Goal: Information Seeking & Learning: Learn about a topic

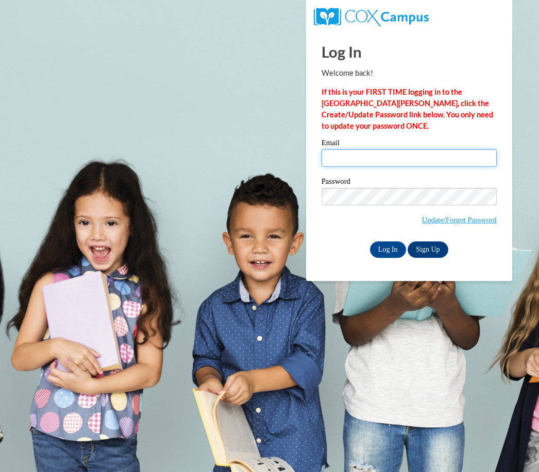
click at [437, 160] on input "Email" at bounding box center [408, 158] width 175 height 18
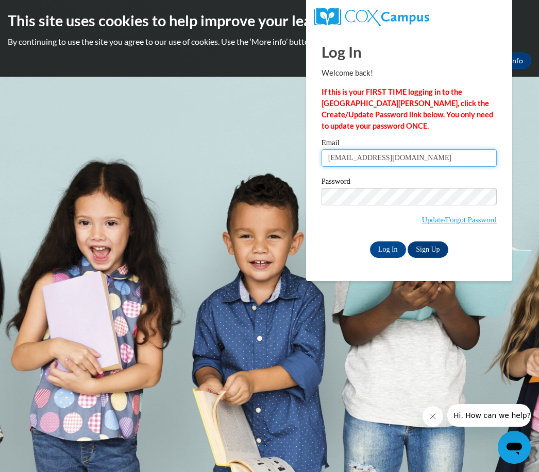
type input "quanneekua@Icloud.com"
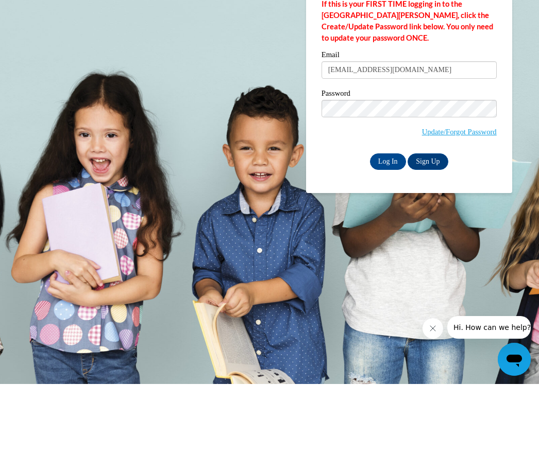
click at [385, 242] on input "Log In" at bounding box center [388, 250] width 36 height 16
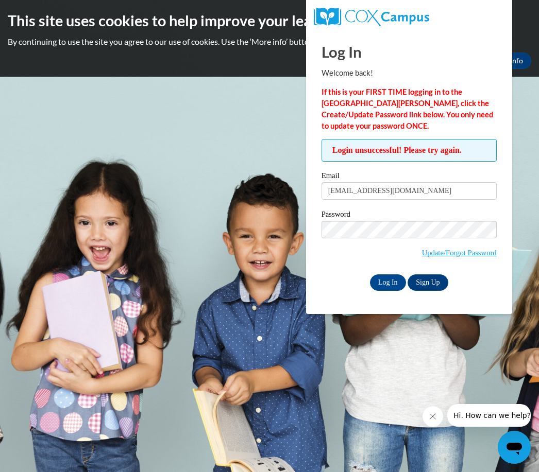
click at [482, 250] on link "Update/Forgot Password" at bounding box center [459, 253] width 75 height 8
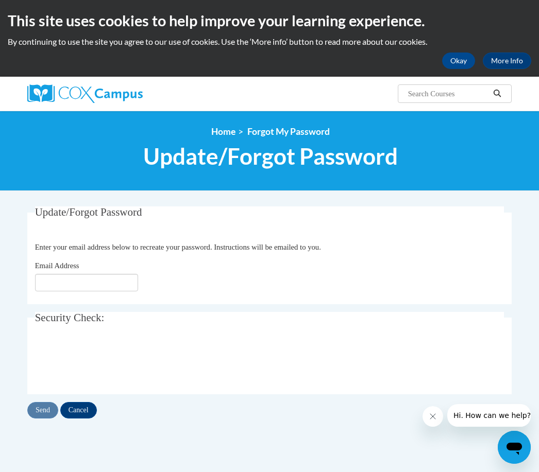
scroll to position [1, 0]
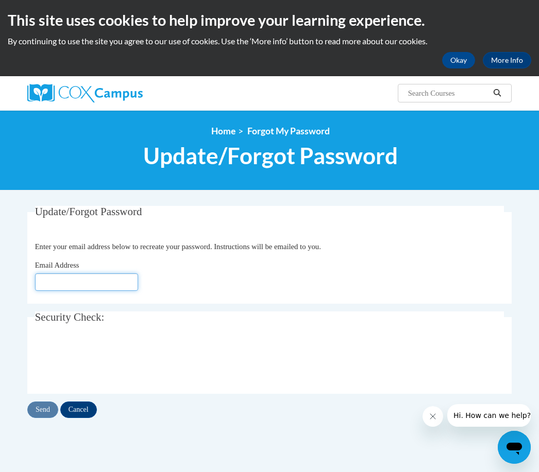
click at [122, 281] on input "Email Address" at bounding box center [86, 282] width 103 height 18
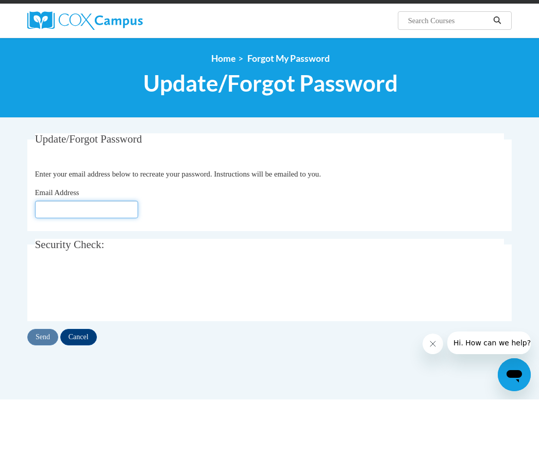
type input "w"
type input "Q"
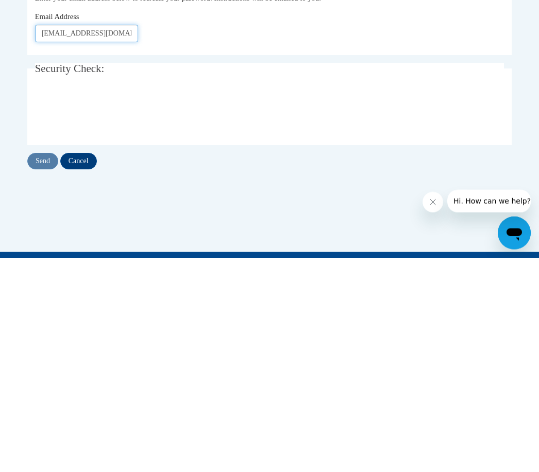
type input "[EMAIL_ADDRESS][DOMAIN_NAME]"
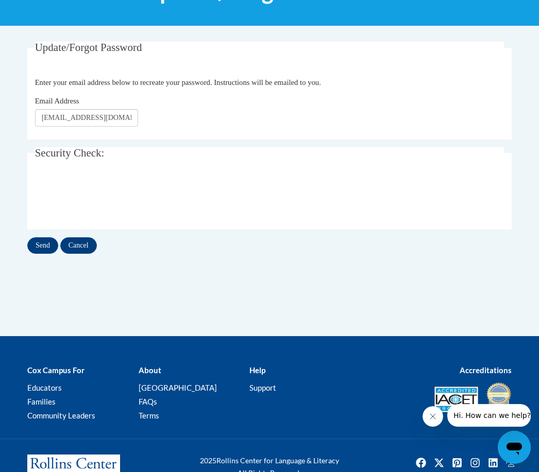
click at [41, 251] on input "Send" at bounding box center [42, 245] width 31 height 16
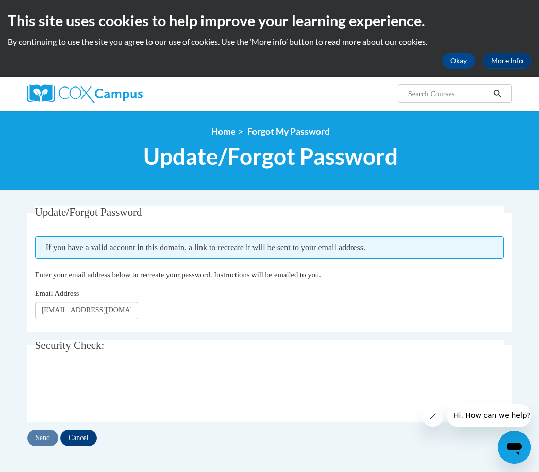
click at [461, 59] on button "Okay" at bounding box center [458, 61] width 33 height 16
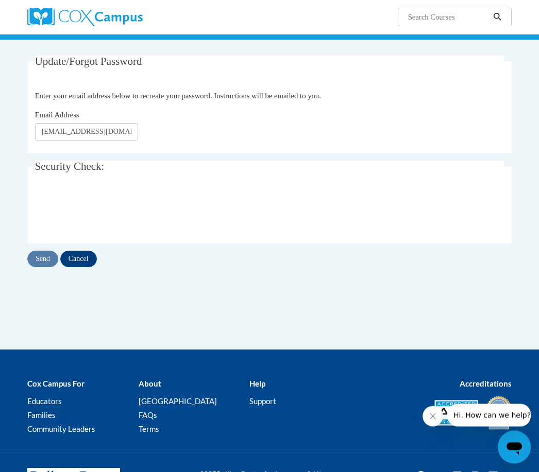
scroll to position [88, 0]
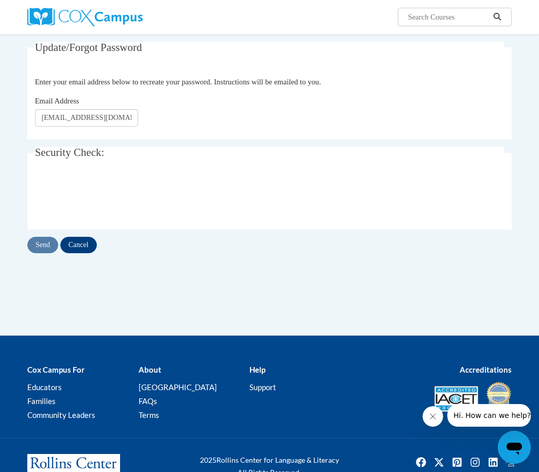
click at [69, 368] on b "Cox Campus For" at bounding box center [55, 369] width 57 height 9
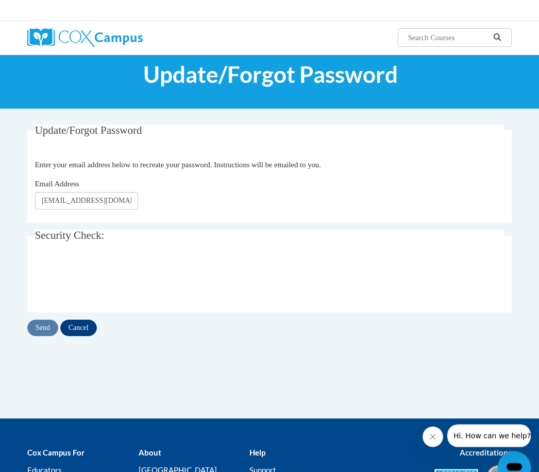
scroll to position [0, 0]
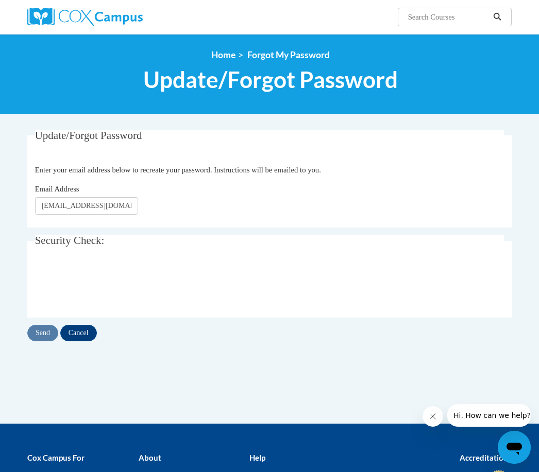
click at [51, 12] on img at bounding box center [84, 17] width 115 height 19
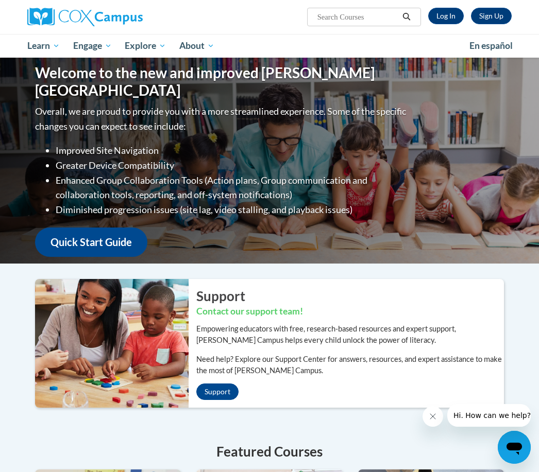
click at [446, 16] on link "Log In" at bounding box center [446, 16] width 36 height 16
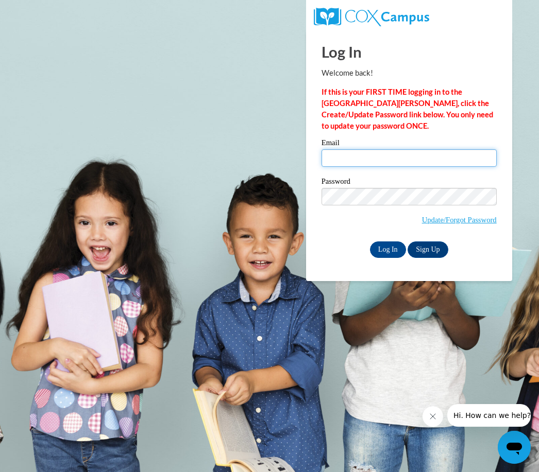
click at [346, 164] on input "Email" at bounding box center [408, 158] width 175 height 18
type input "quanneekia@icloud.com"
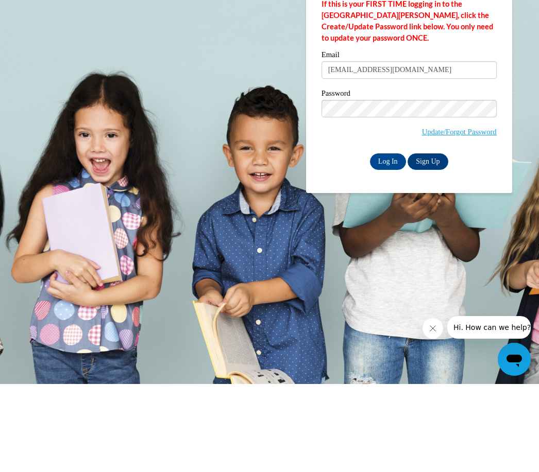
click at [387, 242] on input "Log In" at bounding box center [388, 250] width 36 height 16
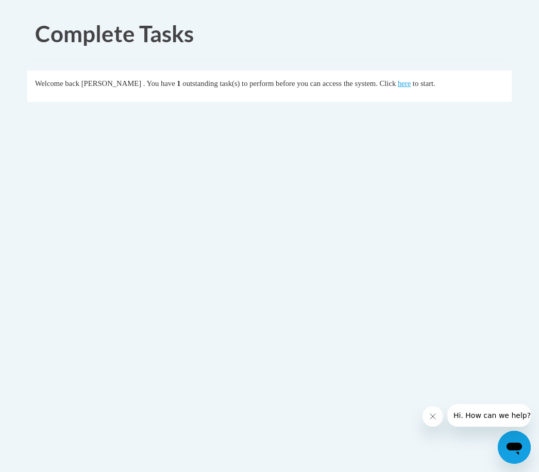
click at [410, 85] on link "here" at bounding box center [404, 83] width 13 height 8
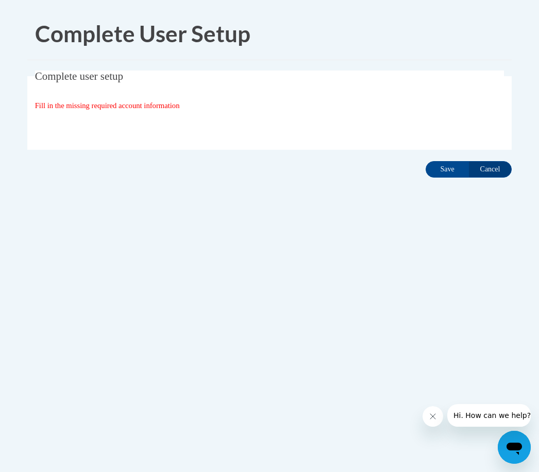
click at [441, 169] on input "Save" at bounding box center [446, 169] width 43 height 16
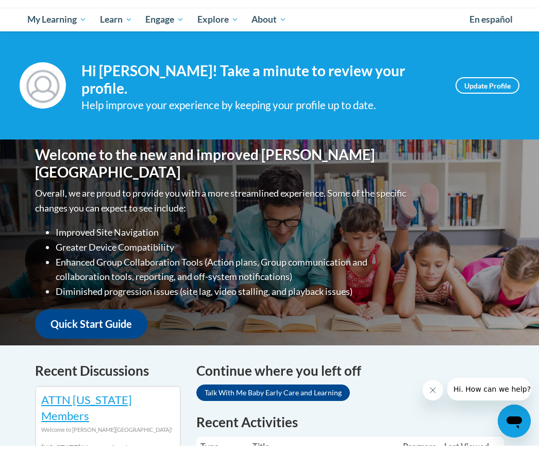
scroll to position [27, 0]
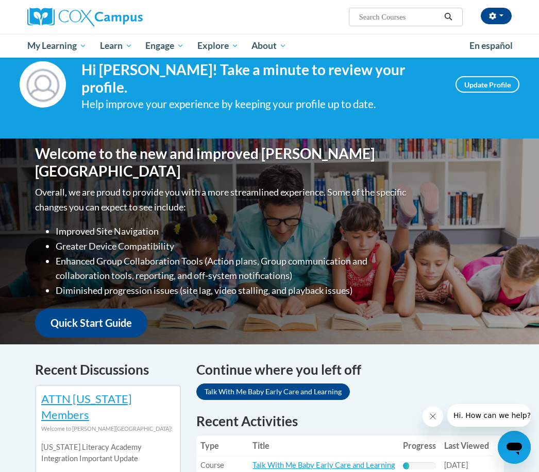
click at [495, 83] on link "Update Profile" at bounding box center [487, 84] width 64 height 16
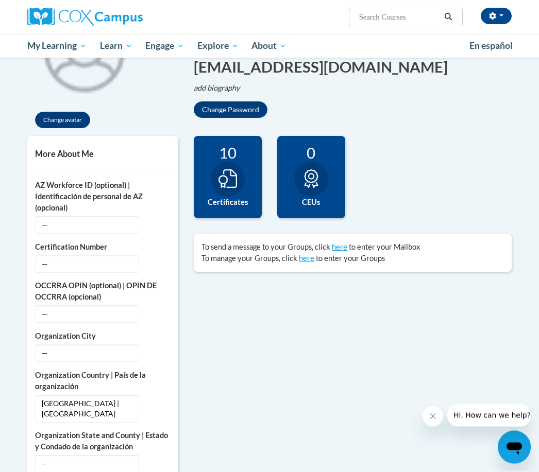
scroll to position [154, 0]
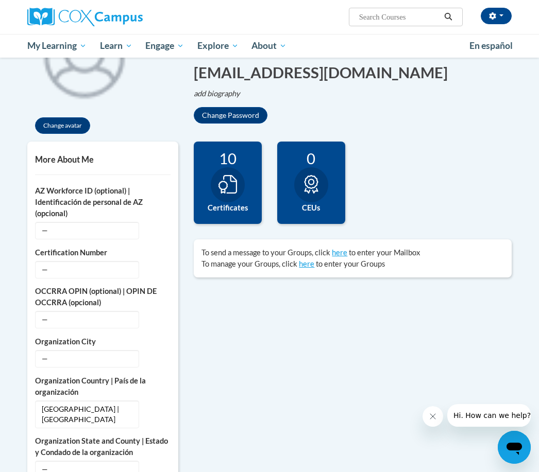
click at [234, 206] on label "Certificates" at bounding box center [227, 207] width 53 height 11
click at [247, 193] on div "10 Certificates" at bounding box center [228, 183] width 68 height 82
click at [235, 167] on div "10 Certificates" at bounding box center [228, 183] width 68 height 82
click at [234, 202] on label "Certificates" at bounding box center [227, 207] width 53 height 11
click at [239, 199] on div "10 Certificates" at bounding box center [228, 183] width 68 height 82
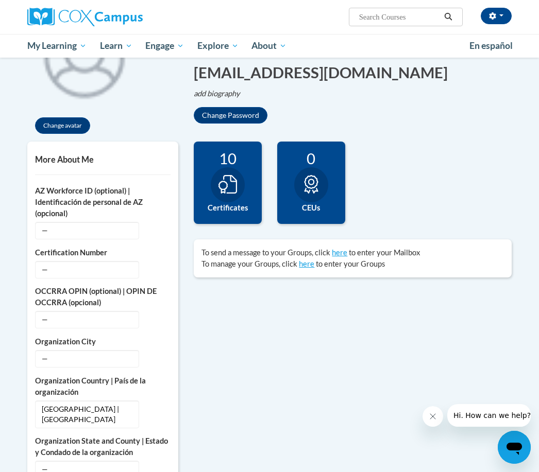
click at [240, 194] on div at bounding box center [228, 184] width 34 height 35
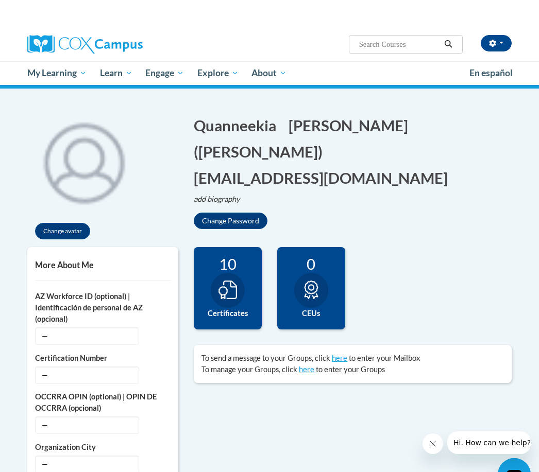
scroll to position [48, 0]
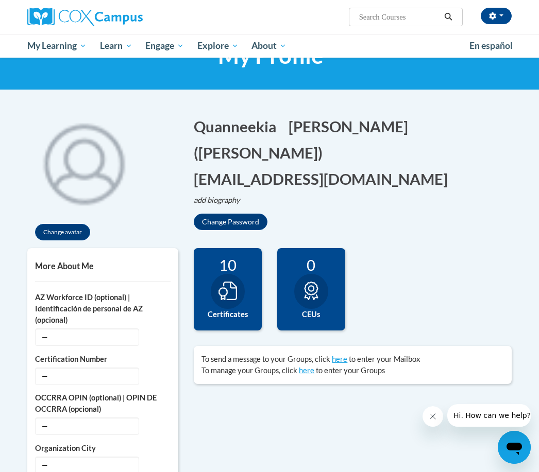
click at [228, 300] on div at bounding box center [228, 291] width 34 height 35
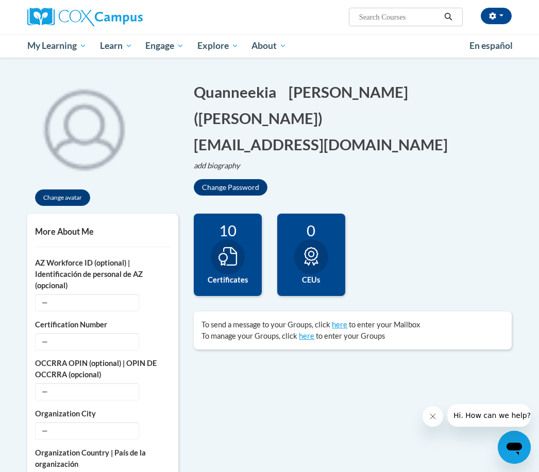
scroll to position [0, 0]
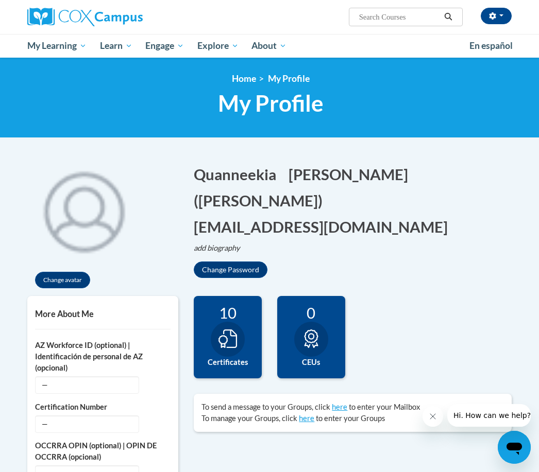
click at [72, 281] on button "Change avatar" at bounding box center [62, 280] width 55 height 16
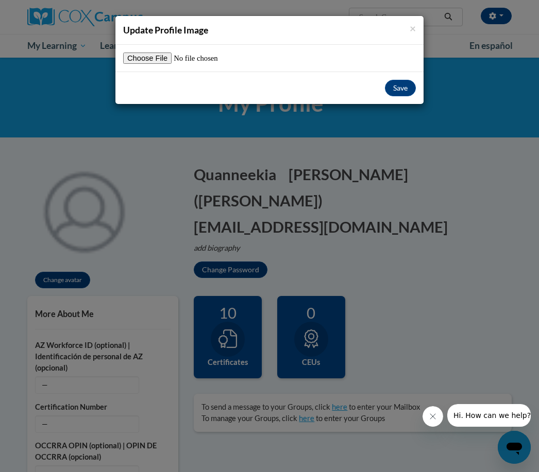
click at [418, 207] on div "× Update Profile Image Save" at bounding box center [269, 236] width 539 height 472
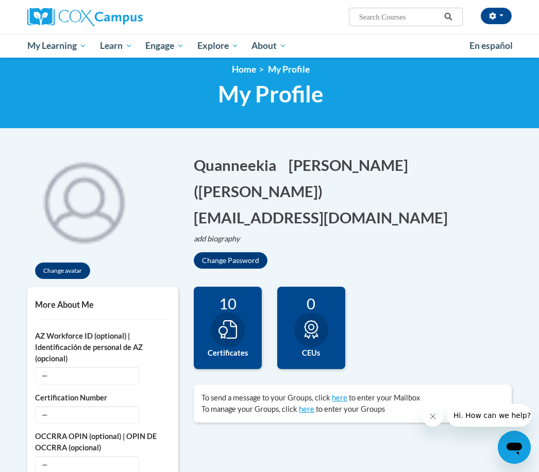
scroll to position [10, 0]
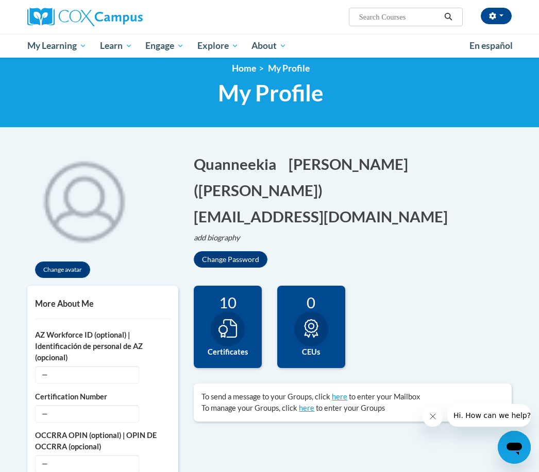
click at [306, 89] on span "My Profile" at bounding box center [271, 92] width 106 height 27
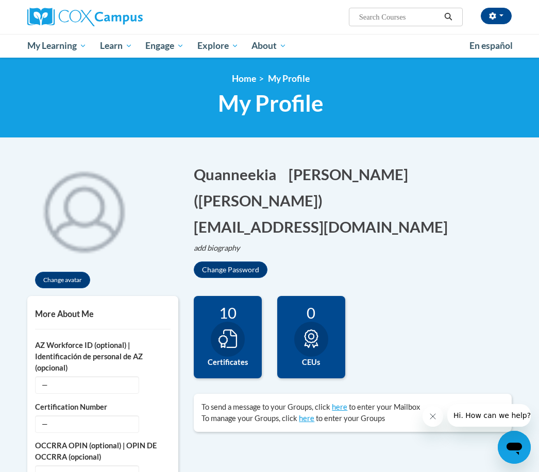
click at [491, 18] on icon "button" at bounding box center [492, 15] width 7 height 7
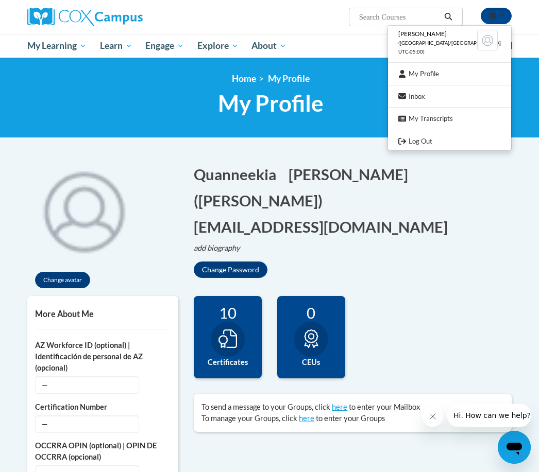
click at [459, 73] on link "My Profile" at bounding box center [449, 73] width 123 height 13
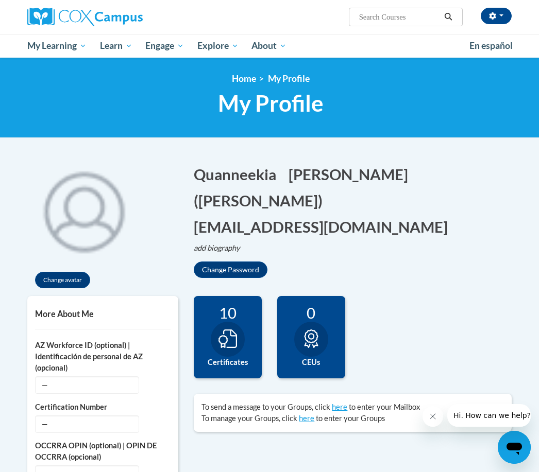
click at [246, 263] on button "Change Password" at bounding box center [231, 270] width 74 height 16
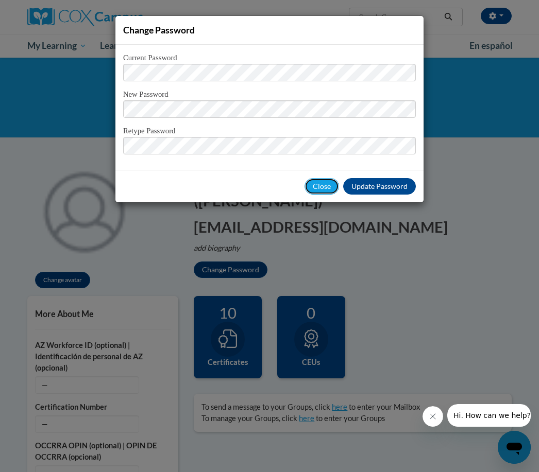
click at [321, 190] on button "Close" at bounding box center [321, 186] width 35 height 16
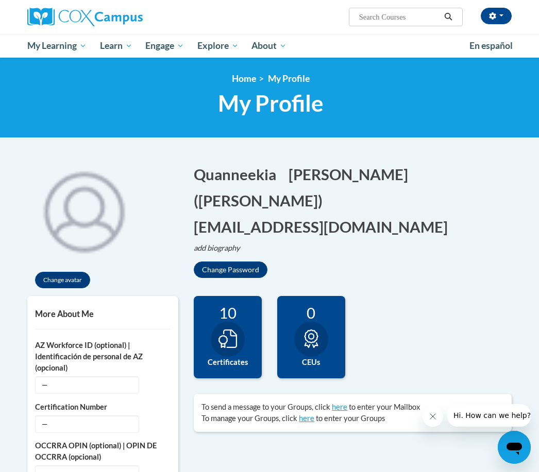
click at [250, 349] on div "10 Certificates" at bounding box center [228, 337] width 68 height 82
click at [424, 238] on div "Quanneekia Edit Screen Name Quanneekia Save [PERSON_NAME] Edit Screen Name [PER…" at bounding box center [353, 221] width 318 height 114
click at [236, 324] on div at bounding box center [228, 339] width 34 height 35
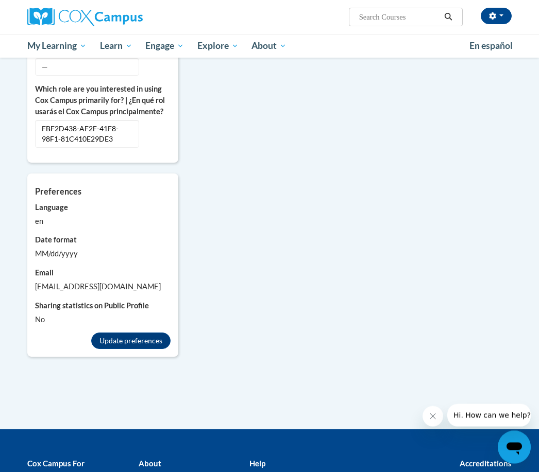
scroll to position [608, 0]
click at [112, 337] on button "Update preferences" at bounding box center [130, 341] width 79 height 16
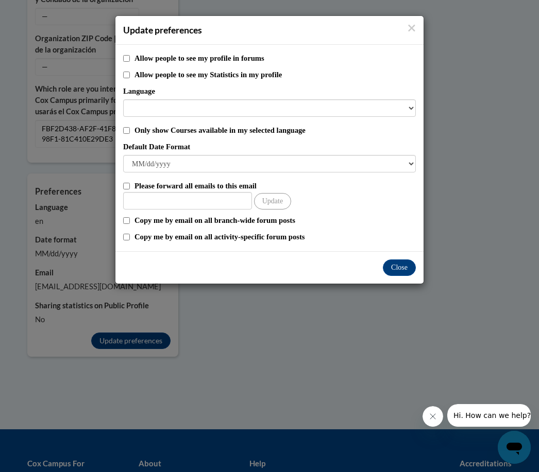
click at [393, 271] on button "Close" at bounding box center [399, 268] width 33 height 16
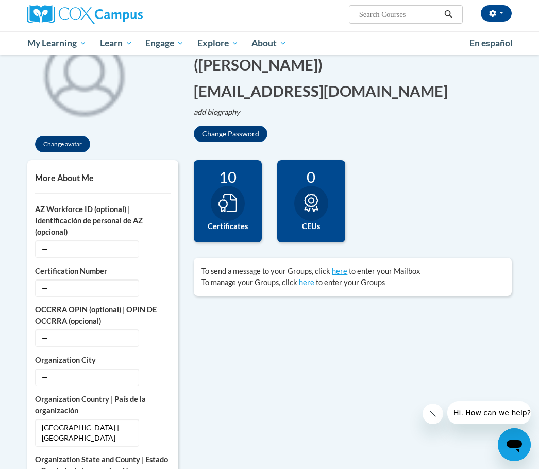
scroll to position [136, 0]
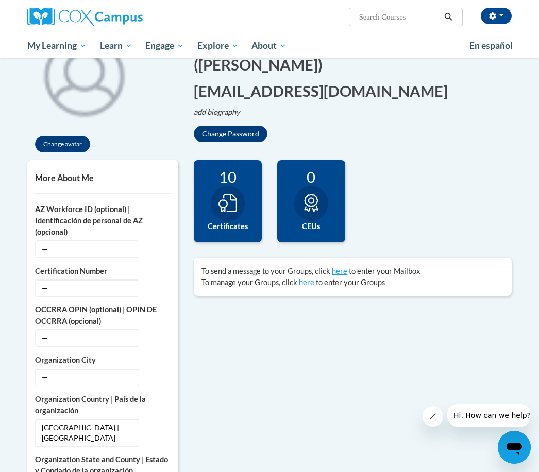
click at [66, 143] on button "Change avatar" at bounding box center [62, 144] width 55 height 16
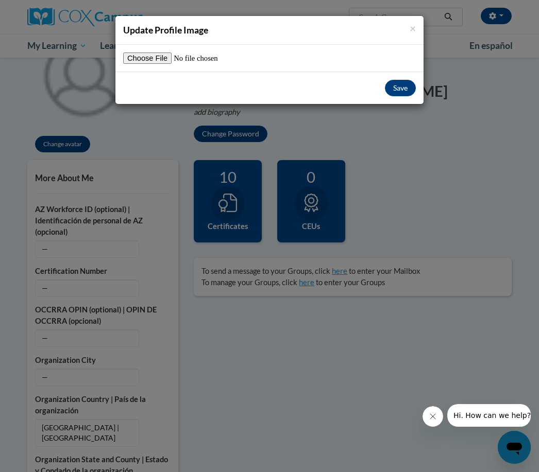
click at [135, 56] on input "file" at bounding box center [187, 58] width 129 height 11
click at [501, 172] on div "× Update Profile Image Save" at bounding box center [269, 236] width 539 height 472
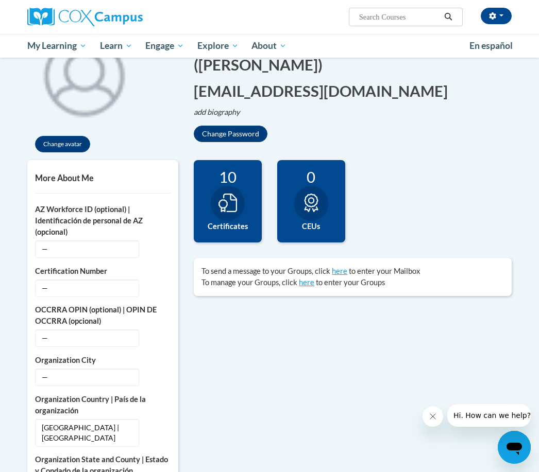
click at [0, 0] on link "Certificates" at bounding box center [0, 0] width 0 height 0
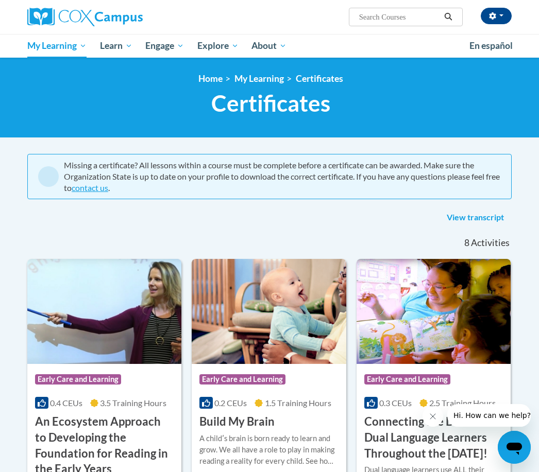
click at [0, 0] on span "Certificates" at bounding box center [0, 0] width 0 height 0
click at [493, 20] on button "button" at bounding box center [495, 16] width 31 height 16
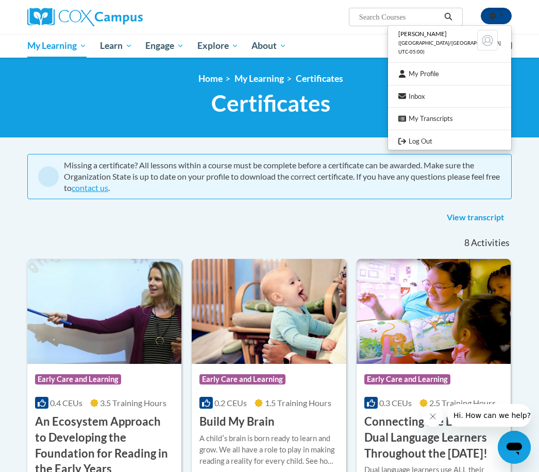
click at [449, 41] on span "(America/Chicago UTC-05:00)" at bounding box center [449, 47] width 102 height 14
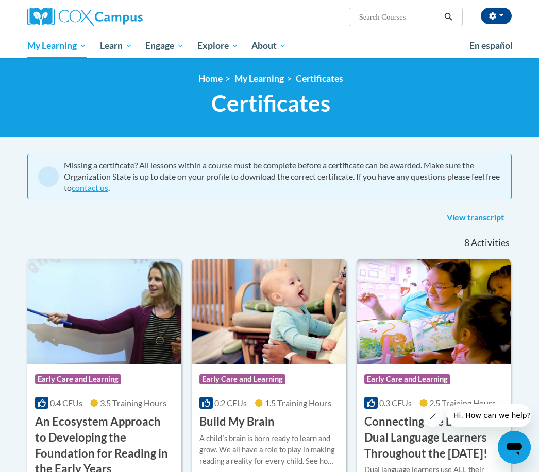
click at [487, 20] on button "button" at bounding box center [495, 16] width 31 height 16
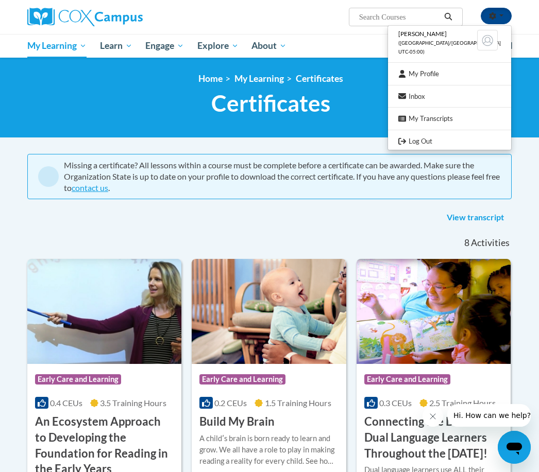
click at [479, 73] on link "My Profile" at bounding box center [449, 73] width 123 height 13
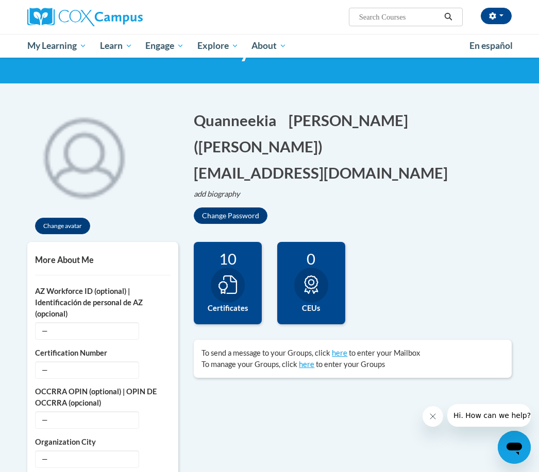
scroll to position [55, 0]
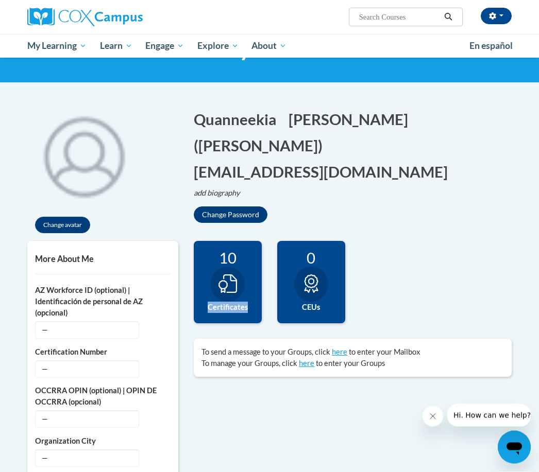
click at [470, 192] on p "add biography Biography Save" at bounding box center [353, 193] width 318 height 11
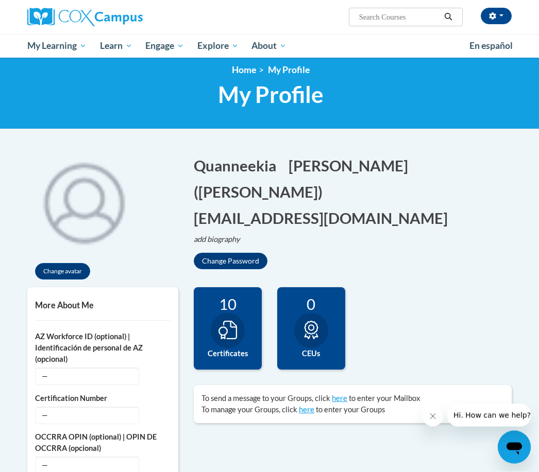
scroll to position [0, 0]
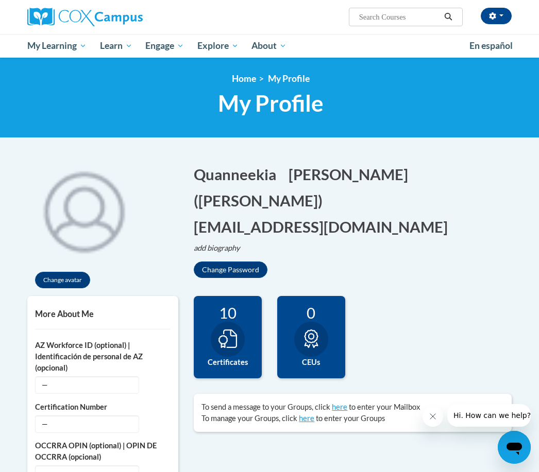
click at [485, 161] on div "Quanneekia Edit Screen Name Quanneekia Save Thompson Edit Screen Name Thompson …" at bounding box center [352, 215] width 333 height 125
click at [497, 12] on button "button" at bounding box center [495, 16] width 31 height 16
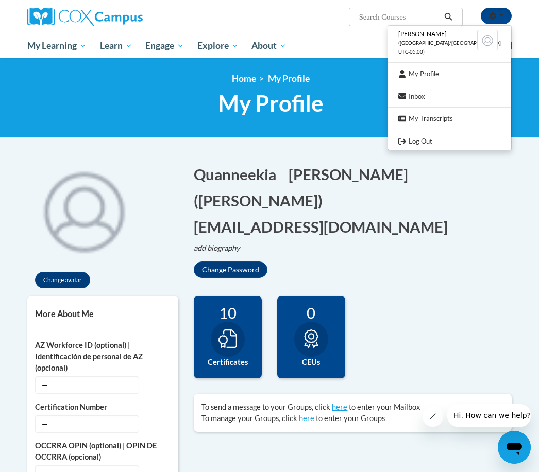
click at [463, 137] on link "Log Out" at bounding box center [449, 141] width 123 height 13
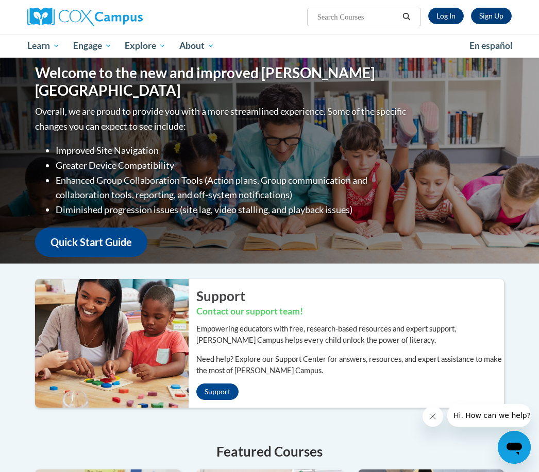
click at [446, 16] on link "Log In" at bounding box center [446, 16] width 36 height 16
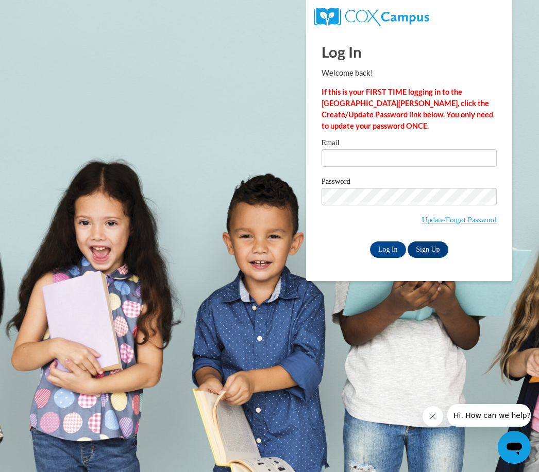
click at [468, 142] on label "Email" at bounding box center [408, 144] width 175 height 10
click at [468, 149] on input "Email" at bounding box center [408, 158] width 175 height 18
type input "w"
type input "[EMAIL_ADDRESS][DOMAIN_NAME]"
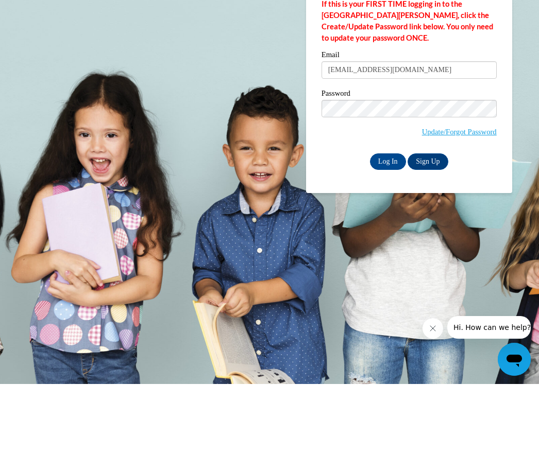
click at [387, 242] on input "Log In" at bounding box center [388, 250] width 36 height 16
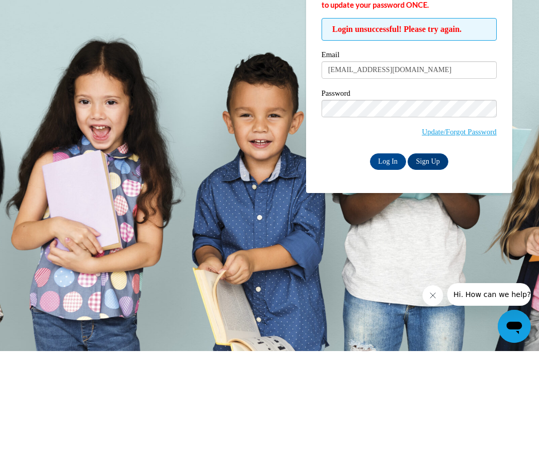
click at [386, 274] on input "Log In" at bounding box center [388, 282] width 36 height 16
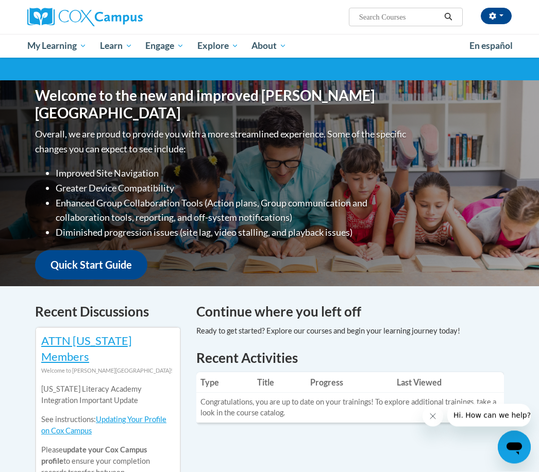
scroll to position [86, 0]
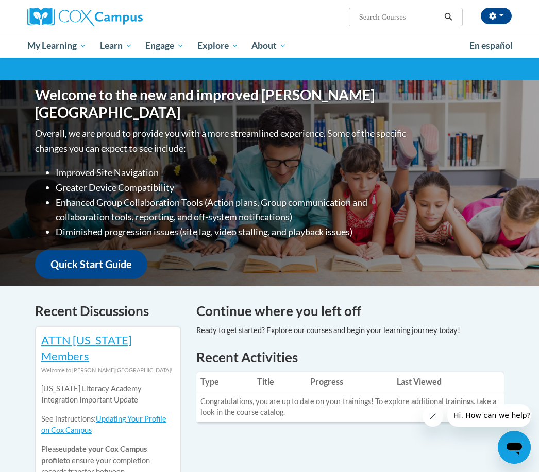
click at [0, 0] on link "Certificates" at bounding box center [0, 0] width 0 height 0
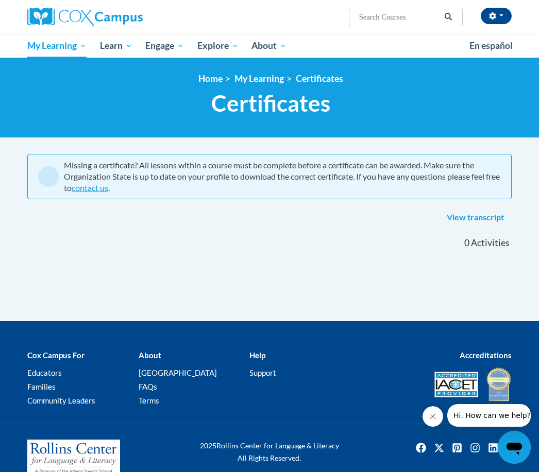
click at [0, 0] on link "Early Care and Learning" at bounding box center [0, 0] width 0 height 0
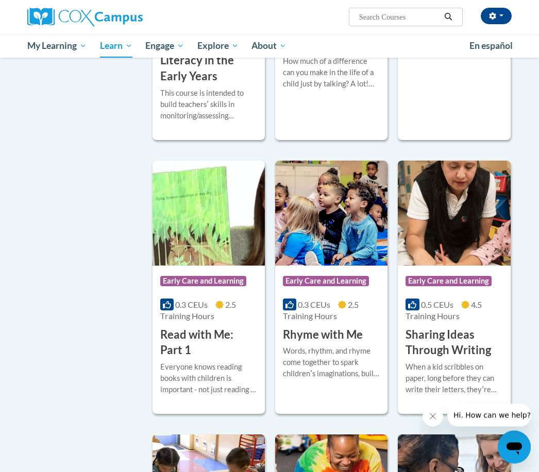
scroll to position [1137, 0]
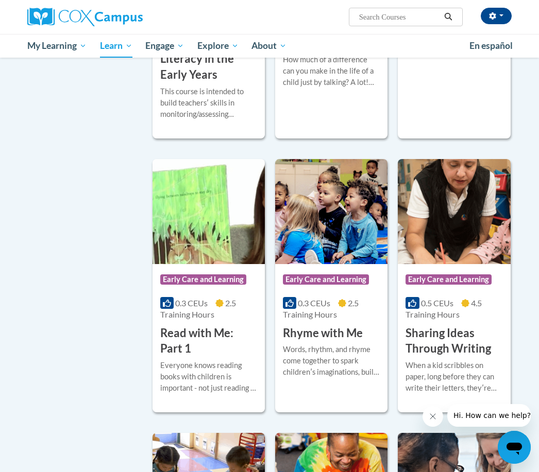
click at [193, 83] on h3 "Monitoring Childrenʹs Progress in Language & Literacy in the Early Years" at bounding box center [208, 35] width 97 height 95
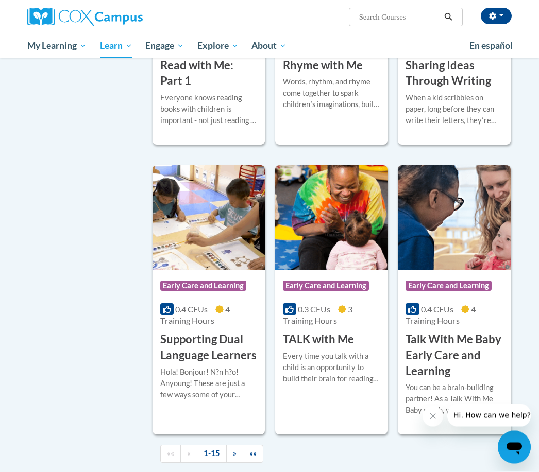
scroll to position [1405, 0]
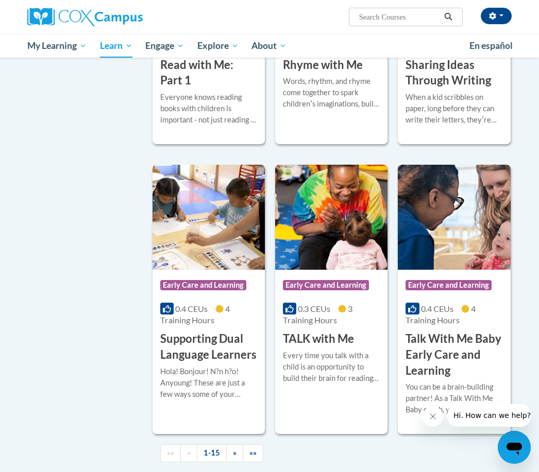
click at [483, 89] on h3 "Sharing Ideas Through Writing" at bounding box center [453, 73] width 97 height 32
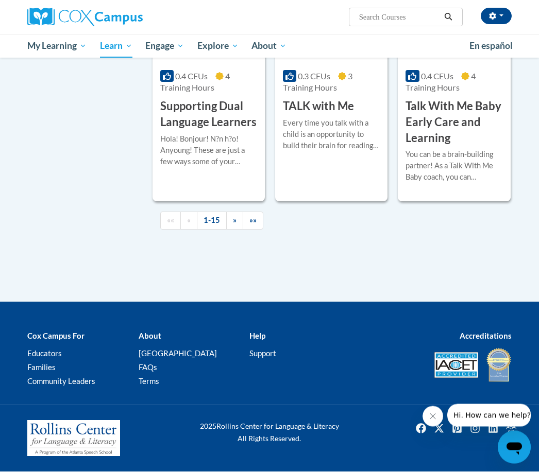
scroll to position [1731, 0]
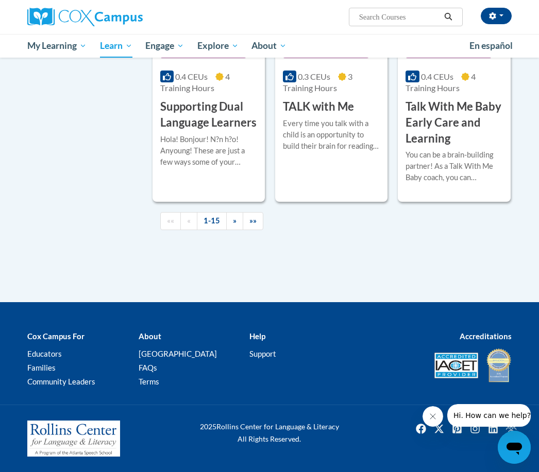
click at [238, 230] on link "»" at bounding box center [234, 221] width 17 height 18
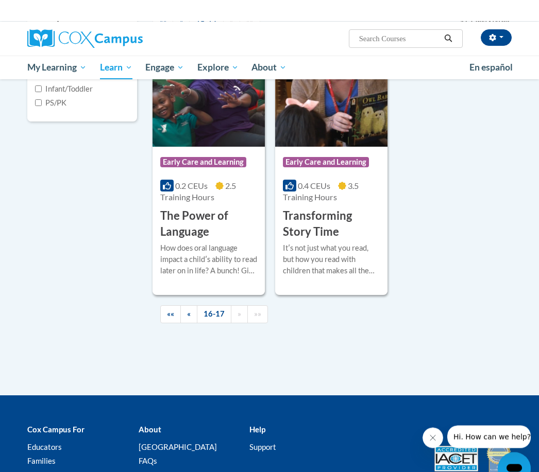
scroll to position [256, 0]
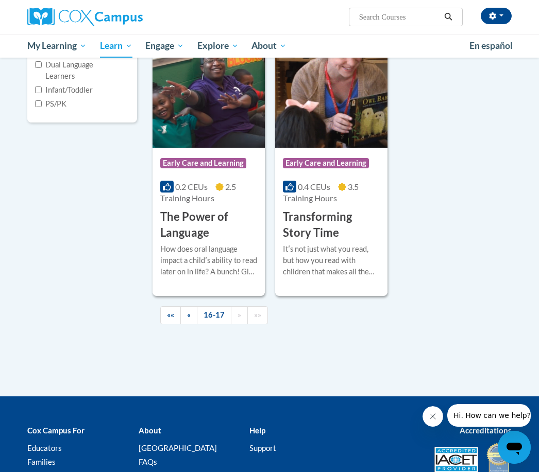
click at [184, 32] on link "«" at bounding box center [181, 23] width 17 height 18
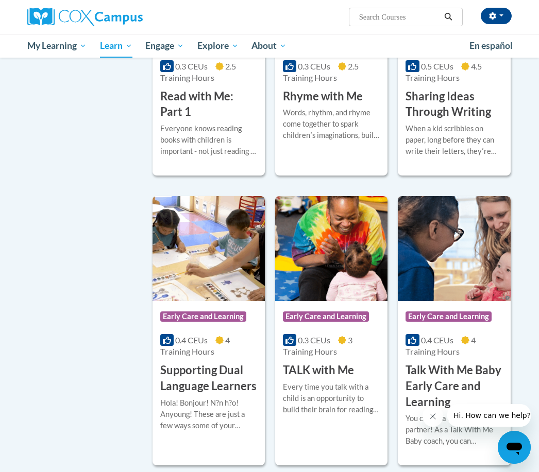
scroll to position [1381, 0]
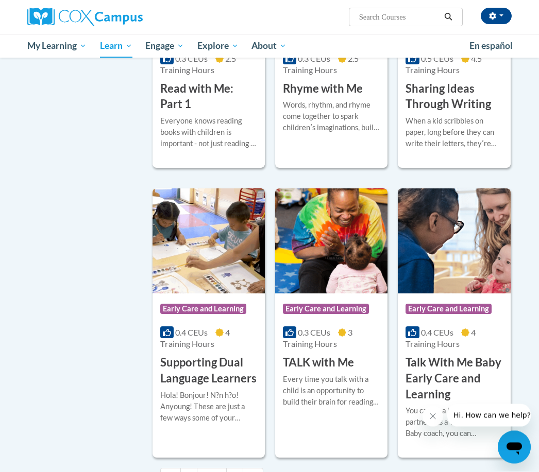
click at [461, 113] on h3 "Sharing Ideas Through Writing" at bounding box center [453, 97] width 97 height 32
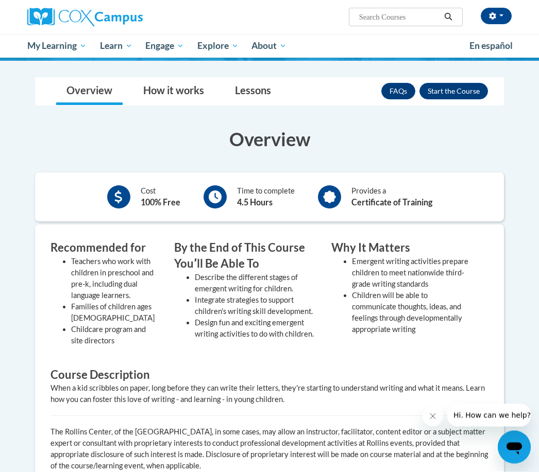
scroll to position [132, 0]
click at [474, 93] on button "Enroll" at bounding box center [453, 91] width 68 height 16
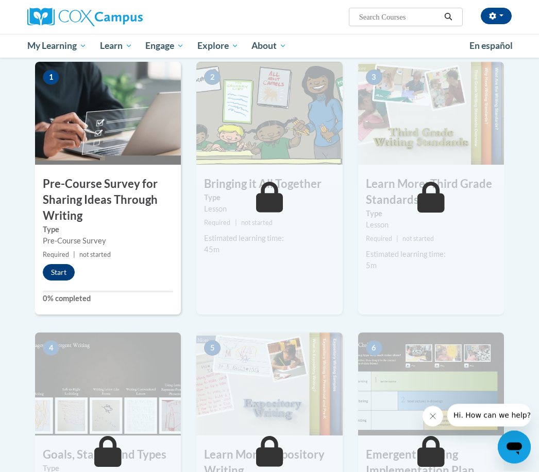
scroll to position [191, 0]
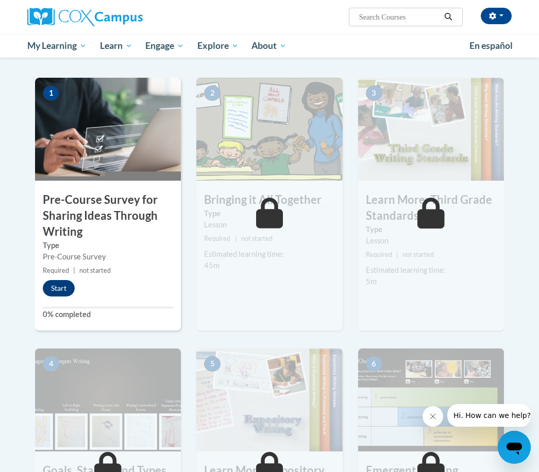
click at [142, 176] on img at bounding box center [108, 129] width 146 height 103
click at [128, 204] on h3 "Pre-Course Survey for Sharing Ideas Through Writing" at bounding box center [108, 215] width 146 height 47
click at [64, 286] on button "Start" at bounding box center [59, 288] width 32 height 16
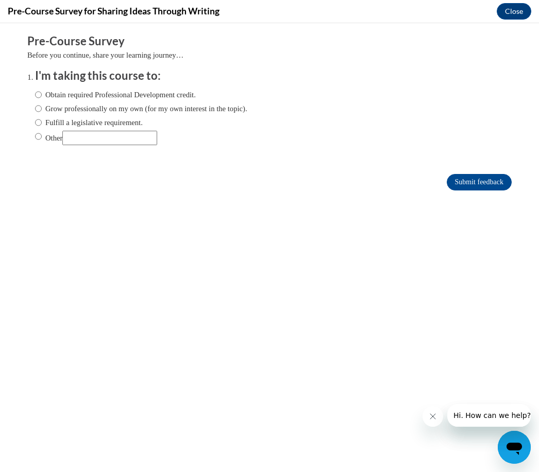
scroll to position [0, 0]
click at [178, 89] on label "Obtain required Professional Development credit." at bounding box center [115, 94] width 161 height 11
click at [42, 89] on input "Obtain required Professional Development credit." at bounding box center [38, 94] width 7 height 11
radio input "true"
click at [488, 185] on input "Submit feedback" at bounding box center [478, 182] width 65 height 16
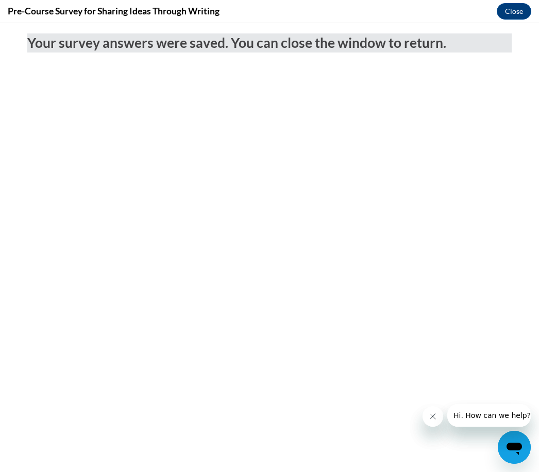
click at [513, 10] on button "Close" at bounding box center [513, 11] width 35 height 16
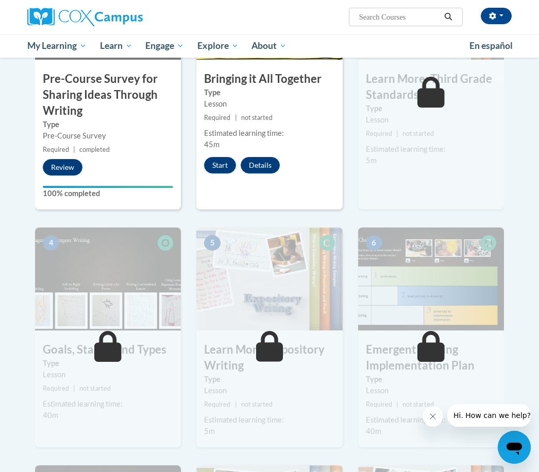
scroll to position [313, 0]
click at [225, 163] on button "Start" at bounding box center [220, 165] width 32 height 16
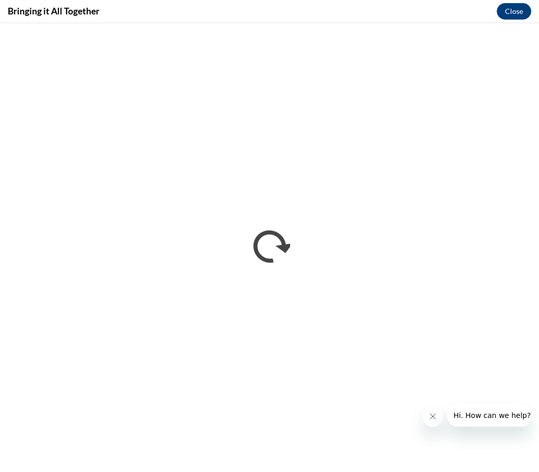
scroll to position [0, 0]
click at [512, 10] on button "Close" at bounding box center [513, 11] width 35 height 16
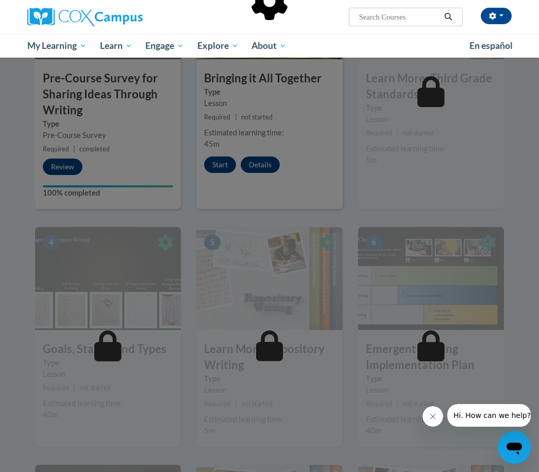
click at [64, 49] on div at bounding box center [269, 54] width 469 height 196
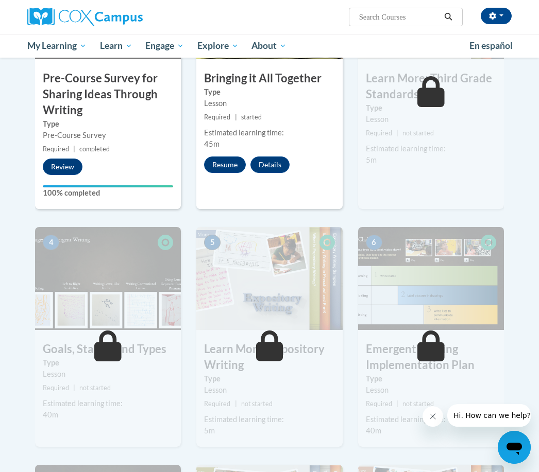
click at [0, 0] on span "My Course Progress" at bounding box center [0, 0] width 0 height 0
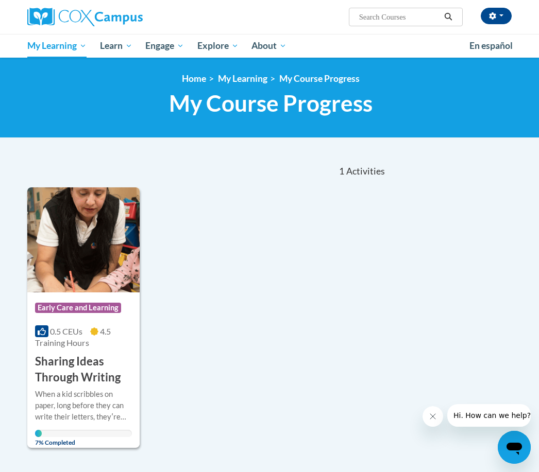
click at [0, 0] on span "Early Care and Learning" at bounding box center [0, 0] width 0 height 0
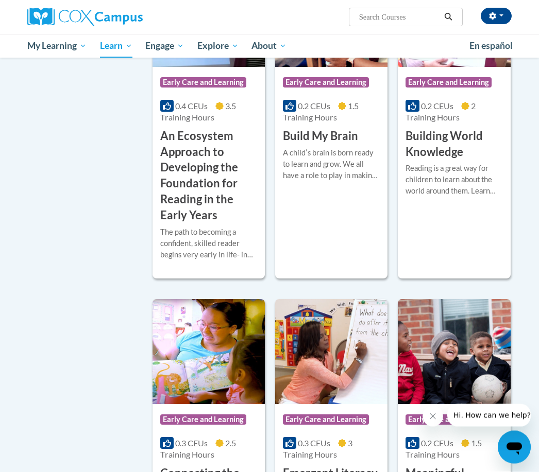
scroll to position [353, 0]
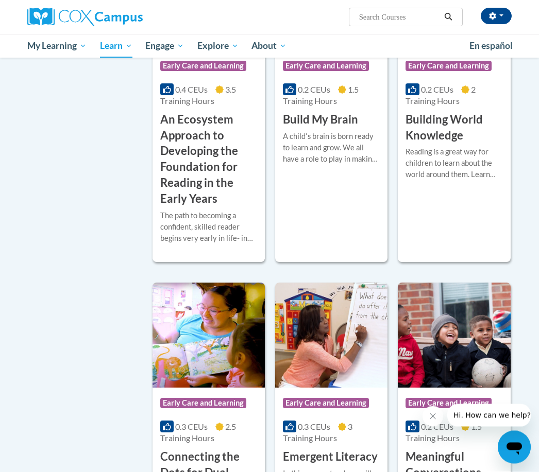
click at [223, 208] on h3 "An Ecosystem Approach to Developing the Foundation for Reading in the Early Yea…" at bounding box center [208, 159] width 97 height 95
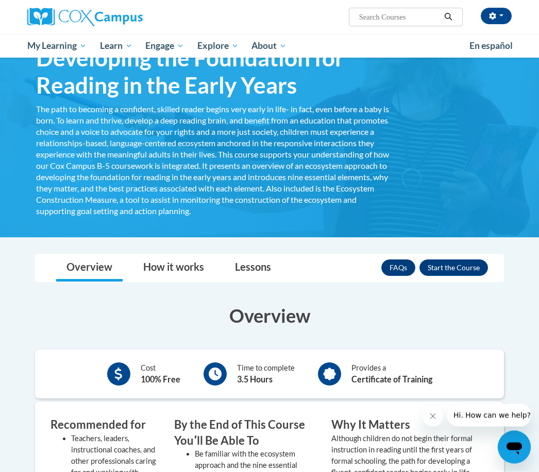
scroll to position [131, 0]
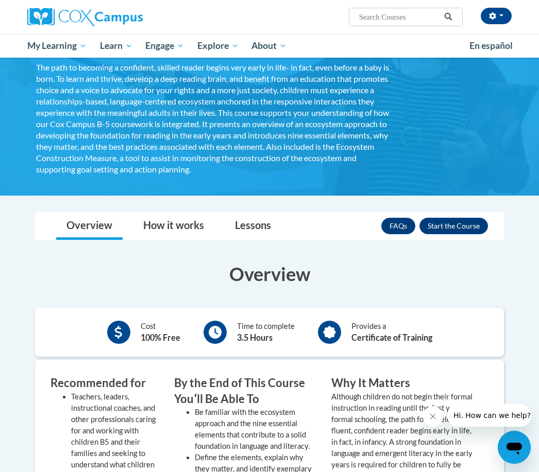
click at [470, 224] on button "Enroll" at bounding box center [453, 226] width 68 height 16
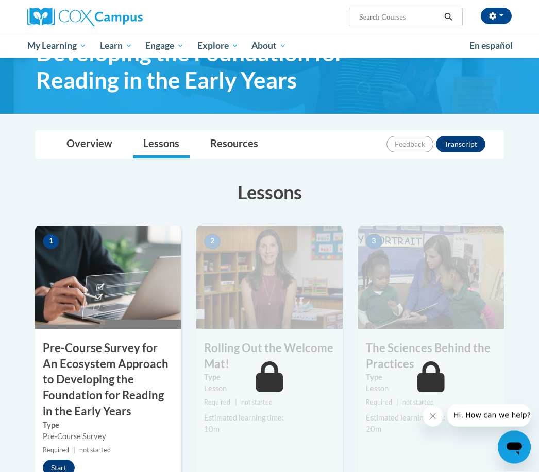
scroll to position [94, 0]
click at [64, 467] on button "Start" at bounding box center [59, 468] width 32 height 16
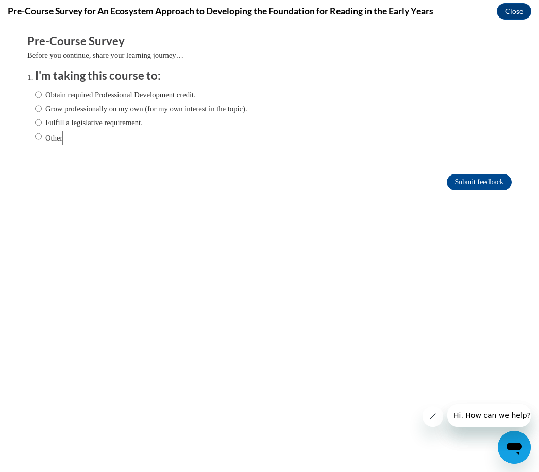
scroll to position [0, 0]
click at [163, 86] on div "Obtain required Professional Development credit. Grow professionally on my own …" at bounding box center [141, 117] width 212 height 66
click at [193, 90] on label "Obtain required Professional Development credit." at bounding box center [115, 94] width 161 height 11
click at [42, 90] on input "Obtain required Professional Development credit." at bounding box center [38, 94] width 7 height 11
radio input "true"
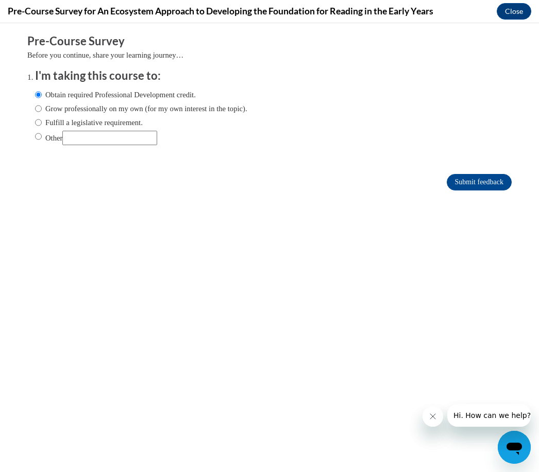
click at [502, 175] on input "Submit feedback" at bounding box center [478, 182] width 65 height 16
click at [493, 191] on input "Submit feedback" at bounding box center [478, 182] width 65 height 16
click at [500, 186] on input "Submit feedback" at bounding box center [478, 182] width 65 height 16
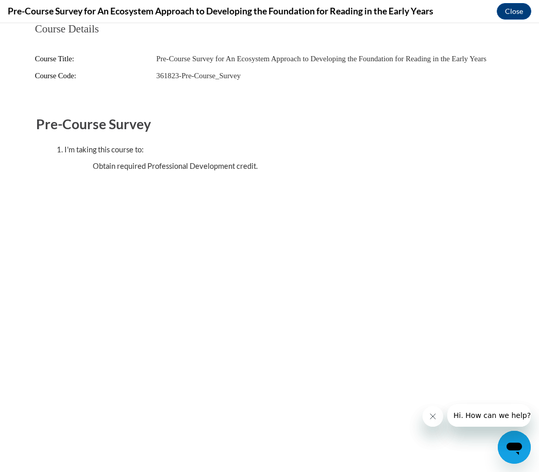
scroll to position [174, 0]
click at [515, 14] on button "Close" at bounding box center [513, 11] width 35 height 16
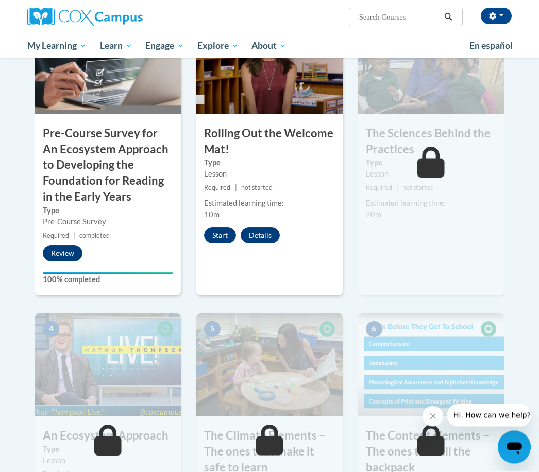
click at [212, 231] on button "Start" at bounding box center [220, 236] width 32 height 16
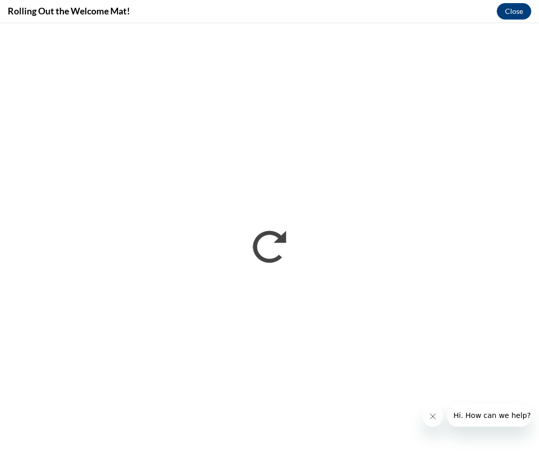
scroll to position [0, 0]
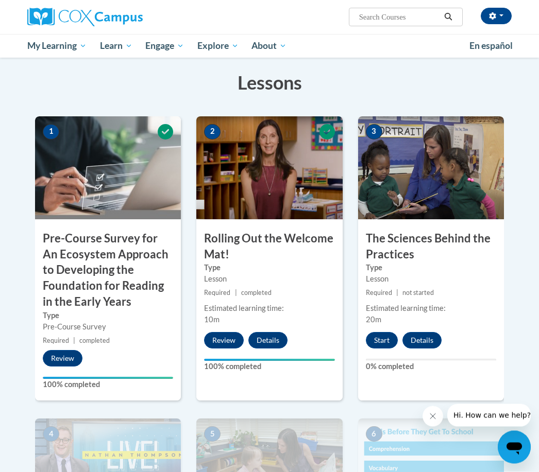
scroll to position [206, 0]
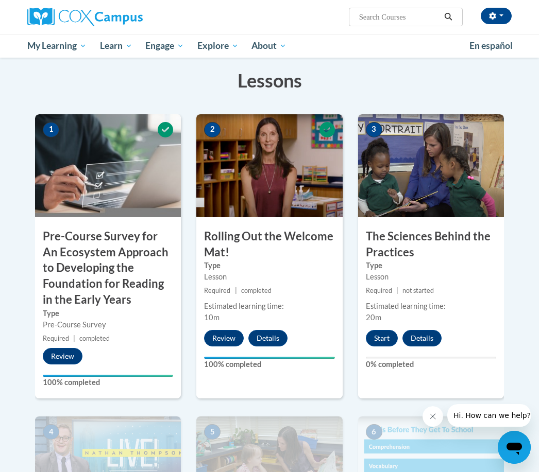
click at [385, 335] on button "Start" at bounding box center [382, 338] width 32 height 16
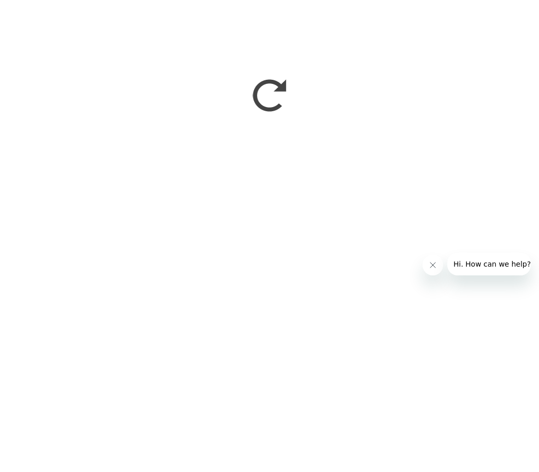
scroll to position [390, 0]
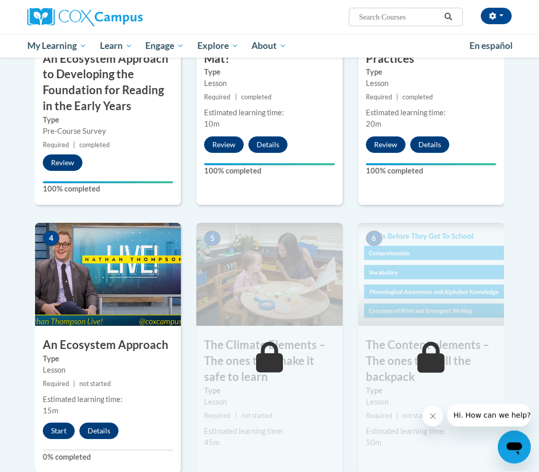
click at [63, 423] on button "Start" at bounding box center [59, 431] width 32 height 16
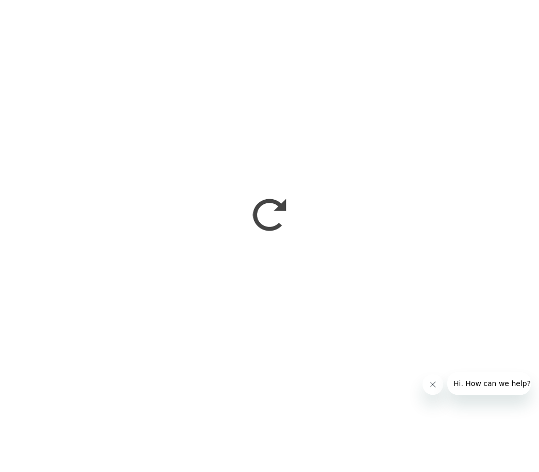
scroll to position [433, 0]
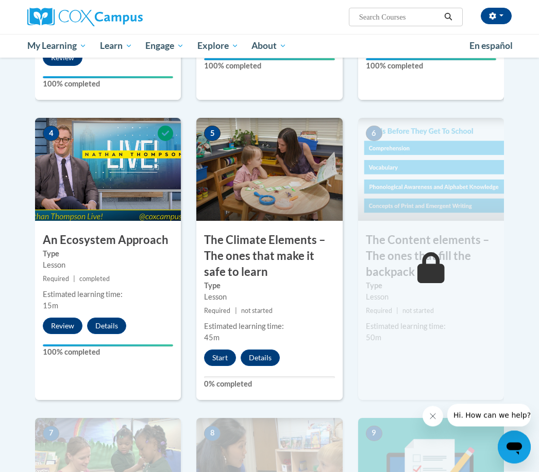
scroll to position [516, 0]
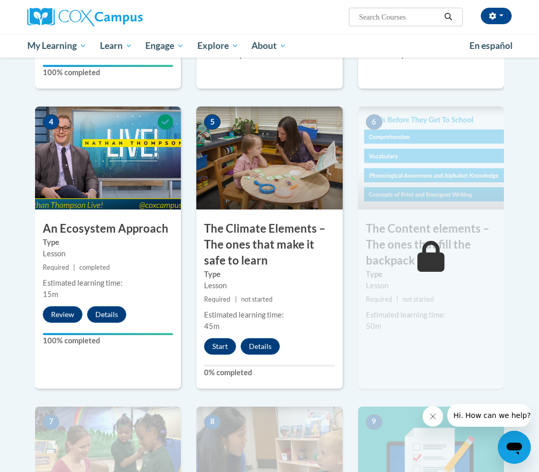
click at [216, 349] on button "Start" at bounding box center [220, 346] width 32 height 16
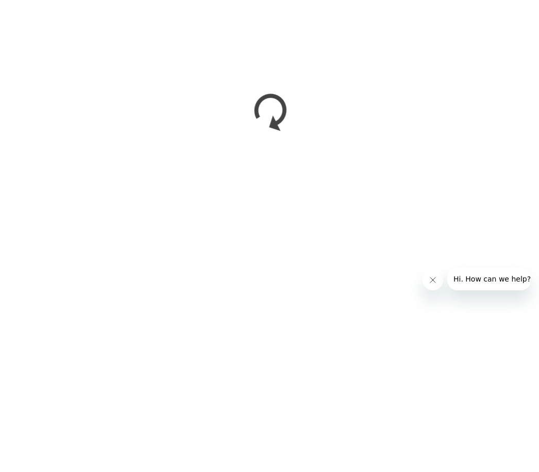
scroll to position [840, 0]
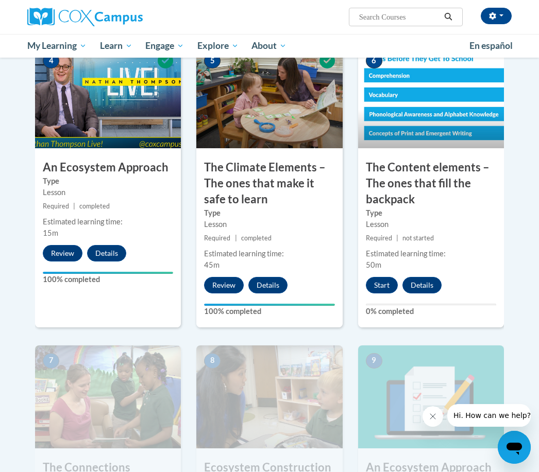
scroll to position [581, 0]
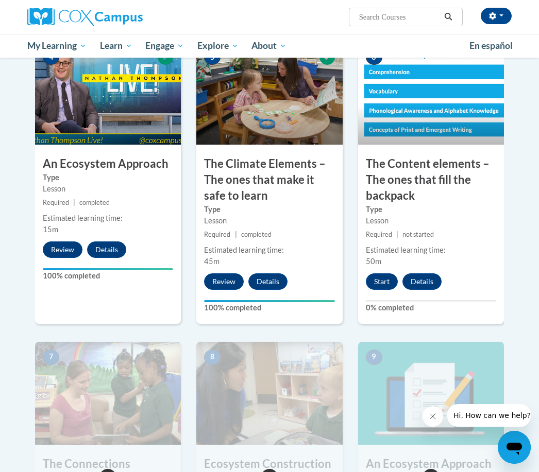
click at [385, 273] on button "Start" at bounding box center [382, 281] width 32 height 16
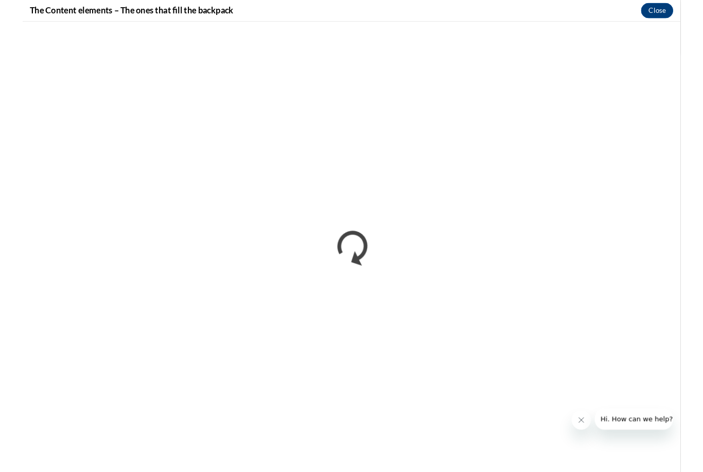
scroll to position [801, 0]
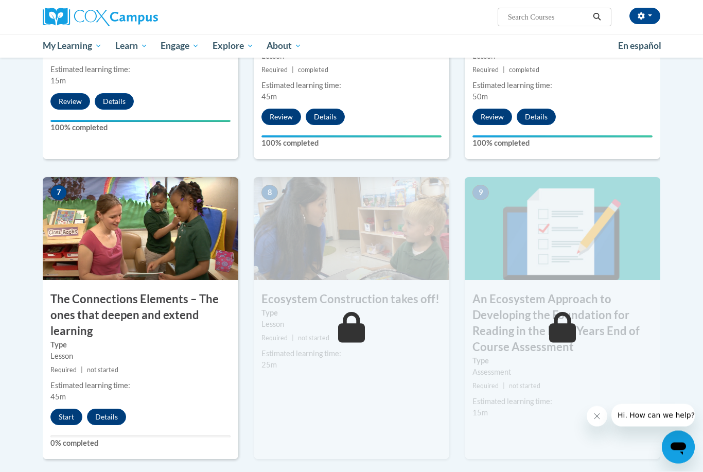
scroll to position [688, 0]
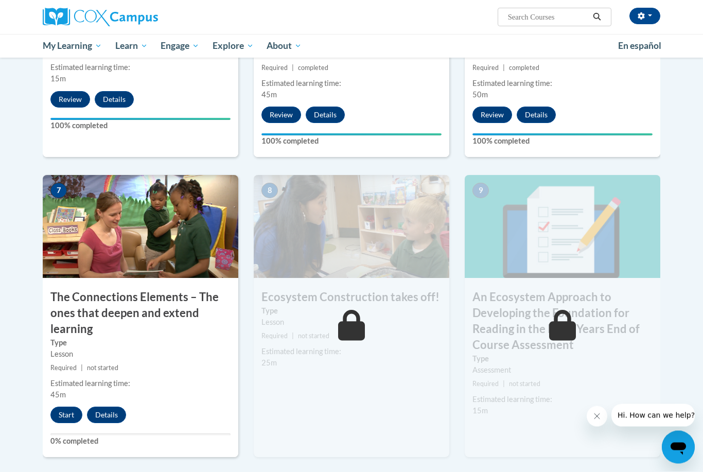
click at [69, 407] on button "Start" at bounding box center [66, 415] width 32 height 16
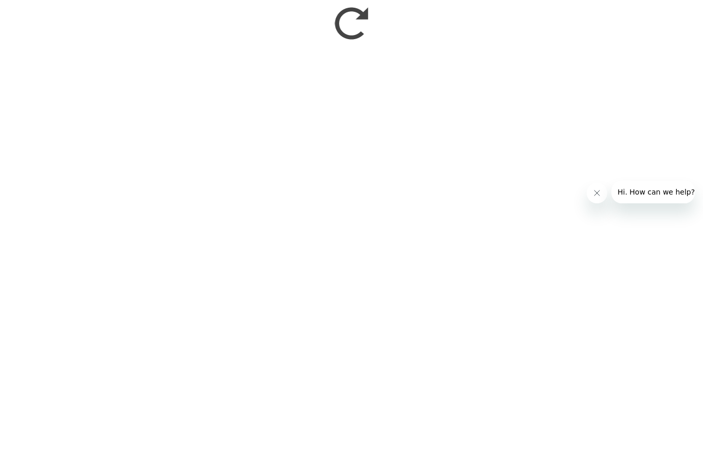
scroll to position [909, 0]
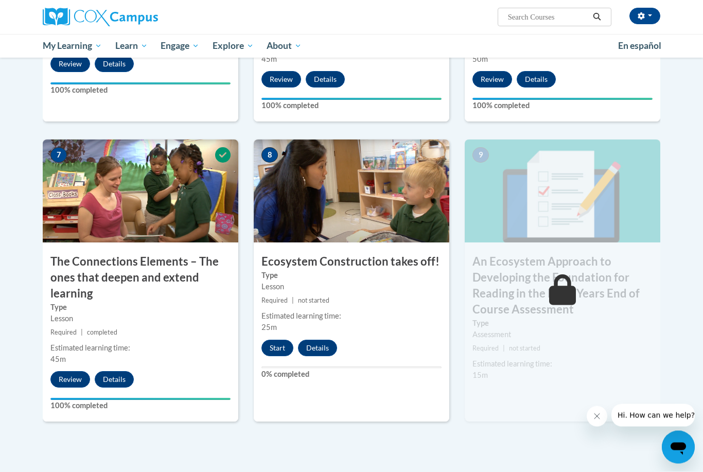
scroll to position [724, 0]
click at [277, 340] on button "Start" at bounding box center [278, 348] width 32 height 16
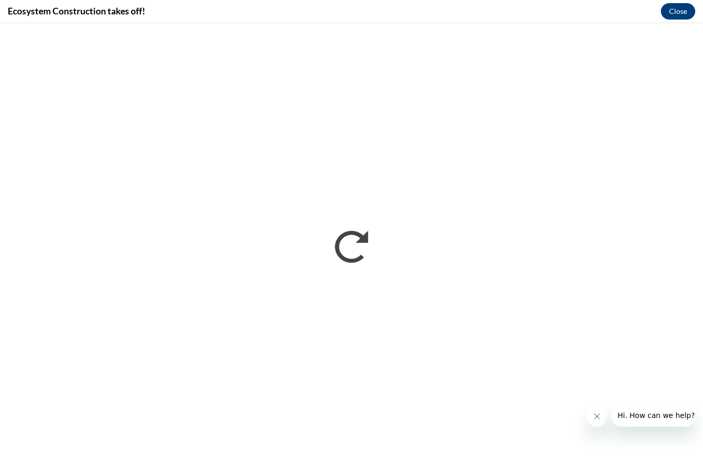
scroll to position [0, 0]
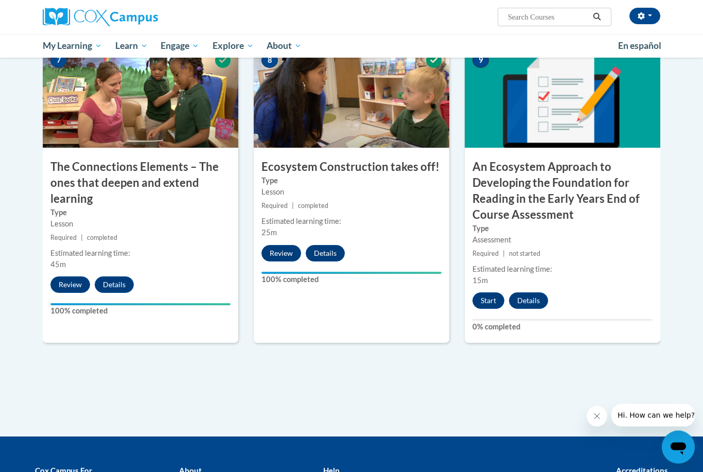
scroll to position [792, 0]
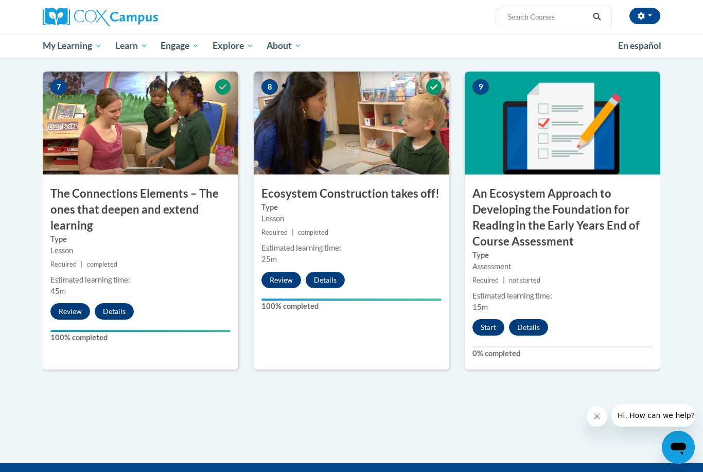
click at [491, 320] on button "Start" at bounding box center [489, 327] width 32 height 16
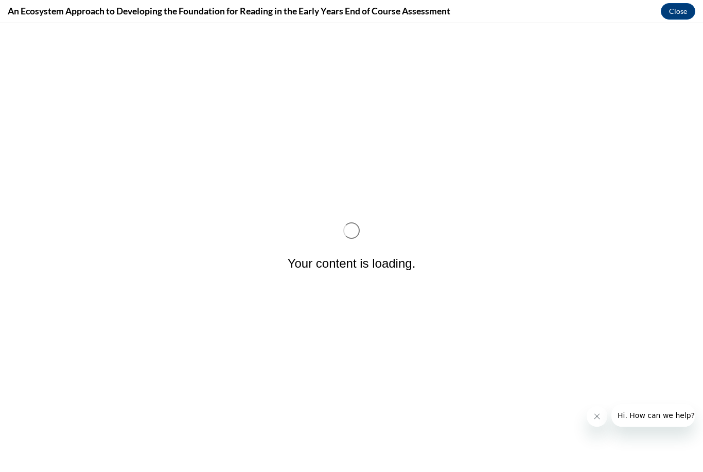
scroll to position [0, 0]
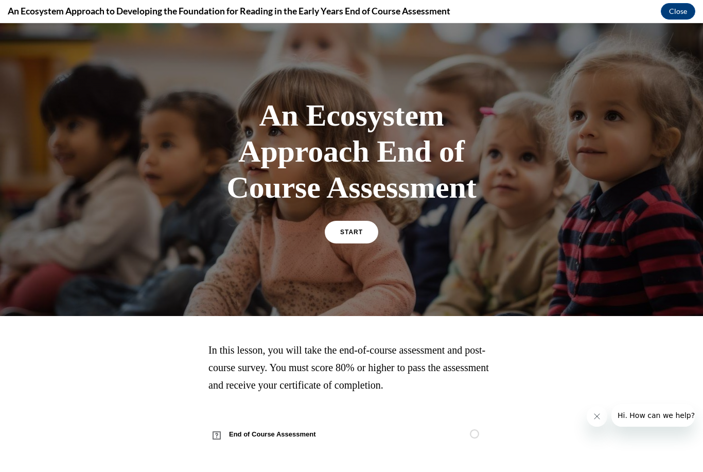
click at [366, 242] on link "START" at bounding box center [352, 232] width 54 height 23
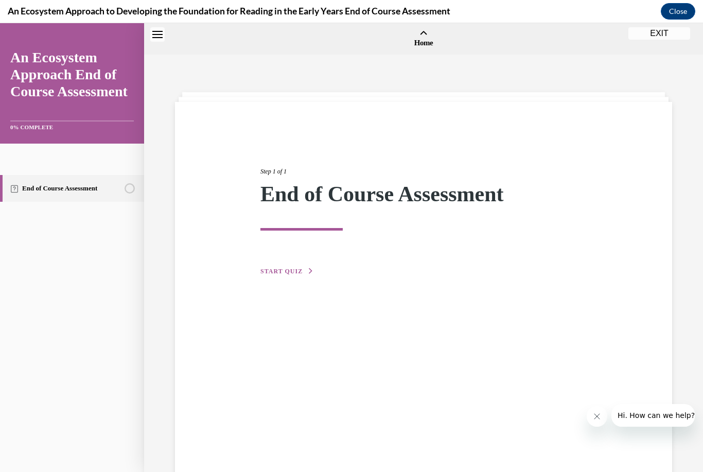
scroll to position [32, 0]
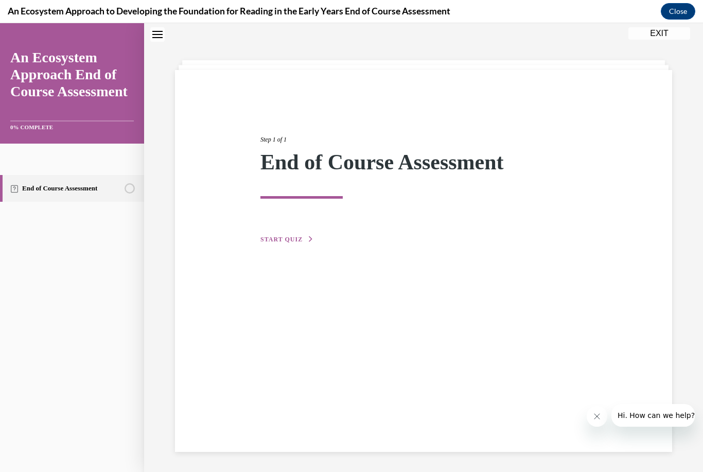
click at [281, 244] on button "START QUIZ" at bounding box center [288, 239] width 54 height 9
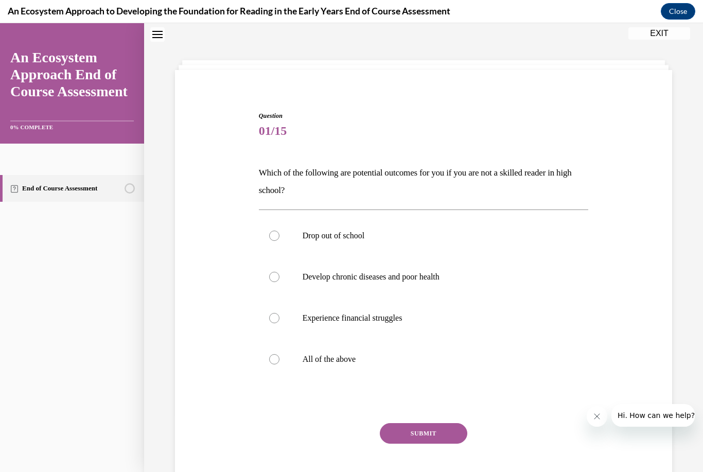
click at [314, 354] on p "All of the above" at bounding box center [433, 359] width 261 height 10
click at [280, 354] on input "All of the above" at bounding box center [274, 359] width 10 height 10
radio input "true"
click at [405, 443] on button "SUBMIT" at bounding box center [424, 433] width 88 height 21
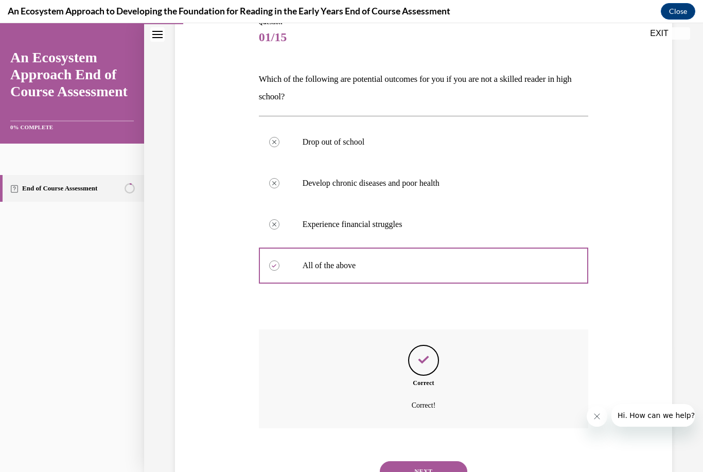
scroll to position [126, 0]
click at [455, 461] on button "NEXT" at bounding box center [424, 471] width 88 height 21
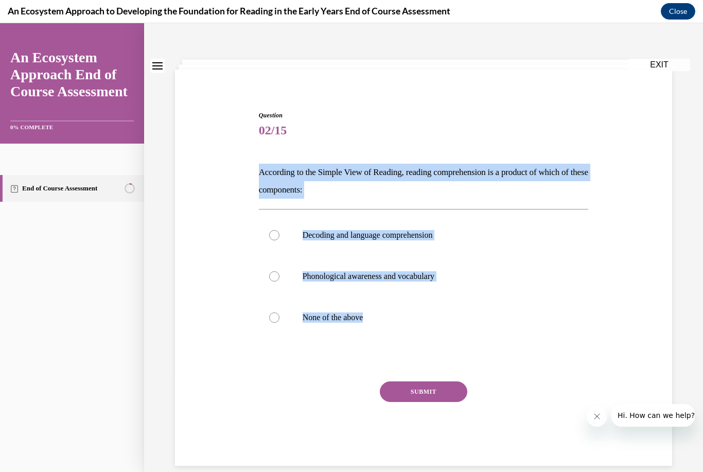
scroll to position [0, 0]
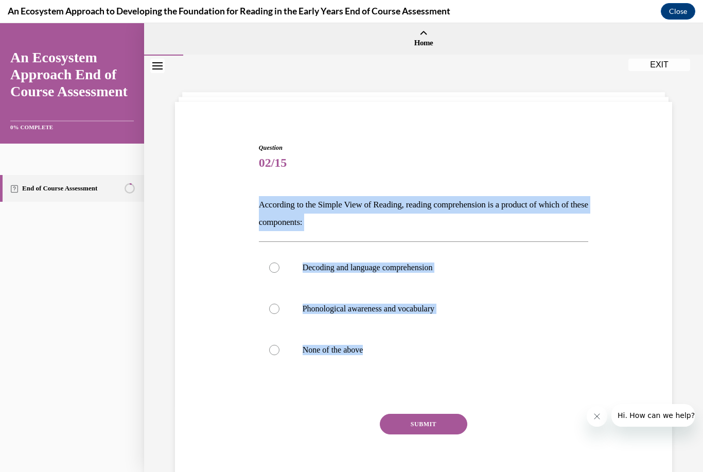
click at [159, 62] on button "Close navigation menu" at bounding box center [157, 66] width 14 height 14
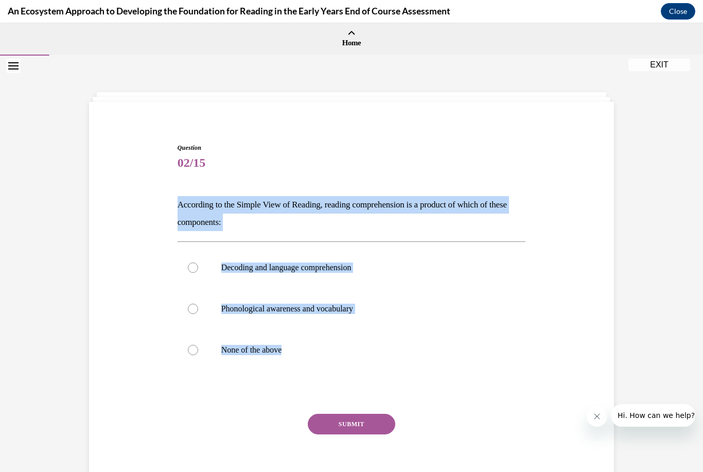
click at [18, 72] on button "Open navigation menu" at bounding box center [13, 66] width 14 height 14
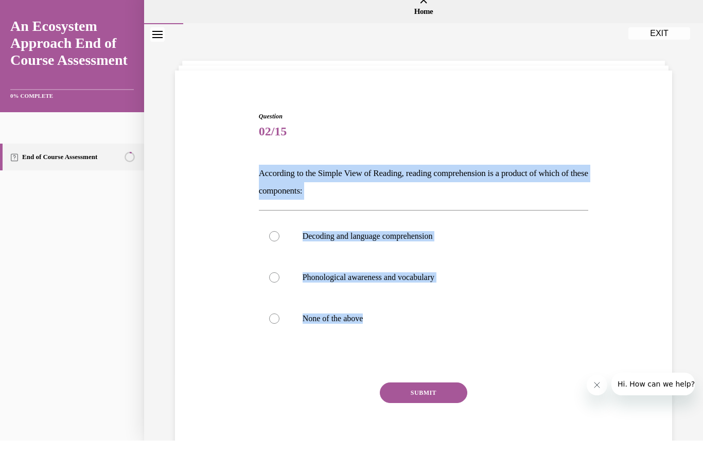
scroll to position [825, 0]
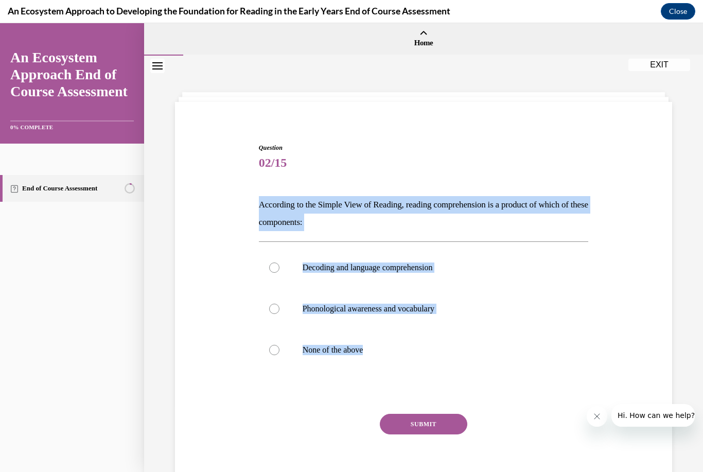
click at [426, 112] on div "Question 02/15 According to the Simple View of Reading, reading comprehension i…" at bounding box center [424, 305] width 503 height 386
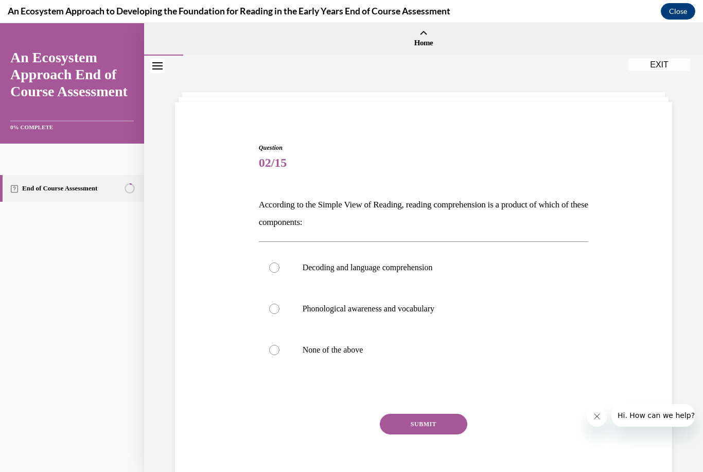
click at [354, 269] on p "Decoding and language comprehension" at bounding box center [433, 268] width 261 height 10
click at [280, 269] on input "Decoding and language comprehension" at bounding box center [274, 268] width 10 height 10
radio input "true"
click at [437, 418] on button "SUBMIT" at bounding box center [424, 424] width 88 height 21
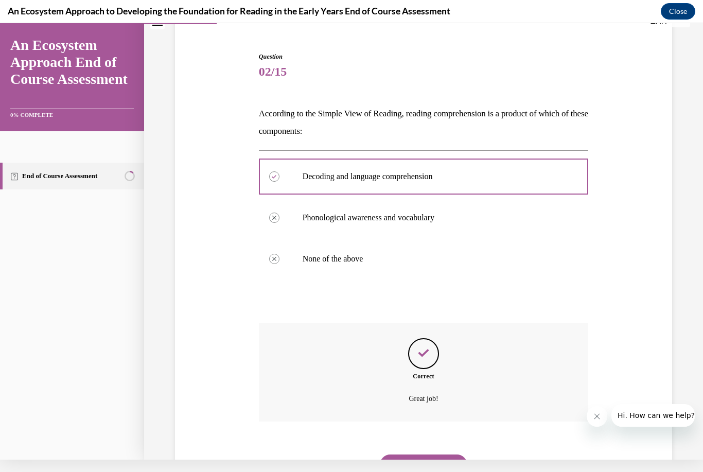
scroll to position [117, 0]
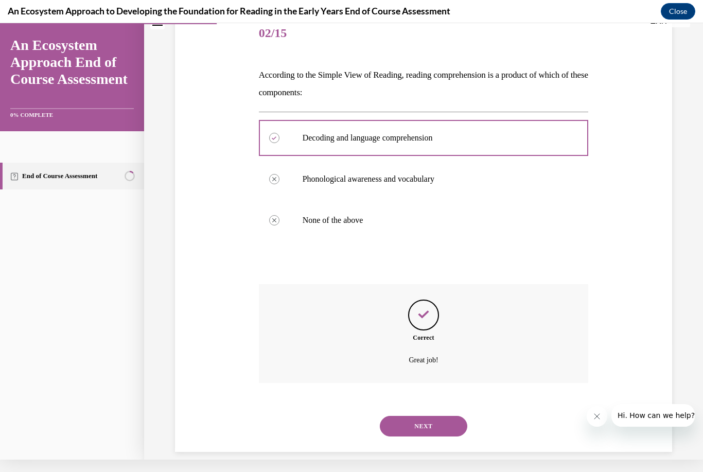
click at [457, 416] on button "NEXT" at bounding box center [424, 426] width 88 height 21
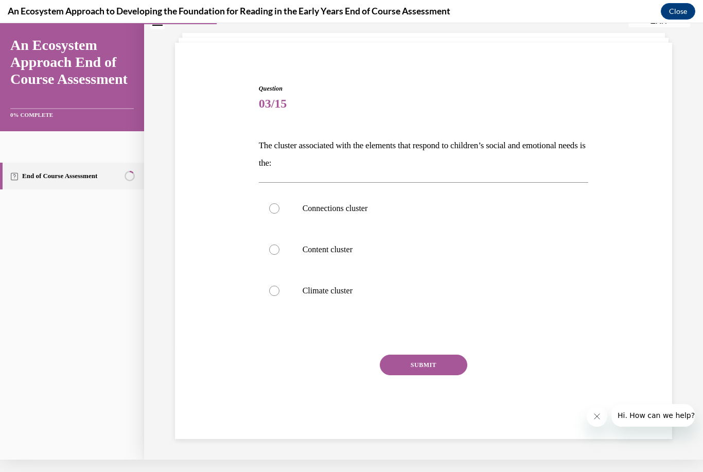
scroll to position [35, 0]
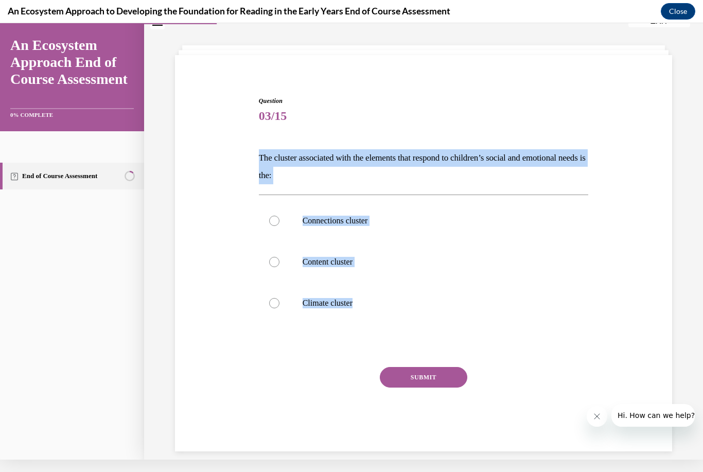
click at [336, 341] on div at bounding box center [424, 345] width 330 height 12
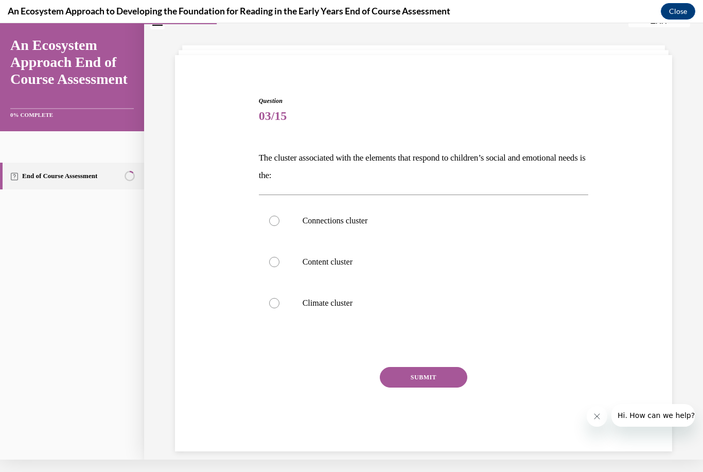
click at [277, 298] on label "Climate cluster" at bounding box center [424, 303] width 330 height 41
click at [277, 298] on input "Climate cluster" at bounding box center [274, 303] width 10 height 10
radio input "true"
click at [440, 381] on button "SUBMIT" at bounding box center [424, 377] width 88 height 21
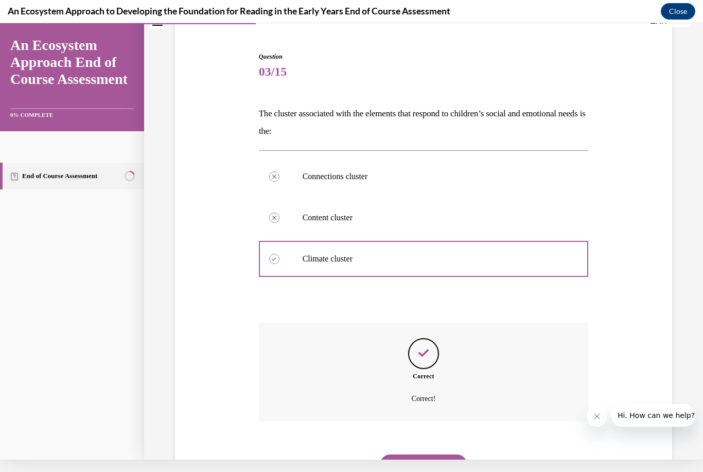
scroll to position [117, 0]
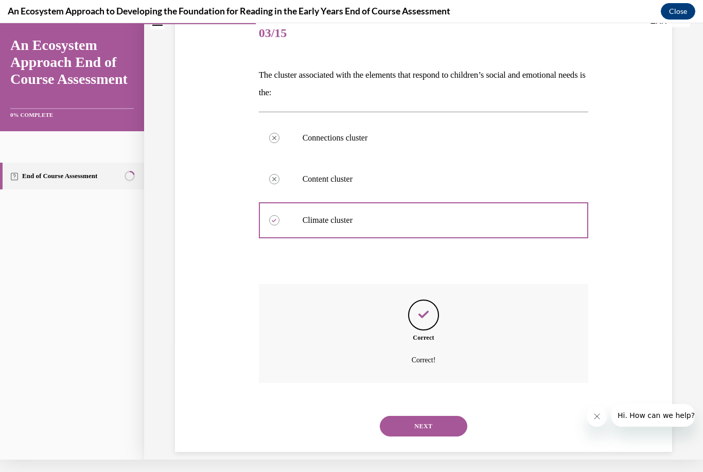
click at [437, 416] on button "NEXT" at bounding box center [424, 426] width 88 height 21
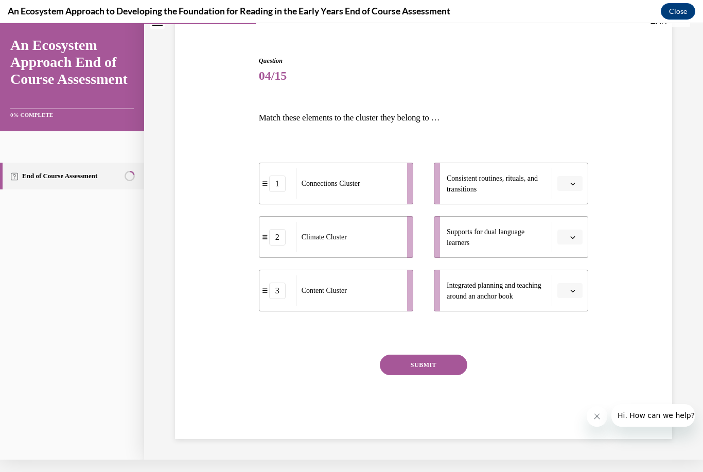
scroll to position [62, 0]
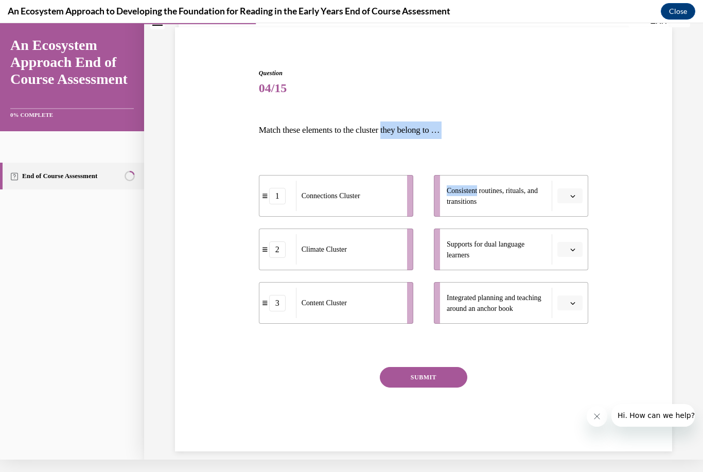
click at [340, 355] on div "Question 04/15 Match these elements to the cluster they belong to … 1 Connectio…" at bounding box center [424, 259] width 330 height 383
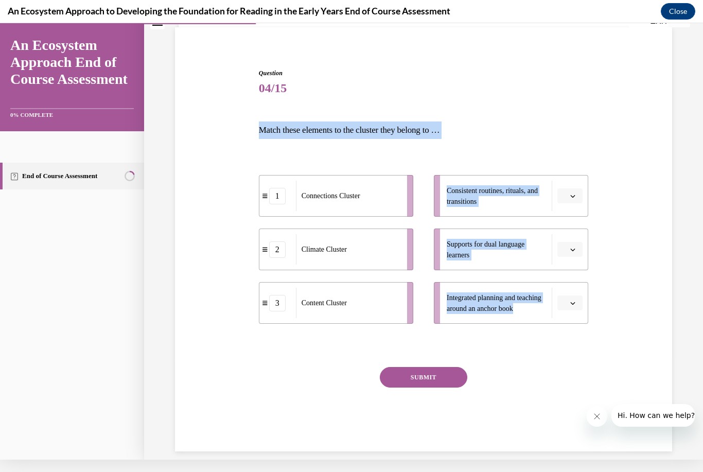
copy div "Match these elements to the cluster they belong to … 1 Connections Cluster 2 Cl…"
click at [576, 198] on span "button" at bounding box center [573, 196] width 7 height 7
click at [635, 218] on div "Question 04/15 Match these elements to the cluster they belong to … 1 Connectio…" at bounding box center [424, 245] width 503 height 414
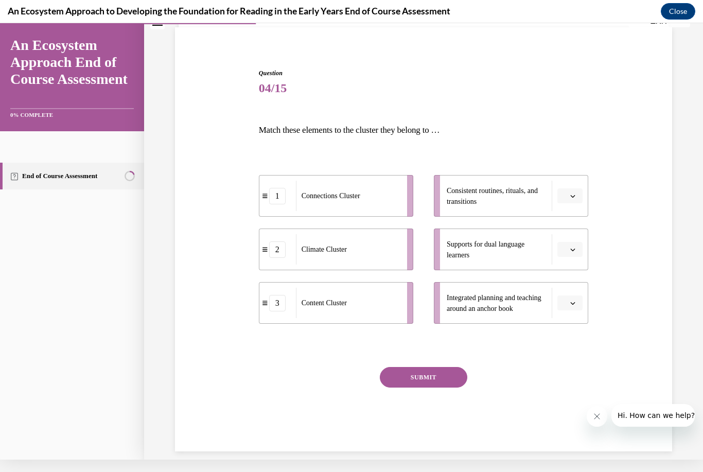
click at [623, 207] on div "Question 04/15 Match these elements to the cluster they belong to … 1 Connectio…" at bounding box center [424, 245] width 503 height 414
click at [567, 196] on span "Please select an option" at bounding box center [566, 196] width 4 height 10
click at [566, 262] on span "2" at bounding box center [566, 260] width 4 height 8
click at [571, 254] on button "button" at bounding box center [570, 249] width 25 height 15
click at [568, 290] on span "1" at bounding box center [566, 293] width 4 height 8
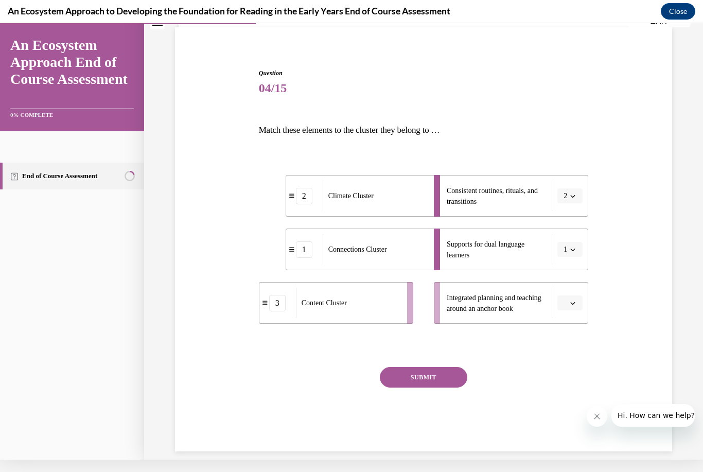
click at [572, 304] on icon "button" at bounding box center [573, 303] width 5 height 5
click at [572, 391] on div "3" at bounding box center [569, 387] width 26 height 21
click at [449, 375] on button "SUBMIT" at bounding box center [424, 377] width 88 height 21
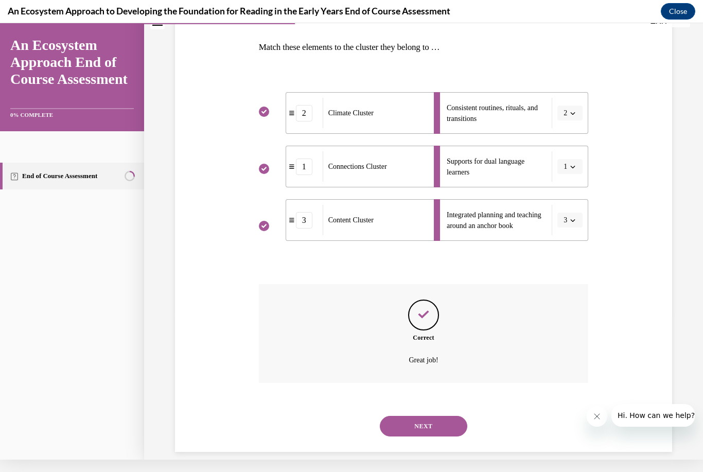
scroll to position [145, 0]
click at [441, 416] on button "NEXT" at bounding box center [424, 426] width 88 height 21
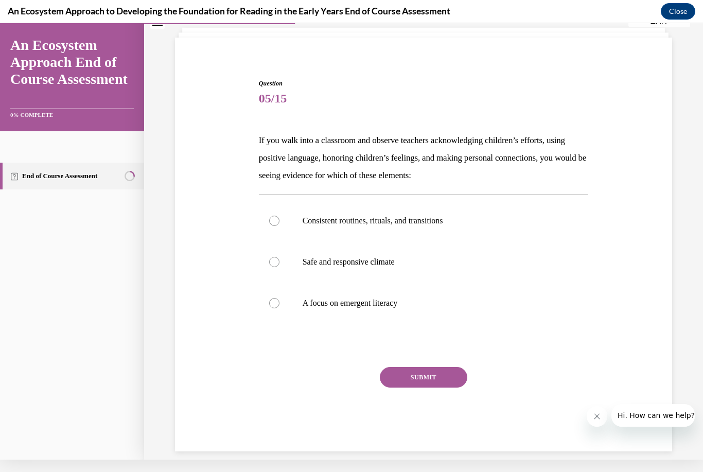
scroll to position [52, 0]
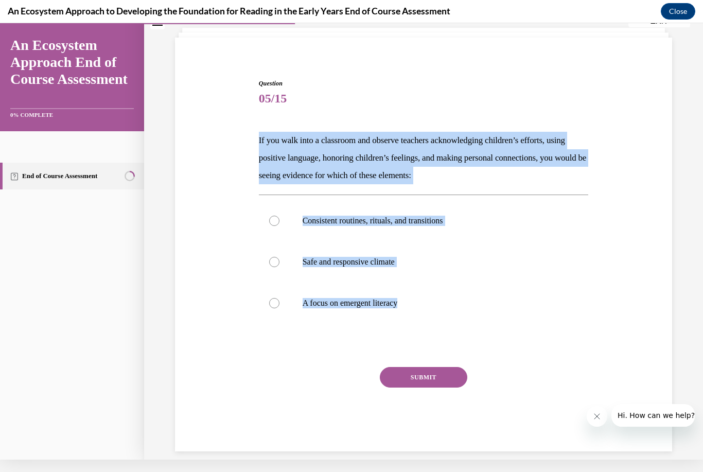
copy div "If you walk into a classroom and observe teachers acknowledging children’s effo…"
click at [490, 304] on p "A focus on emergent literacy" at bounding box center [433, 303] width 261 height 10
click at [280, 304] on input "A focus on emergent literacy" at bounding box center [274, 303] width 10 height 10
radio input "true"
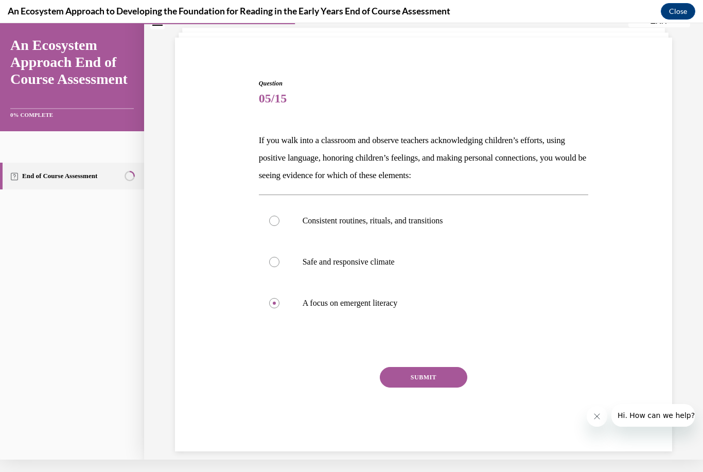
click at [274, 256] on label "Safe and responsive climate" at bounding box center [424, 262] width 330 height 41
click at [274, 257] on input "Safe and responsive climate" at bounding box center [274, 262] width 10 height 10
radio input "true"
click at [434, 382] on button "SUBMIT" at bounding box center [424, 377] width 88 height 21
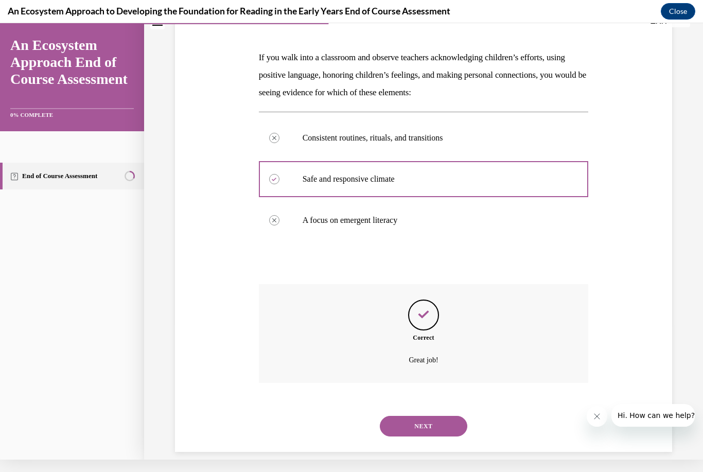
scroll to position [135, 0]
click at [449, 416] on button "NEXT" at bounding box center [424, 426] width 88 height 21
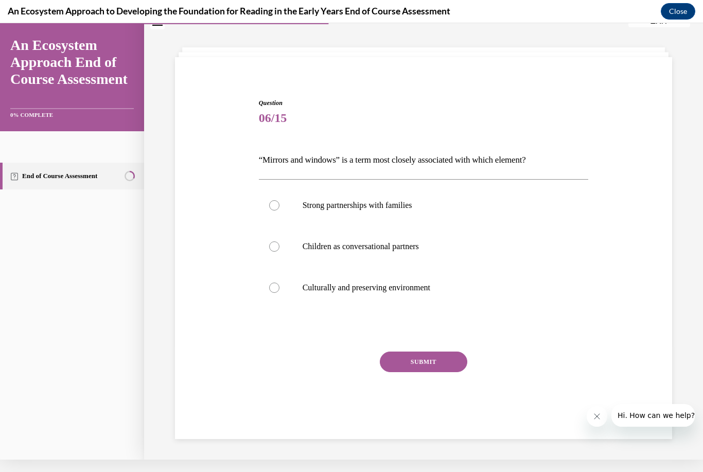
scroll to position [32, 0]
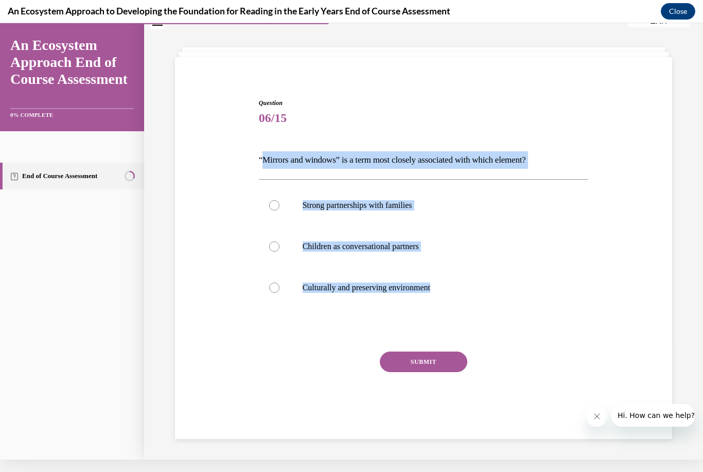
click at [428, 307] on label "Culturally and preserving environment" at bounding box center [424, 287] width 330 height 41
click at [280, 293] on input "Culturally and preserving environment" at bounding box center [274, 288] width 10 height 10
radio input "true"
click at [537, 355] on div "SUBMIT" at bounding box center [424, 377] width 330 height 51
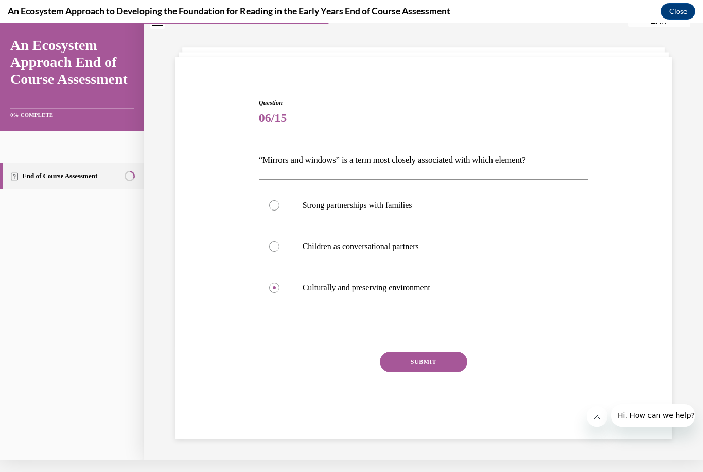
click at [455, 352] on button "SUBMIT" at bounding box center [424, 362] width 88 height 21
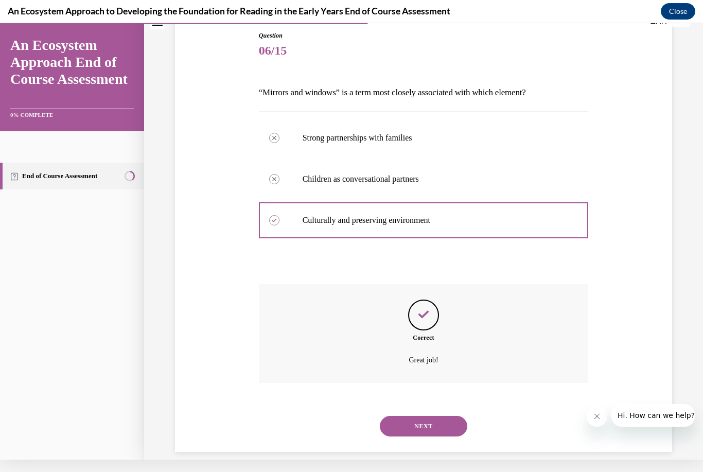
scroll to position [100, 0]
click at [450, 416] on button "NEXT" at bounding box center [424, 426] width 88 height 21
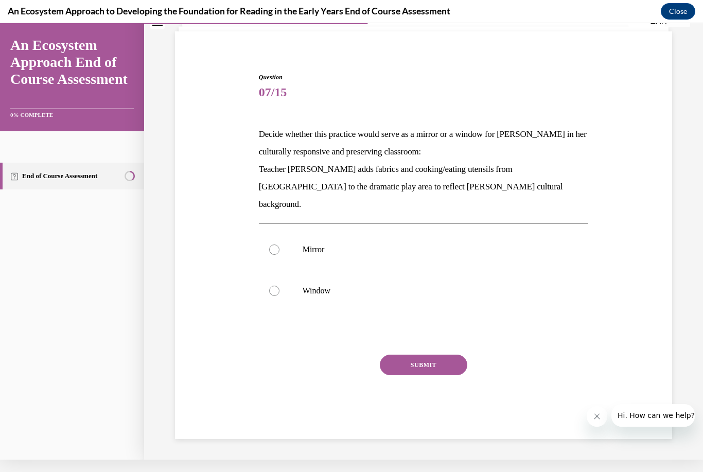
scroll to position [32, 0]
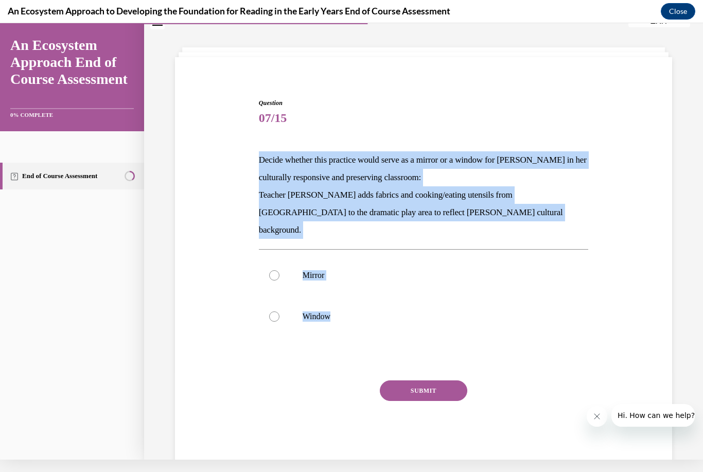
copy div "Decide whether this practice would serve as a mirror or a window for Mei Ling i…"
click at [239, 312] on div "Question 07/15 Decide whether this practice would serve as a mirror or a window…" at bounding box center [424, 266] width 503 height 398
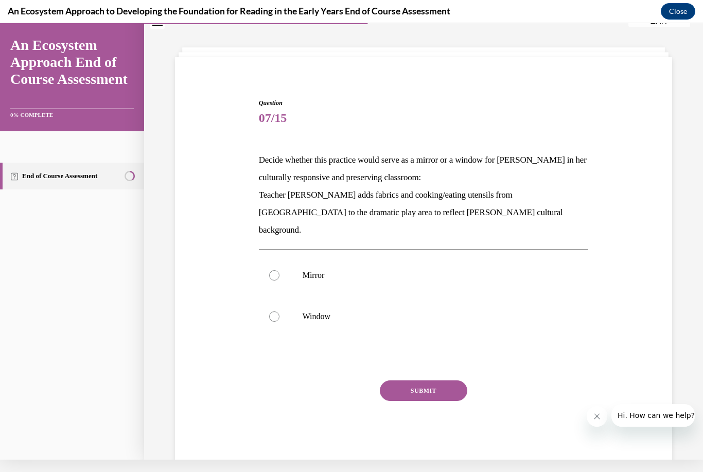
click at [274, 270] on div at bounding box center [274, 275] width 10 height 10
click at [274, 270] on input "Mirror" at bounding box center [274, 275] width 10 height 10
radio input "true"
click at [441, 381] on button "SUBMIT" at bounding box center [424, 391] width 88 height 21
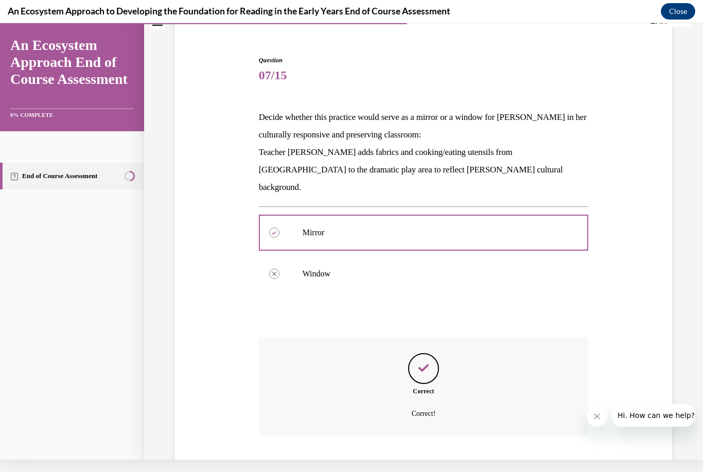
scroll to position [111, 0]
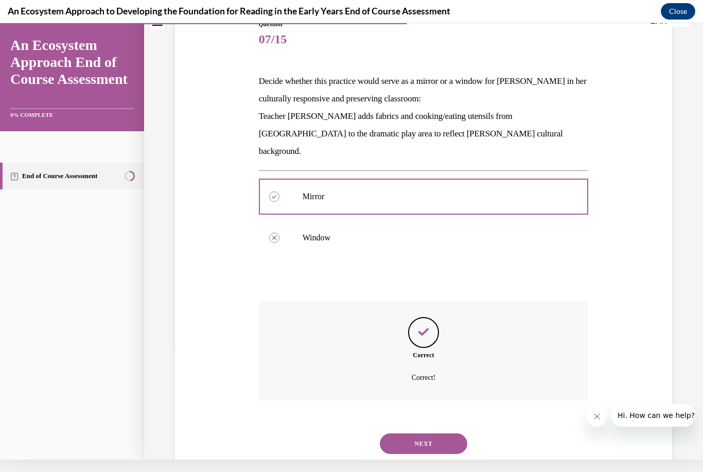
click at [444, 434] on button "NEXT" at bounding box center [424, 444] width 88 height 21
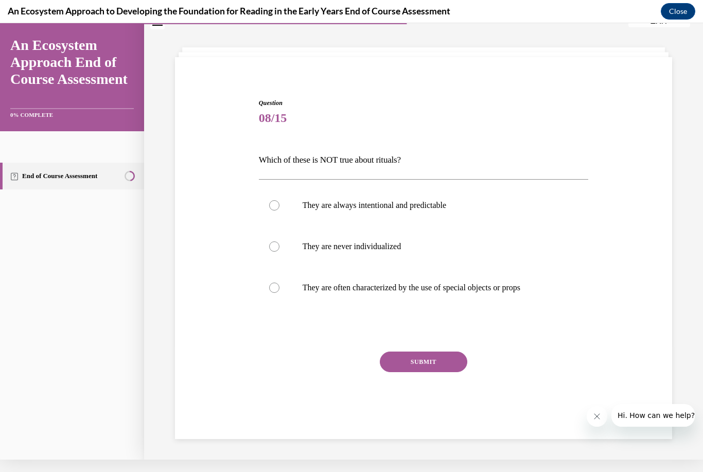
scroll to position [32, 0]
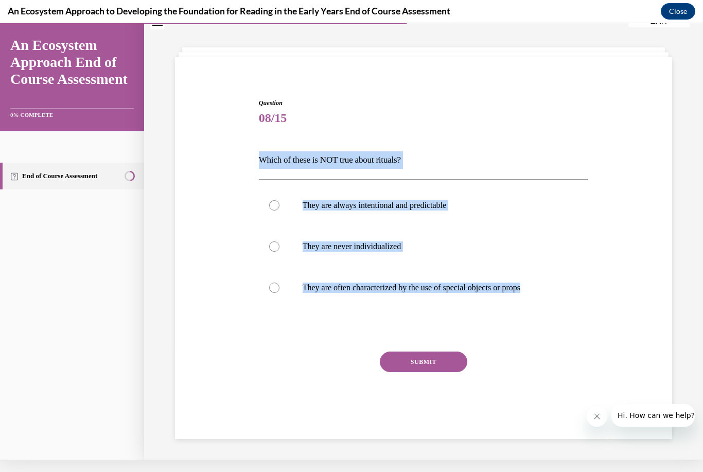
click at [215, 269] on div "Question 08/15 Which of these is NOT true about rituals? They are always intent…" at bounding box center [424, 251] width 503 height 369
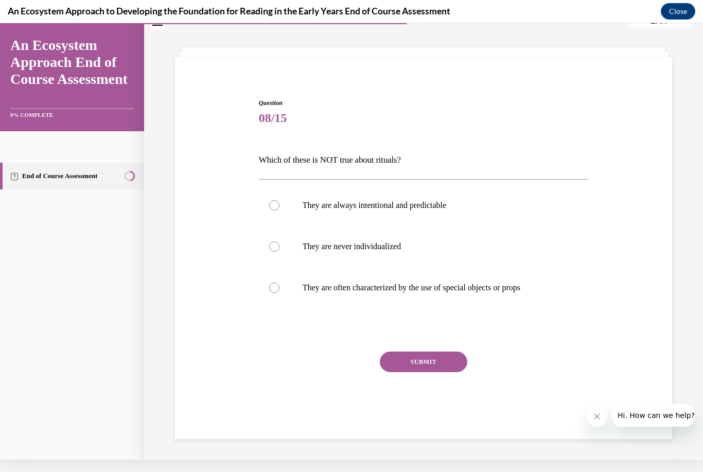
click at [280, 242] on label "They are never individualized" at bounding box center [424, 246] width 330 height 41
click at [280, 242] on input "They are never individualized" at bounding box center [274, 247] width 10 height 10
radio input "true"
click at [447, 364] on button "SUBMIT" at bounding box center [424, 362] width 88 height 21
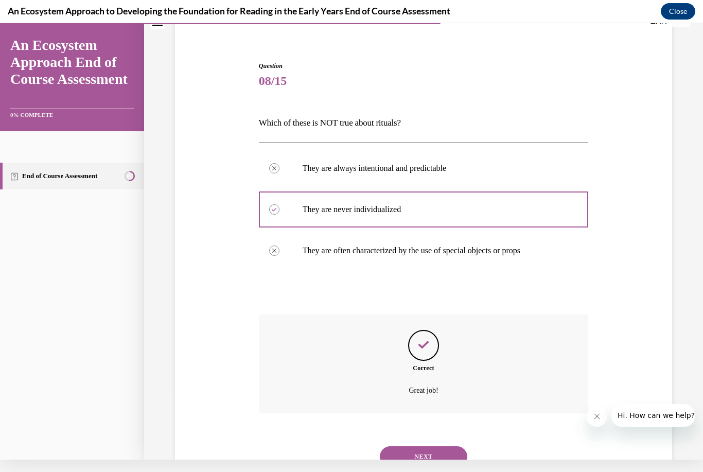
scroll to position [100, 0]
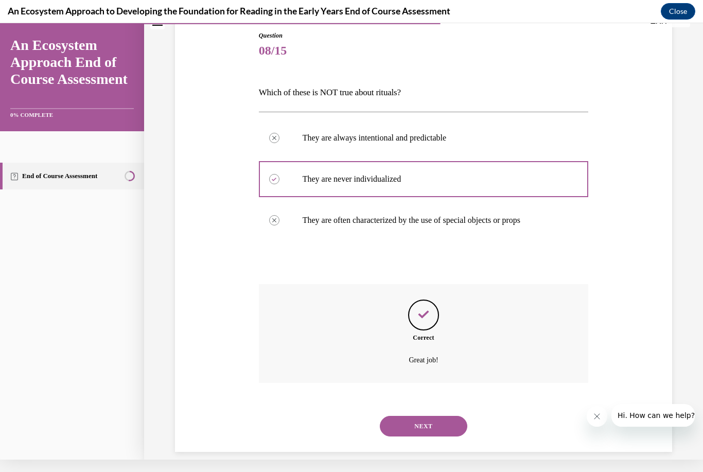
click at [449, 416] on button "NEXT" at bounding box center [424, 426] width 88 height 21
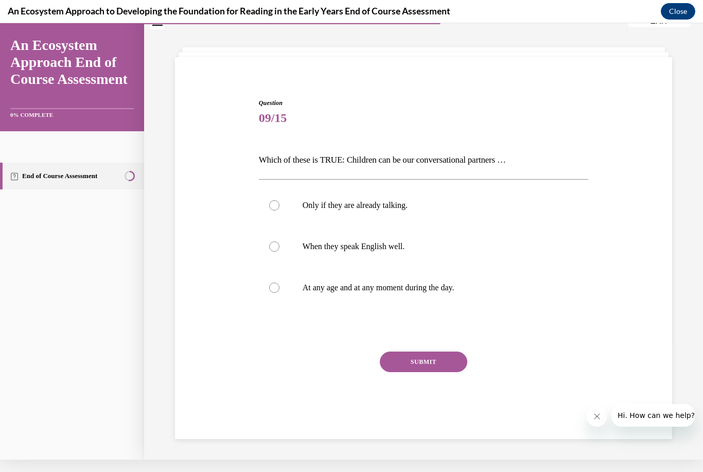
scroll to position [32, 0]
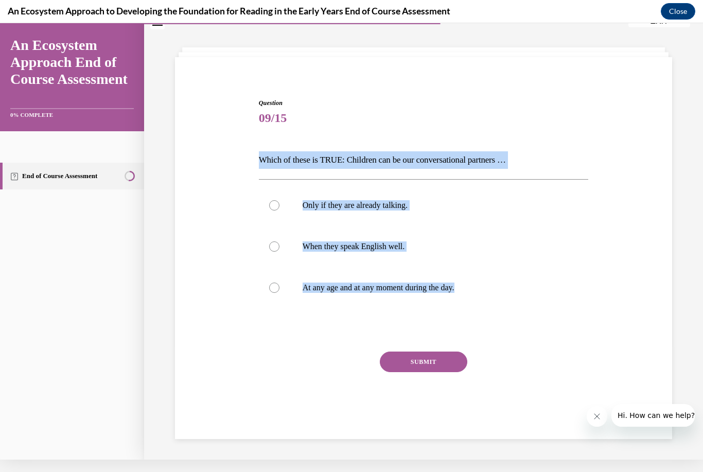
click at [214, 321] on div "Question 09/15 Which of these is TRUE: Children can be our conversational partn…" at bounding box center [424, 251] width 503 height 369
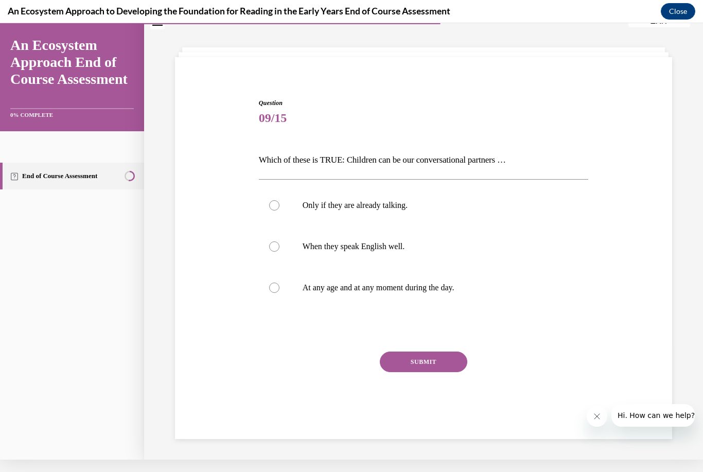
click at [278, 288] on div at bounding box center [274, 288] width 10 height 10
click at [278, 288] on input "At any age and at any moment during the day." at bounding box center [274, 288] width 10 height 10
radio input "true"
click at [445, 367] on button "SUBMIT" at bounding box center [424, 362] width 88 height 21
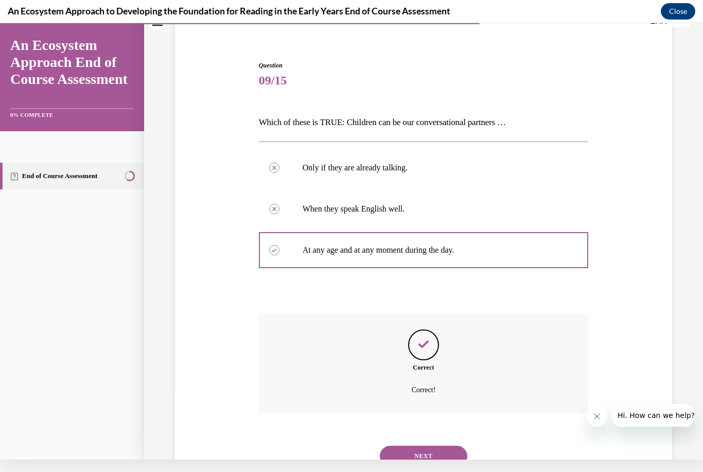
scroll to position [100, 0]
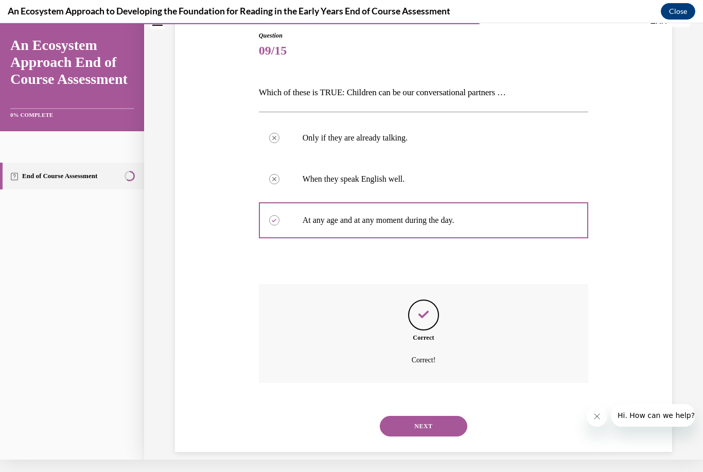
click at [422, 332] on div "Correct Correct!" at bounding box center [424, 333] width 330 height 99
click at [454, 417] on button "NEXT" at bounding box center [424, 426] width 88 height 21
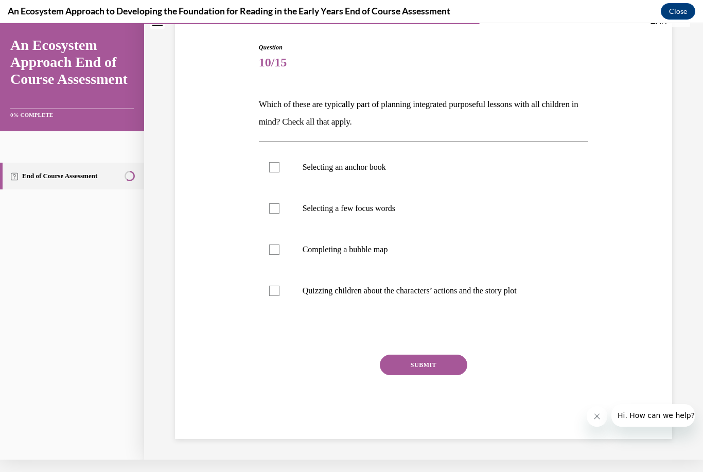
scroll to position [76, 0]
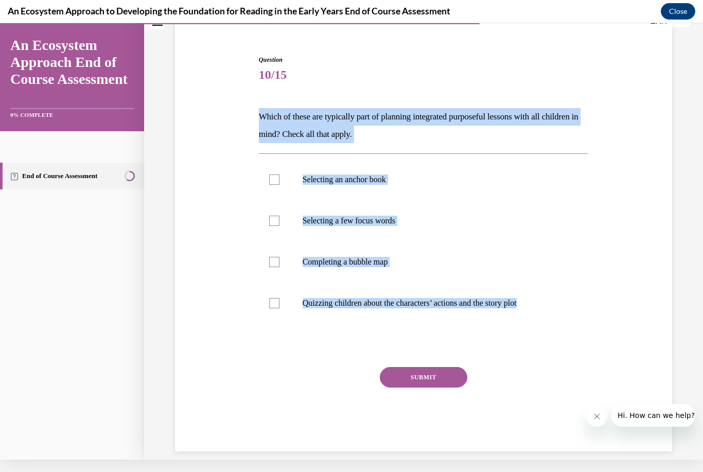
copy div "Which of these are typically part of planning integrated purposeful lessons wit…"
click at [232, 190] on div "Question 10/15 Which of these are typically part of planning integrated purpose…" at bounding box center [424, 237] width 503 height 427
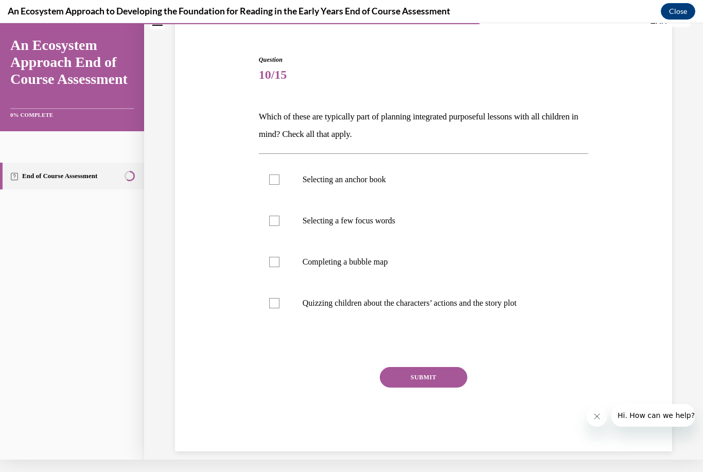
click at [275, 181] on div at bounding box center [274, 180] width 10 height 10
click at [275, 181] on input "Selecting an anchor book" at bounding box center [274, 180] width 10 height 10
checkbox input "true"
click at [390, 223] on p "Selecting a few focus words" at bounding box center [433, 221] width 261 height 10
click at [280, 223] on input "Selecting a few focus words" at bounding box center [274, 221] width 10 height 10
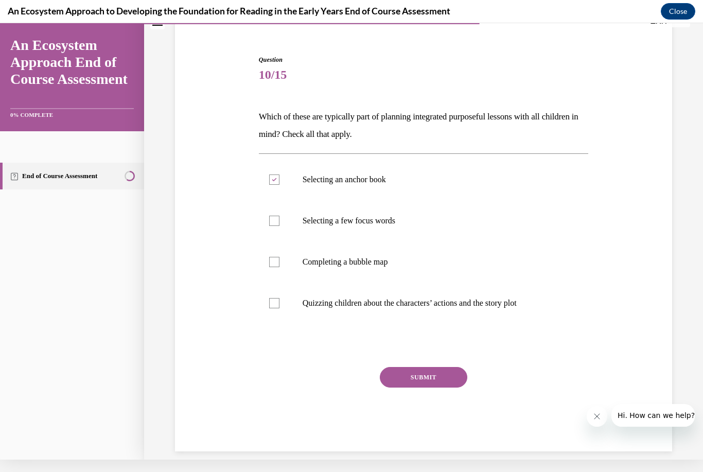
checkbox input "true"
click at [375, 267] on p "Completing a bubble map" at bounding box center [433, 262] width 261 height 10
click at [280, 267] on input "Completing a bubble map" at bounding box center [274, 262] width 10 height 10
checkbox input "true"
click at [434, 368] on button "SUBMIT" at bounding box center [424, 377] width 88 height 21
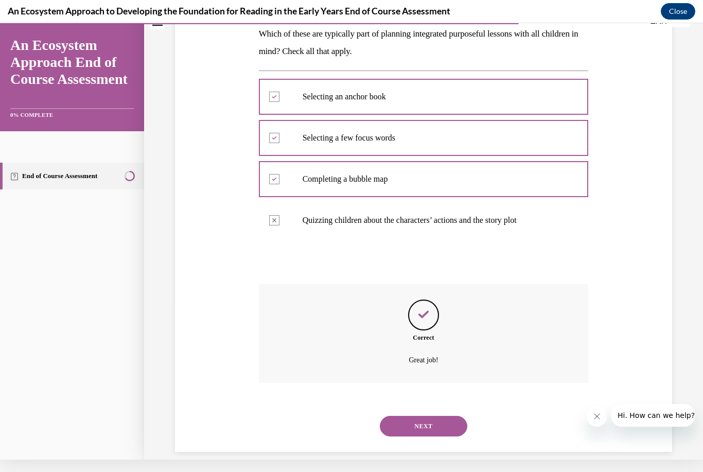
click at [449, 416] on button "NEXT" at bounding box center [424, 426] width 88 height 21
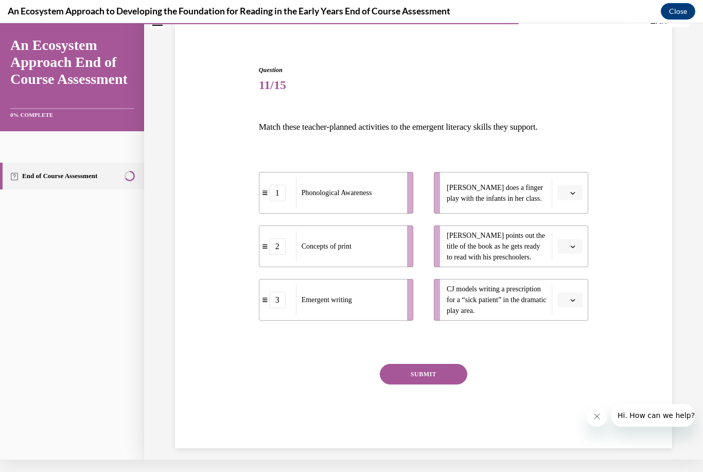
scroll to position [62, 0]
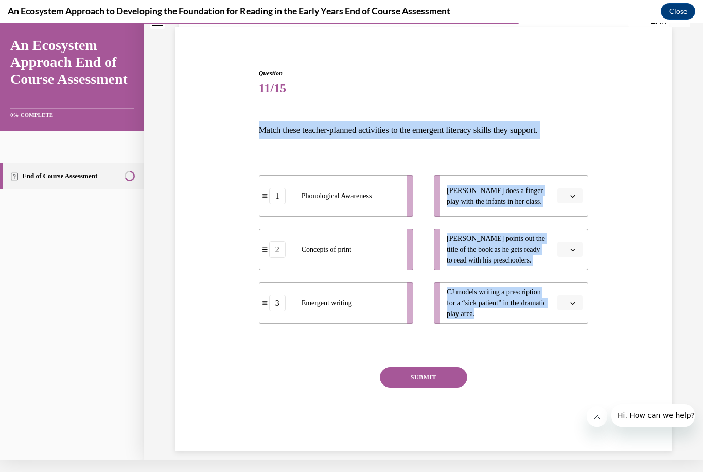
click at [568, 193] on button "button" at bounding box center [570, 195] width 25 height 15
click at [567, 236] on span "1" at bounding box center [566, 239] width 4 height 8
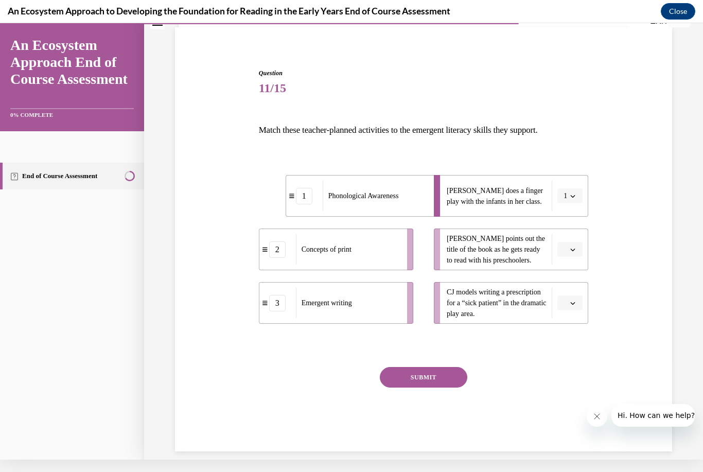
click at [571, 253] on button "button" at bounding box center [570, 249] width 25 height 15
click at [573, 311] on div "2" at bounding box center [569, 313] width 26 height 21
click at [574, 307] on button "button" at bounding box center [570, 303] width 25 height 15
click at [572, 381] on div "3" at bounding box center [569, 387] width 26 height 21
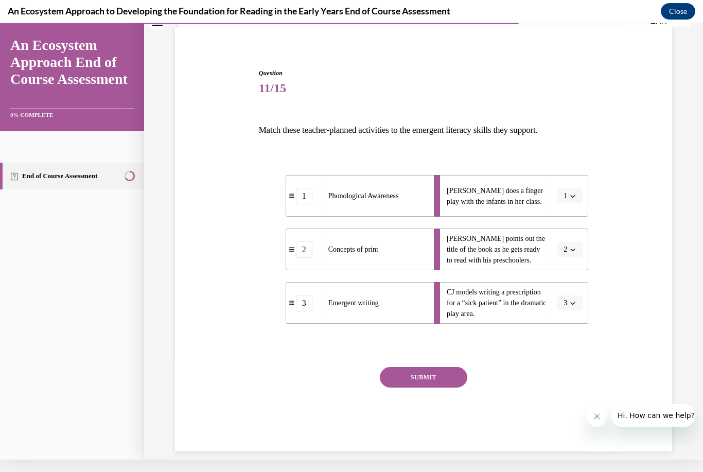
click at [449, 375] on button "SUBMIT" at bounding box center [424, 377] width 88 height 21
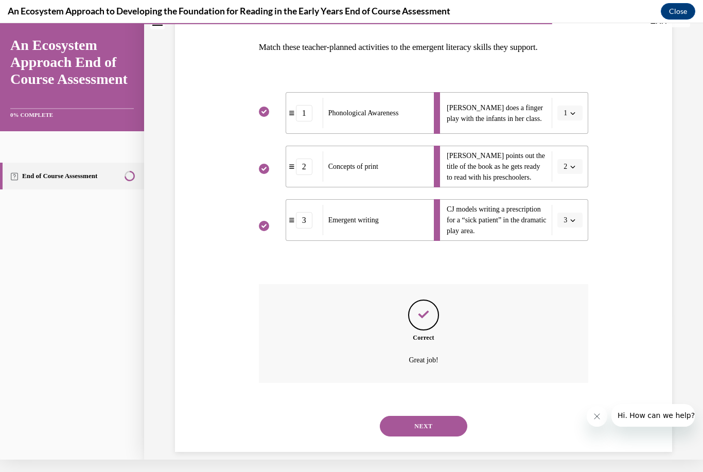
click at [454, 416] on button "NEXT" at bounding box center [424, 426] width 88 height 21
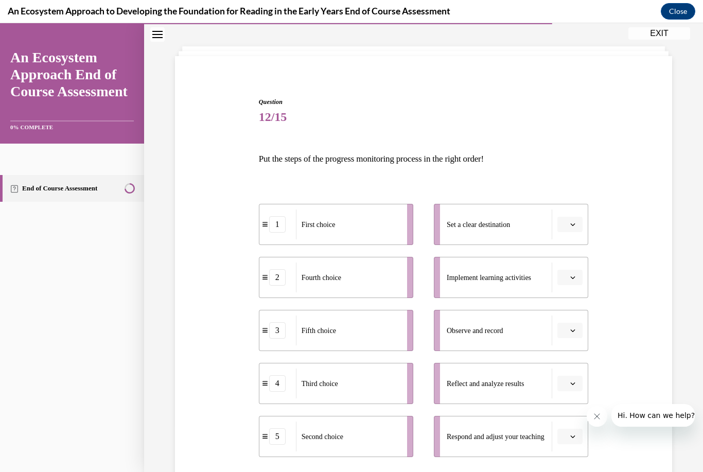
scroll to position [46, 0]
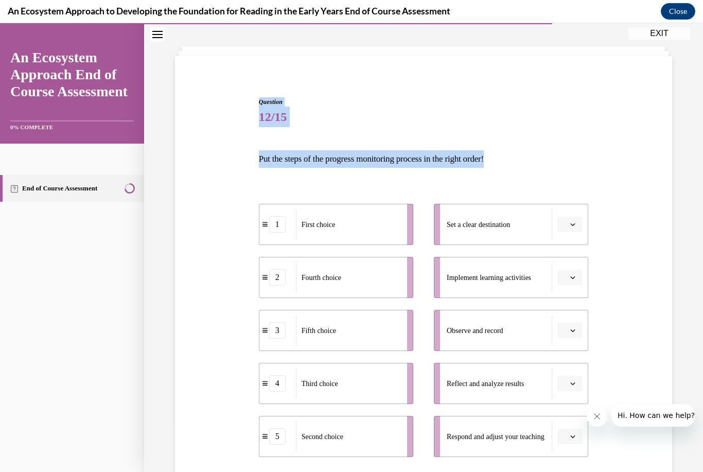
click at [224, 193] on div "Question 12/15 Put the steps of the progress monitoring process in the right or…" at bounding box center [424, 325] width 503 height 519
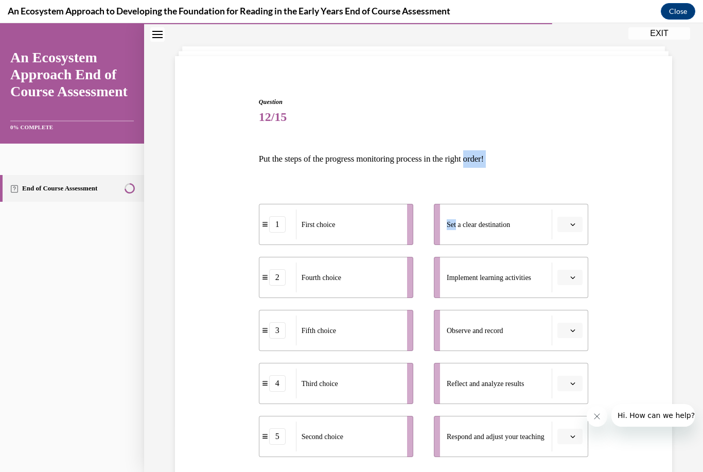
click at [414, 84] on div "Question 12/15 Put the steps of the progress monitoring process in the right or…" at bounding box center [423, 333] width 335 height 503
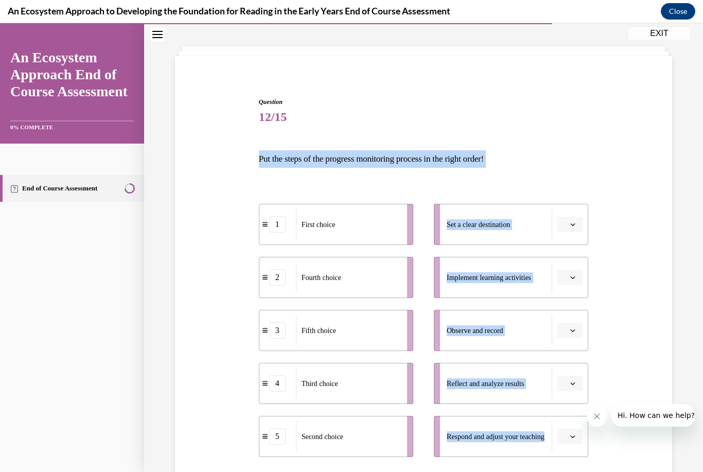
click at [582, 465] on div "Question 12/15 Put the steps of the progress monitoring process in the right or…" at bounding box center [424, 341] width 330 height 488
copy div "Put the steps of the progress monitoring process in the right order! 1 First ch…"
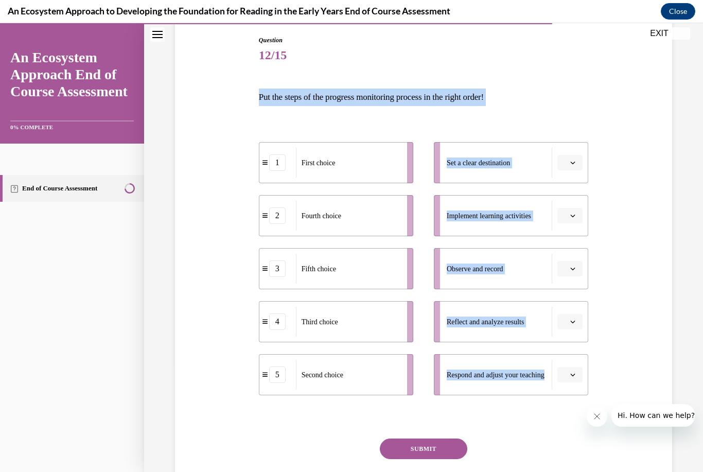
scroll to position [108, 0]
click at [640, 164] on div "Question 12/15 Put the steps of the progress monitoring process in the right or…" at bounding box center [424, 264] width 503 height 519
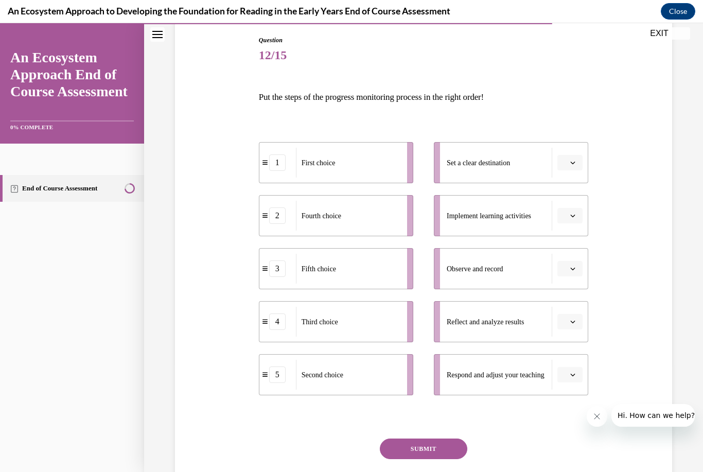
click at [577, 160] on button "button" at bounding box center [570, 162] width 25 height 15
click at [566, 205] on span "1" at bounding box center [566, 206] width 4 height 8
click at [578, 205] on li "Implement learning activities" at bounding box center [511, 215] width 154 height 41
click at [570, 215] on span "button" at bounding box center [573, 215] width 7 height 7
click at [566, 277] on span "2" at bounding box center [566, 280] width 4 height 8
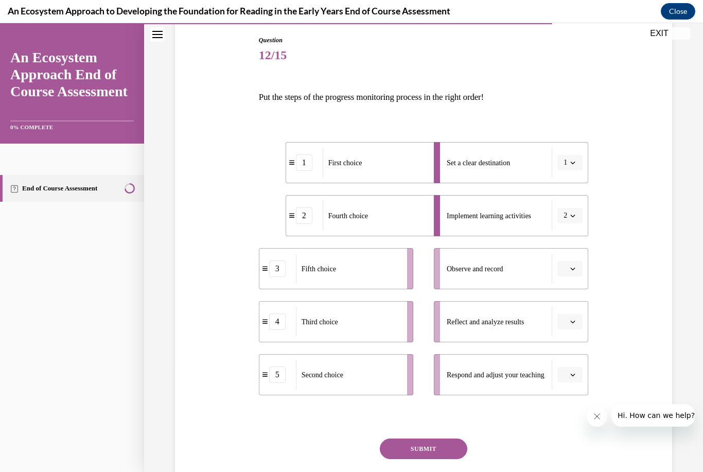
click at [570, 263] on button "button" at bounding box center [570, 268] width 25 height 15
click at [572, 345] on div "3" at bounding box center [569, 353] width 26 height 21
click at [573, 321] on icon "button" at bounding box center [573, 321] width 5 height 5
click at [571, 423] on div "4" at bounding box center [569, 427] width 26 height 21
click at [567, 381] on button "button" at bounding box center [570, 374] width 25 height 15
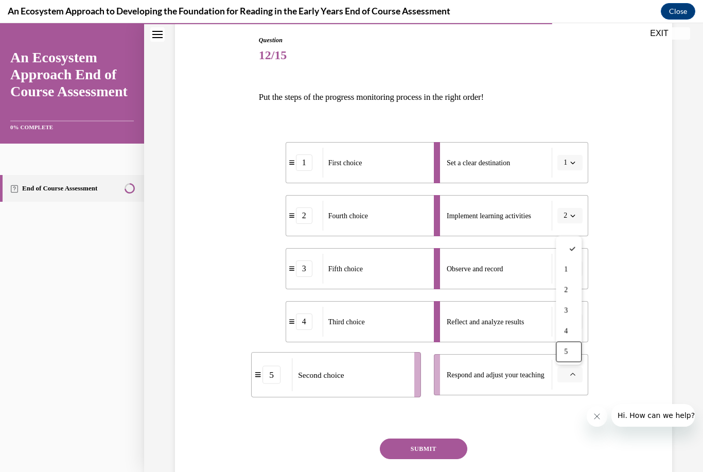
click at [565, 347] on div "5" at bounding box center [569, 352] width 26 height 21
click at [440, 445] on button "SUBMIT" at bounding box center [424, 449] width 88 height 21
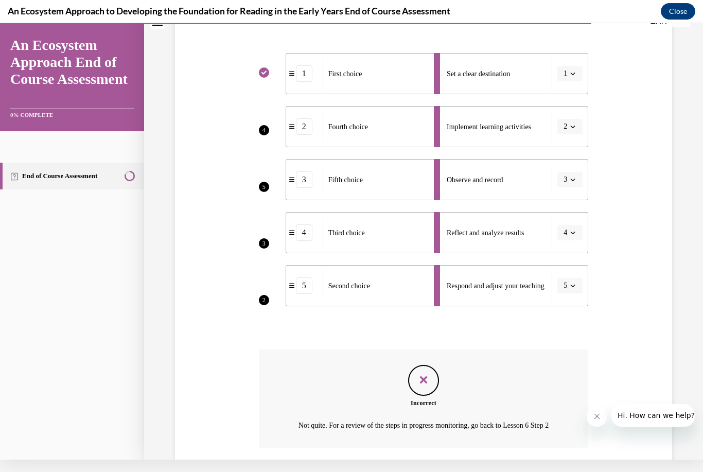
scroll to position [184, 0]
click at [565, 124] on li "Implement learning activities 2" at bounding box center [511, 126] width 154 height 41
click at [564, 128] on li "Implement learning activities 2" at bounding box center [511, 126] width 154 height 41
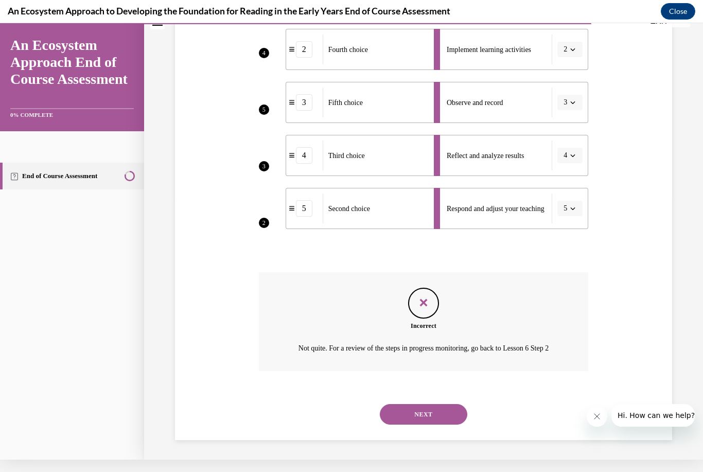
scroll to position [262, 0]
click at [452, 414] on button "NEXT" at bounding box center [424, 414] width 88 height 21
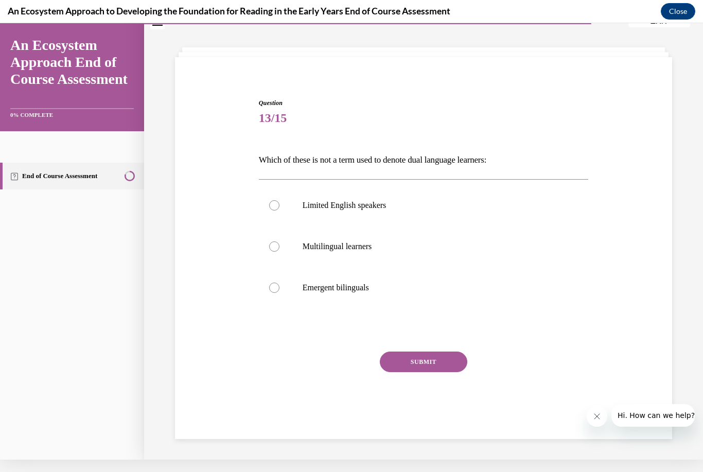
scroll to position [32, 0]
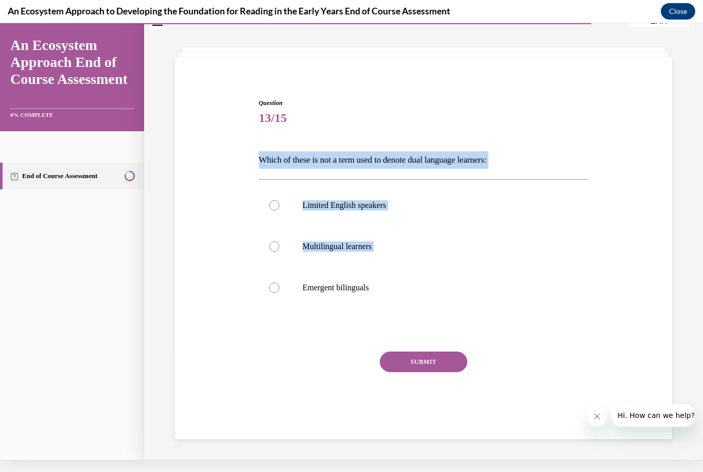
click at [462, 73] on div "Question 13/15 Which of these is not a term used to denote dual language learne…" at bounding box center [424, 251] width 503 height 369
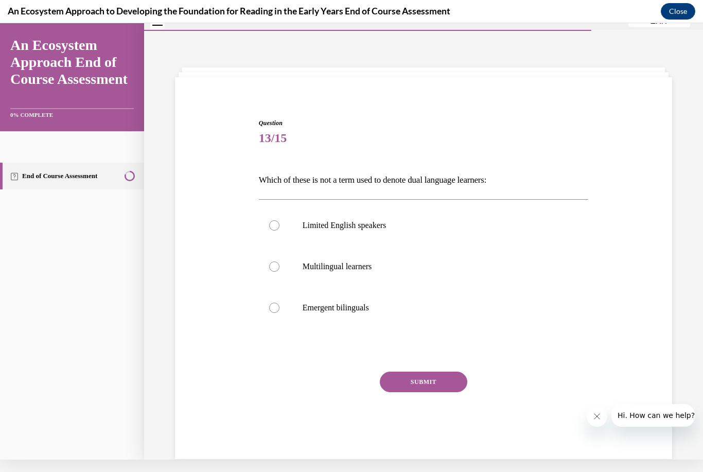
scroll to position [4, 0]
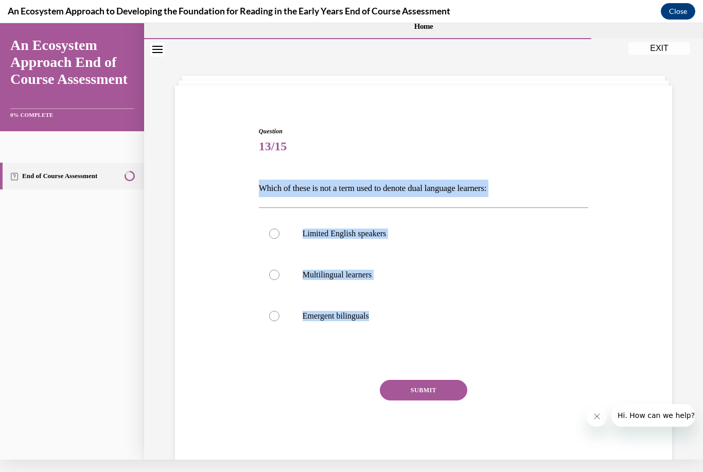
copy div "Which of these is not a term used to denote dual language learners: Limited Eng…"
click at [243, 230] on div "Question 13/15 Which of these is not a term used to denote dual language learne…" at bounding box center [424, 280] width 503 height 369
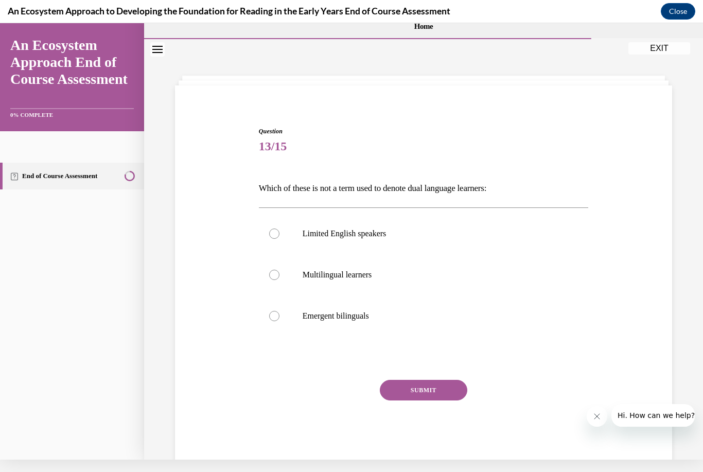
click at [276, 235] on div at bounding box center [274, 234] width 10 height 10
click at [276, 235] on input "Limited English speakers" at bounding box center [274, 234] width 10 height 10
radio input "true"
click at [437, 385] on button "SUBMIT" at bounding box center [424, 390] width 88 height 21
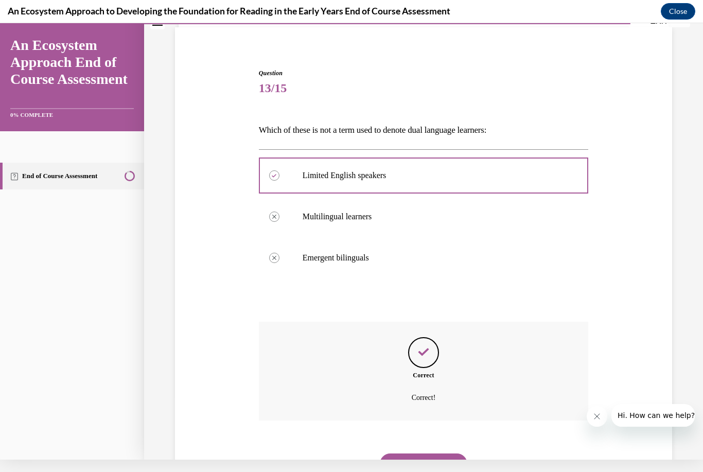
scroll to position [100, 0]
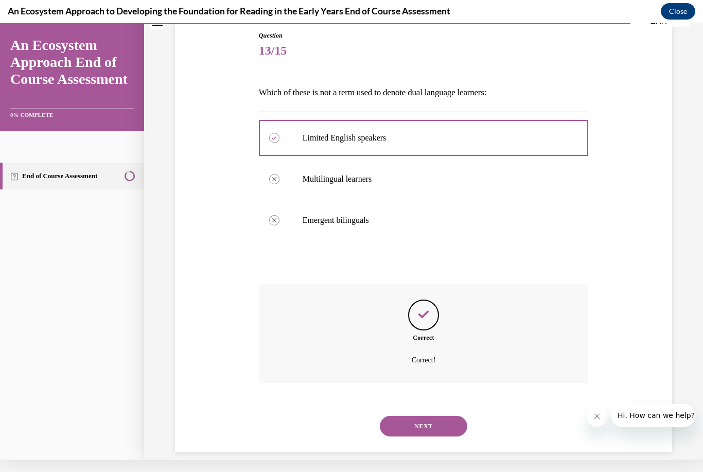
click at [447, 416] on button "NEXT" at bounding box center [424, 426] width 88 height 21
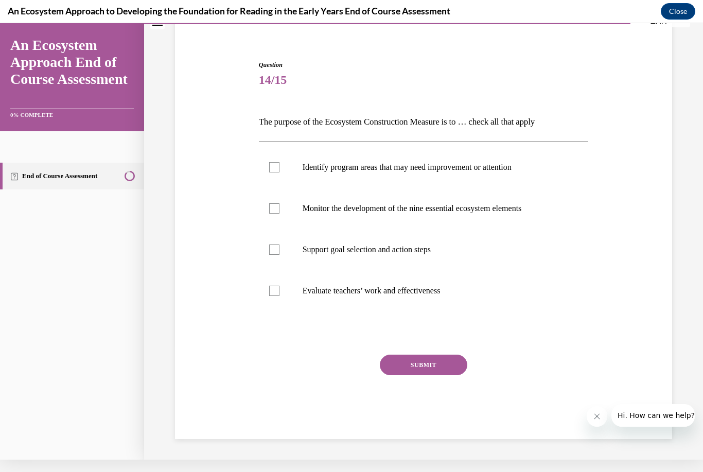
scroll to position [58, 0]
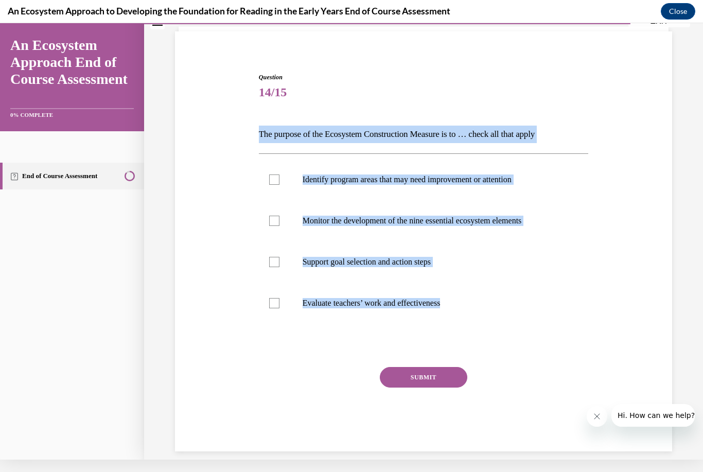
click at [219, 186] on div "Question 14/15 The purpose of the Ecosystem Construction Measure is to … check …" at bounding box center [424, 247] width 503 height 410
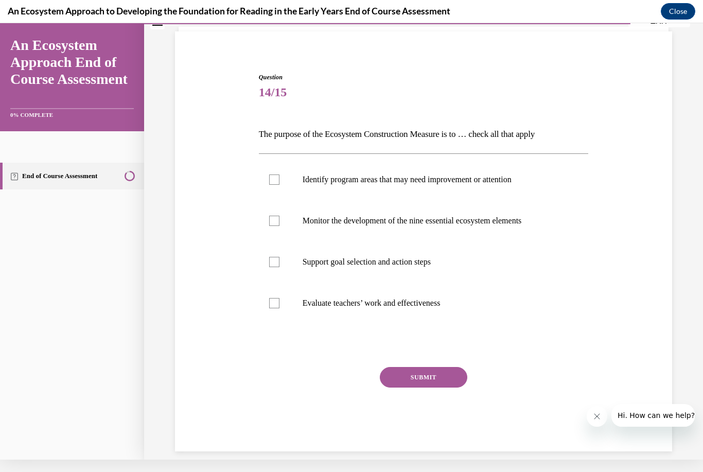
click at [272, 179] on div at bounding box center [274, 180] width 10 height 10
click at [272, 179] on input "Identify program areas that may need improvement or attention" at bounding box center [274, 180] width 10 height 10
checkbox input "true"
click at [274, 219] on div at bounding box center [274, 221] width 10 height 10
click at [274, 219] on input "Monitor the development of the nine essential ecosystem elements" at bounding box center [274, 221] width 10 height 10
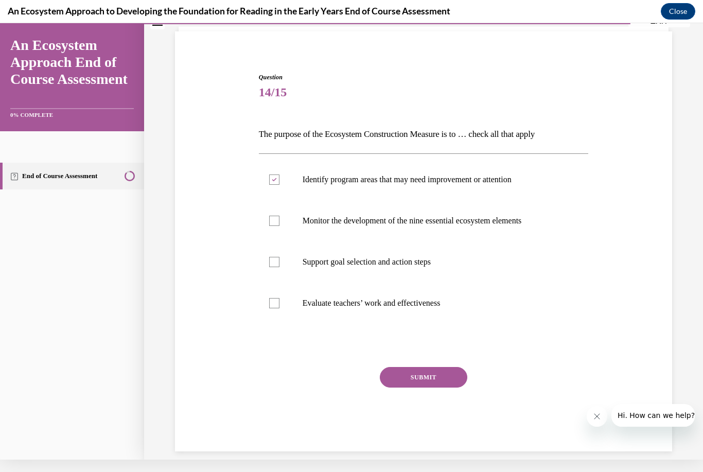
checkbox input "true"
click at [269, 256] on label "Support goal selection and action steps" at bounding box center [424, 262] width 330 height 41
click at [269, 257] on input "Support goal selection and action steps" at bounding box center [274, 262] width 10 height 10
checkbox input "true"
click at [422, 375] on button "SUBMIT" at bounding box center [424, 377] width 88 height 21
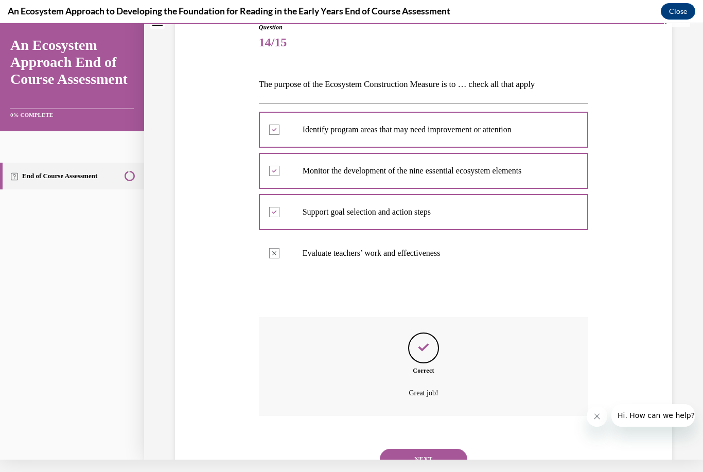
scroll to position [141, 0]
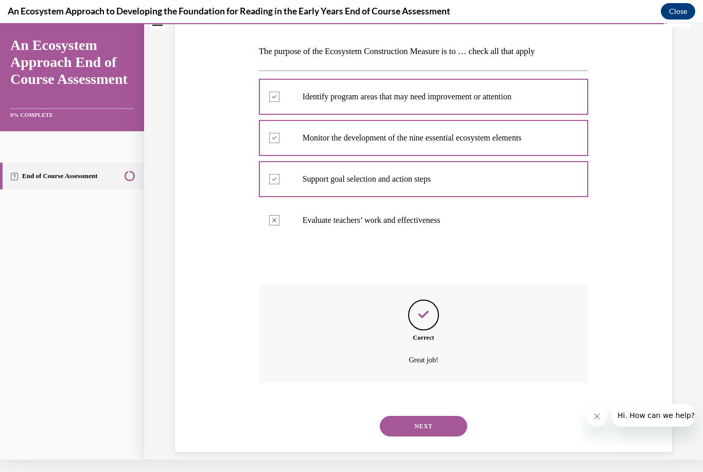
click at [447, 416] on button "NEXT" at bounding box center [424, 426] width 88 height 21
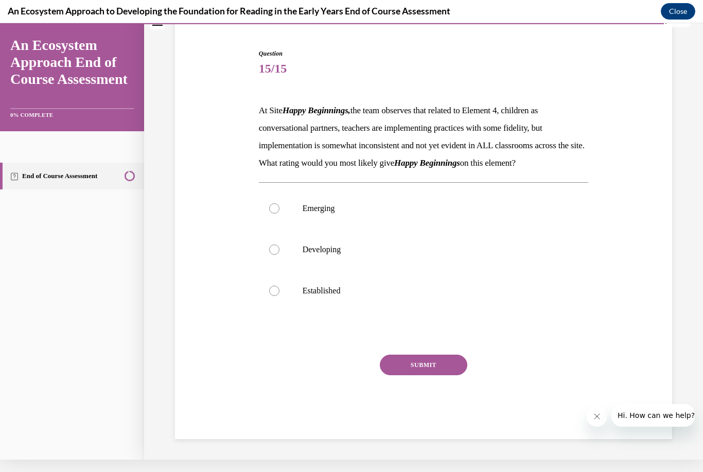
scroll to position [87, 0]
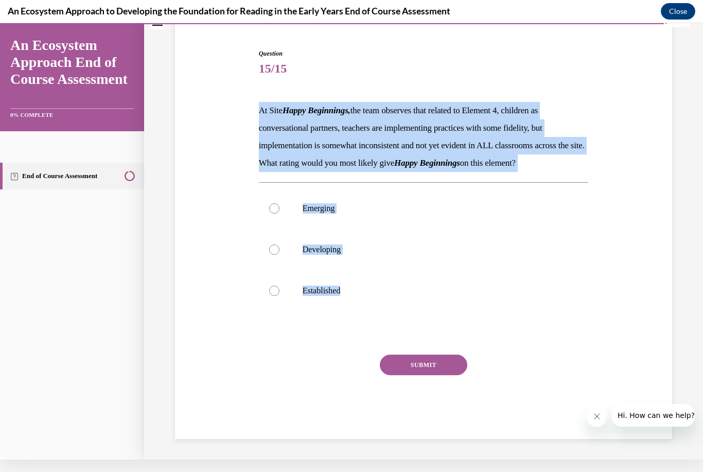
click at [230, 239] on div "Question 15/15 At Site Happy Beginnings, the team observes that related to Elem…" at bounding box center [424, 228] width 503 height 421
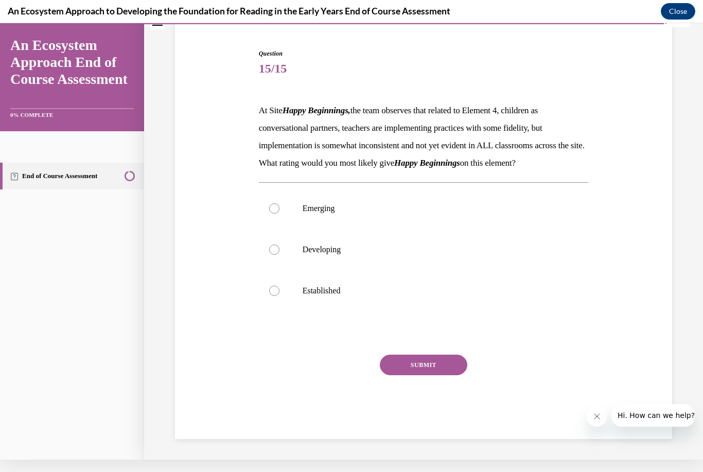
click at [276, 255] on div at bounding box center [274, 250] width 10 height 10
click at [276, 255] on input "Developing" at bounding box center [274, 250] width 10 height 10
radio input "true"
click at [431, 375] on button "SUBMIT" at bounding box center [424, 365] width 88 height 21
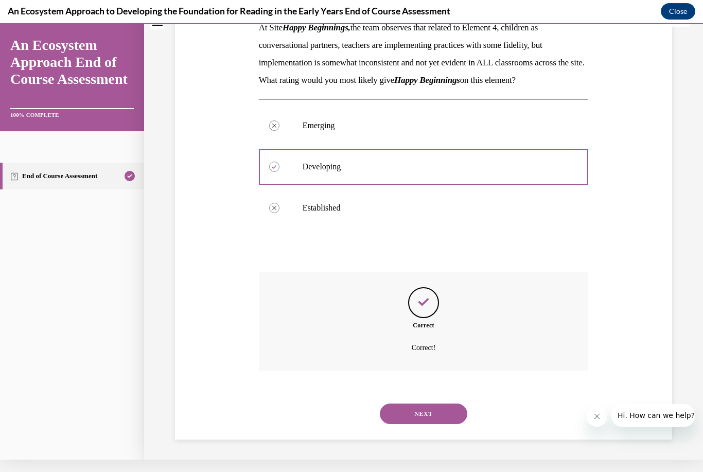
scroll to position [170, 0]
click at [436, 409] on button "NEXT" at bounding box center [424, 413] width 88 height 21
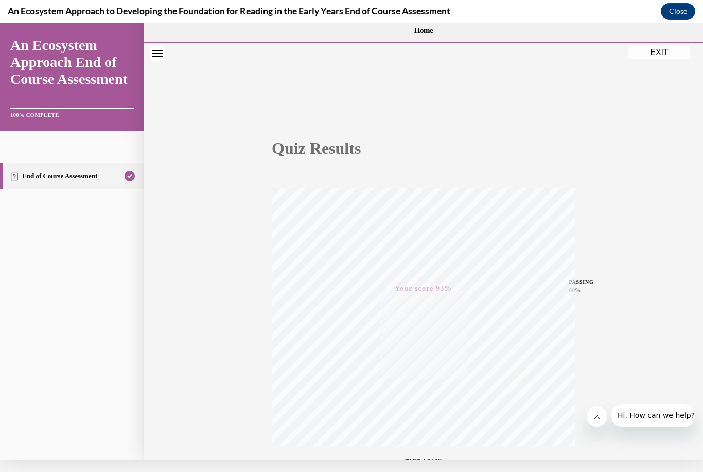
scroll to position [0, 0]
click at [665, 56] on button "EXIT" at bounding box center [660, 52] width 62 height 12
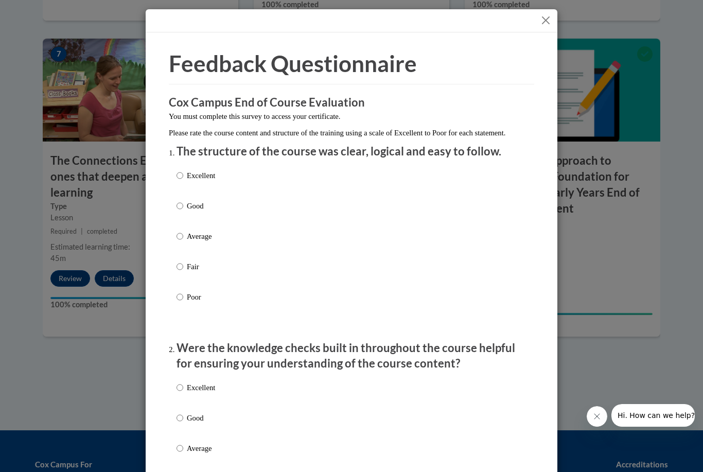
click at [215, 177] on p "Excellent" at bounding box center [201, 175] width 28 height 11
click at [183, 177] on input "Excellent" at bounding box center [180, 175] width 7 height 11
radio input "true"
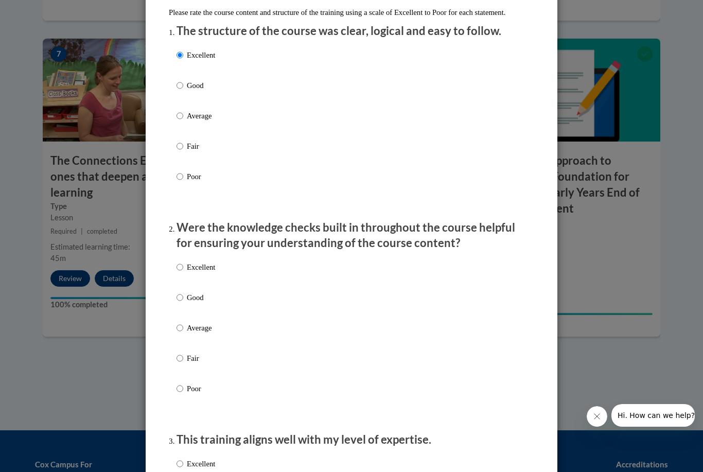
scroll to position [126, 0]
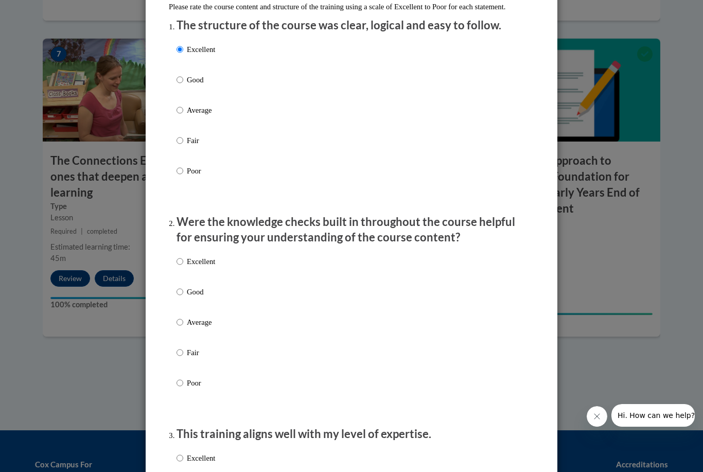
click at [204, 257] on p "Excellent" at bounding box center [201, 261] width 28 height 11
click at [183, 257] on input "Excellent" at bounding box center [180, 261] width 7 height 11
radio input "true"
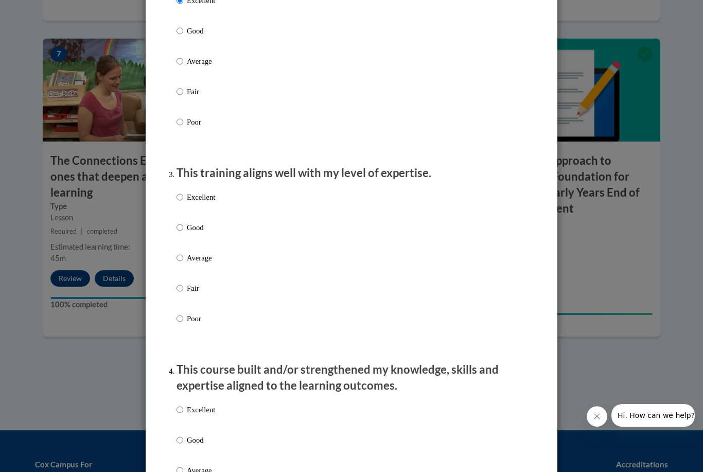
click at [213, 201] on label "Excellent" at bounding box center [196, 206] width 39 height 28
click at [183, 201] on input "Excellent" at bounding box center [180, 197] width 7 height 11
radio input "true"
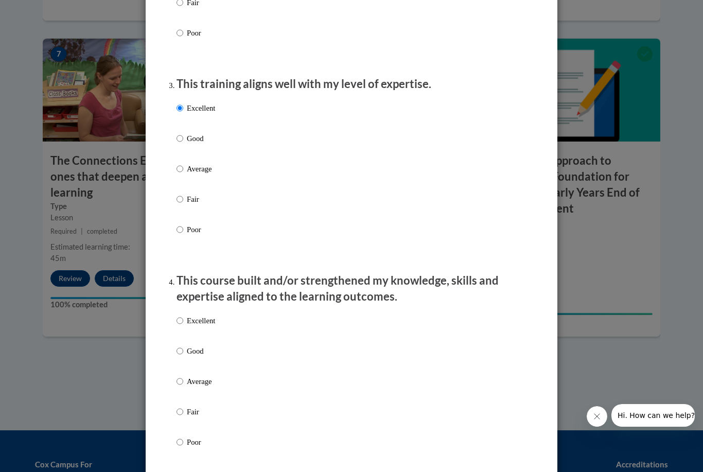
scroll to position [479, 0]
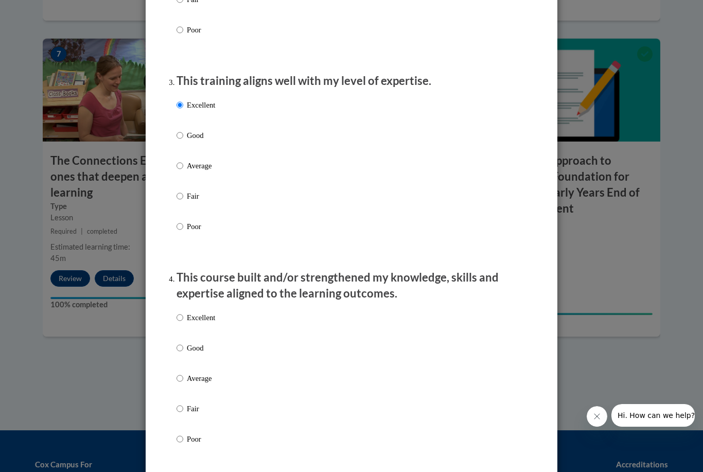
click at [208, 324] on label "Excellent" at bounding box center [196, 326] width 39 height 28
click at [183, 323] on input "Excellent" at bounding box center [180, 317] width 7 height 11
radio input "true"
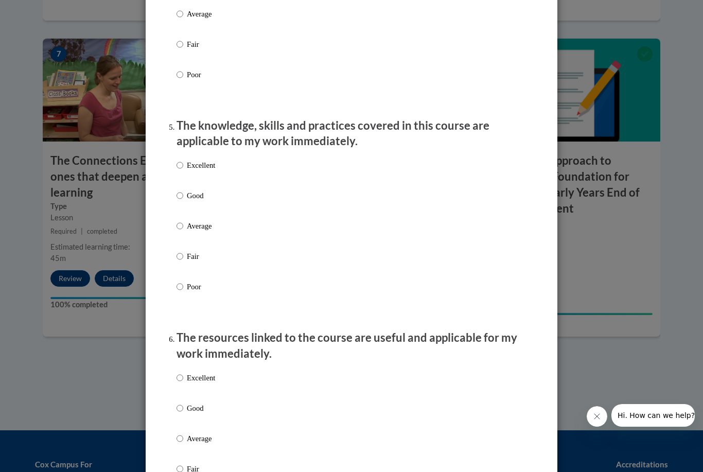
scroll to position [873, 0]
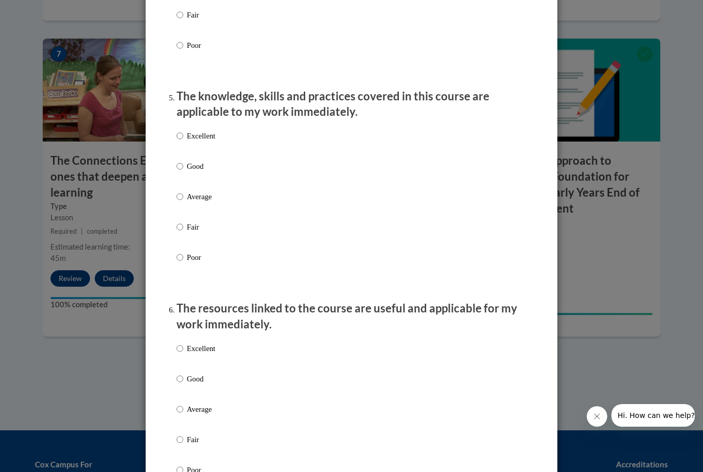
click at [209, 140] on label "Excellent" at bounding box center [196, 144] width 39 height 28
click at [183, 140] on input "Excellent" at bounding box center [180, 135] width 7 height 11
radio input "true"
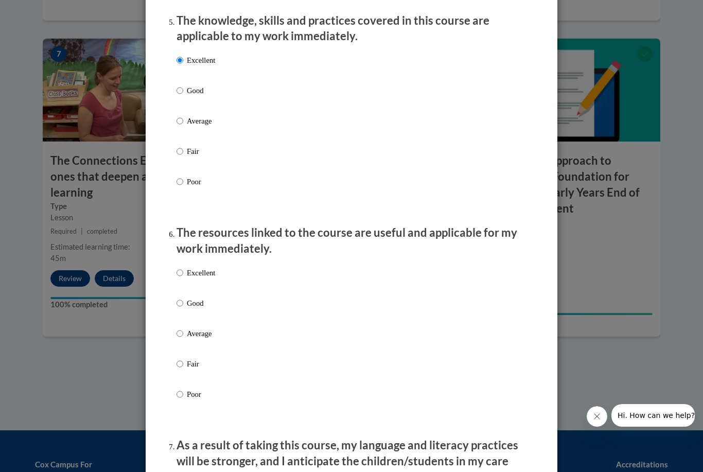
click at [214, 267] on p "Excellent" at bounding box center [201, 272] width 28 height 11
click at [183, 267] on input "Excellent" at bounding box center [180, 272] width 7 height 11
radio input "true"
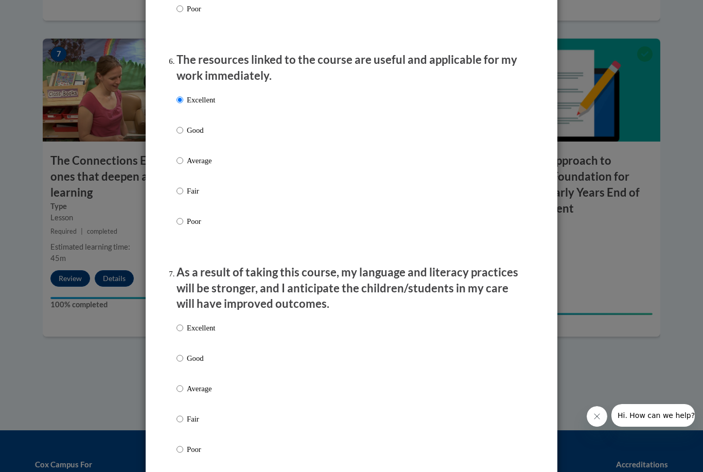
scroll to position [1123, 0]
click at [215, 322] on p "Excellent" at bounding box center [201, 327] width 28 height 11
click at [183, 322] on input "Excellent" at bounding box center [180, 327] width 7 height 11
radio input "true"
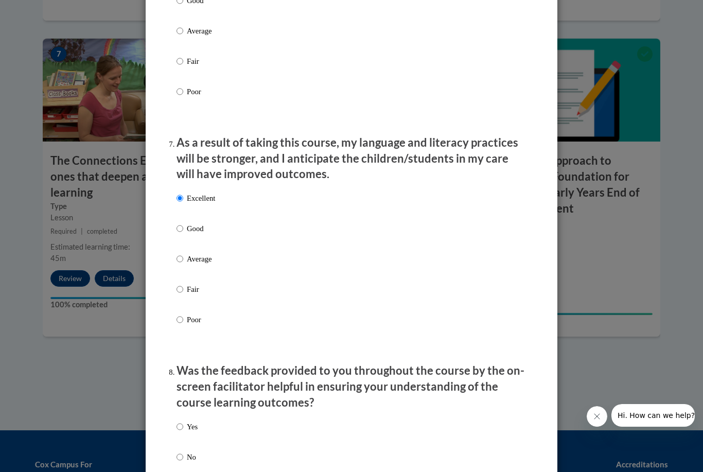
scroll to position [1279, 0]
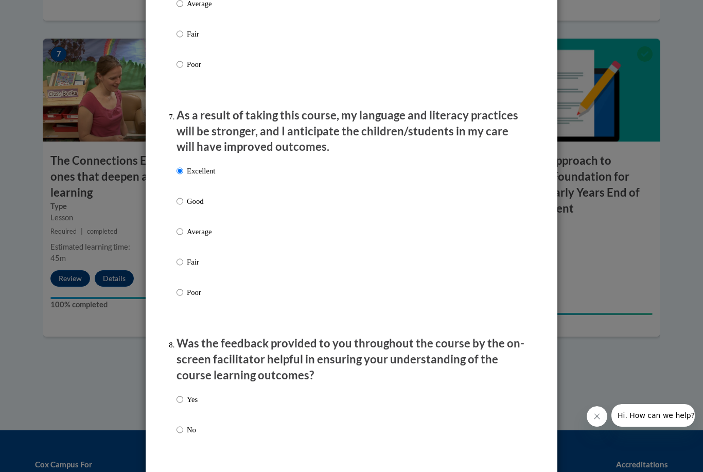
click at [201, 389] on div "Yes No" at bounding box center [352, 427] width 350 height 77
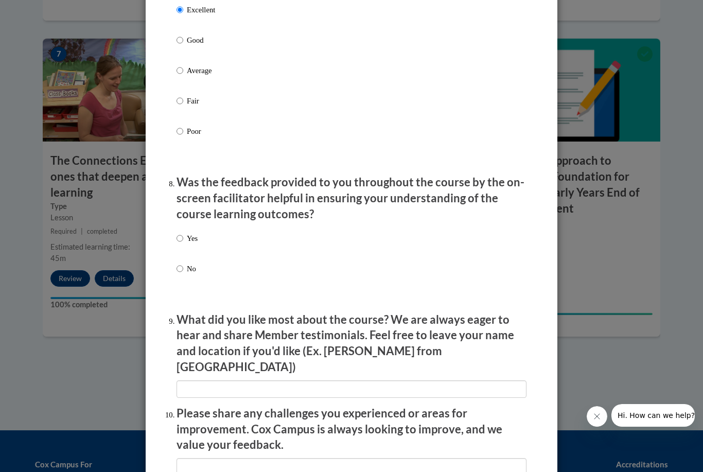
scroll to position [1439, 0]
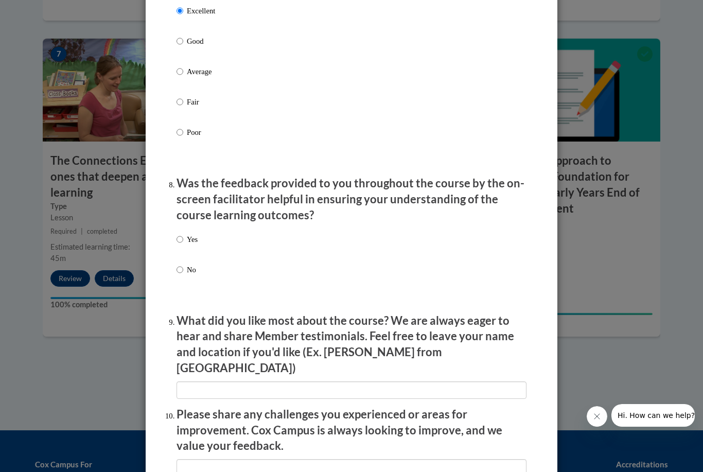
click at [190, 234] on p "Yes" at bounding box center [192, 239] width 11 height 11
click at [183, 234] on input "Yes" at bounding box center [180, 239] width 7 height 11
radio input "true"
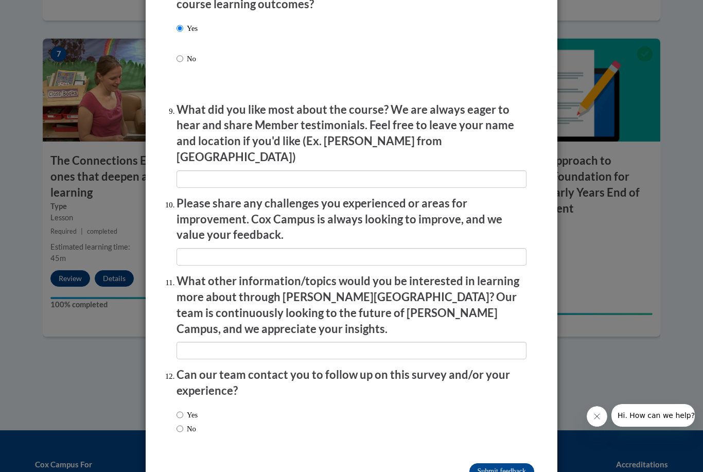
scroll to position [1649, 0]
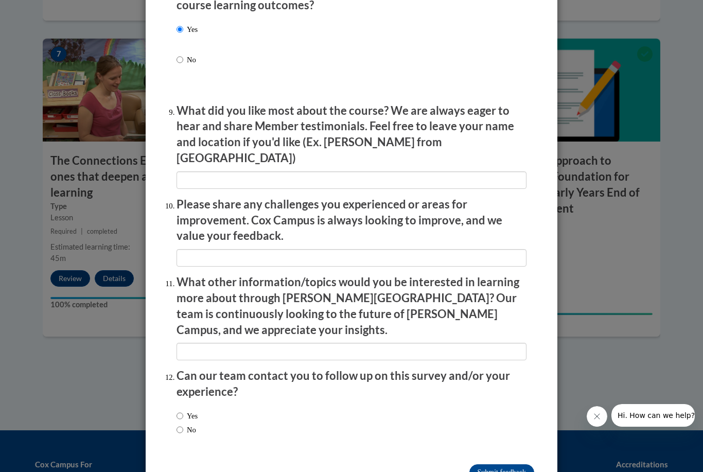
click at [186, 410] on label "Yes" at bounding box center [187, 415] width 21 height 11
click at [183, 410] on input "Yes" at bounding box center [180, 415] width 7 height 11
radio input "true"
click at [509, 465] on input "Submit feedback" at bounding box center [502, 473] width 65 height 16
click at [515, 465] on input "Submitting" at bounding box center [502, 473] width 65 height 16
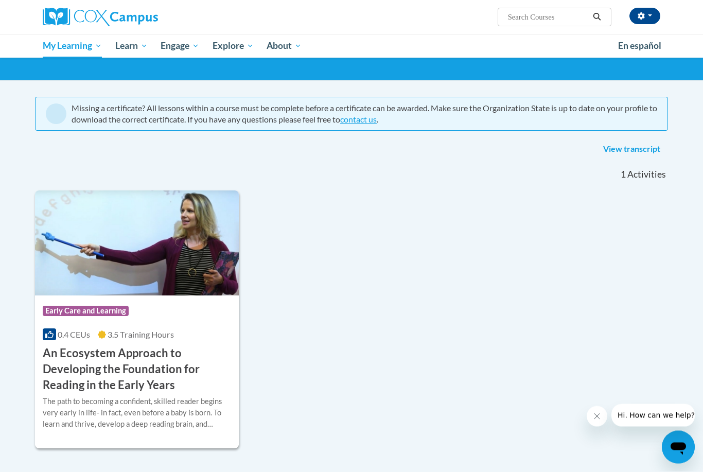
scroll to position [66, 0]
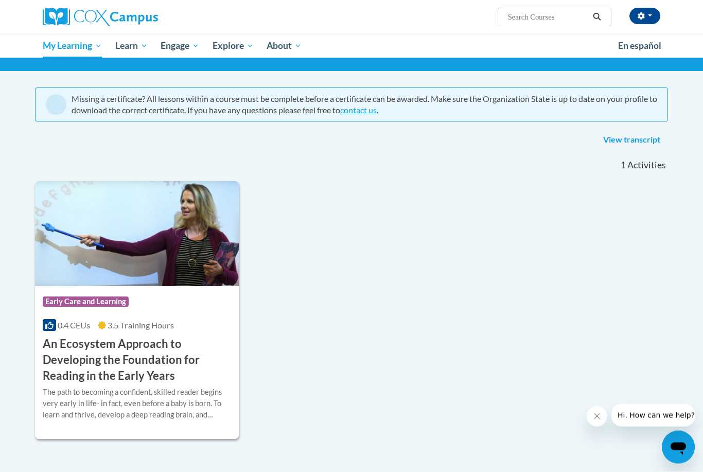
click at [187, 225] on img at bounding box center [137, 234] width 204 height 105
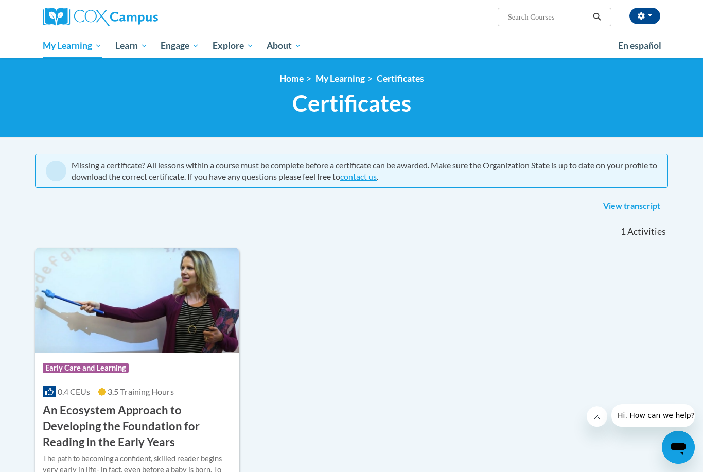
click at [61, 331] on img at bounding box center [137, 300] width 204 height 105
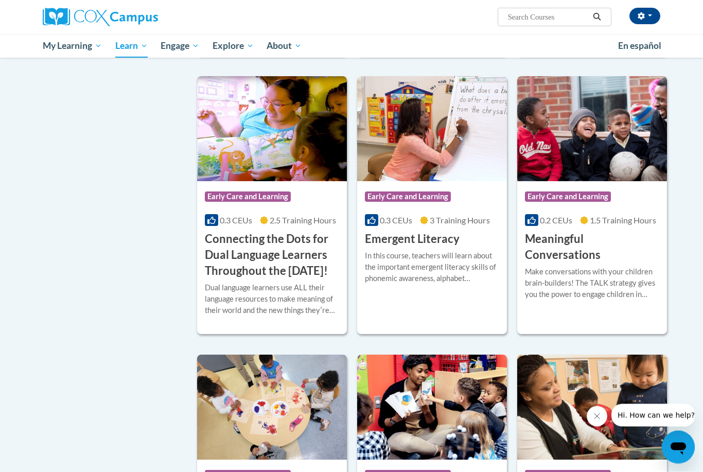
scroll to position [548, 0]
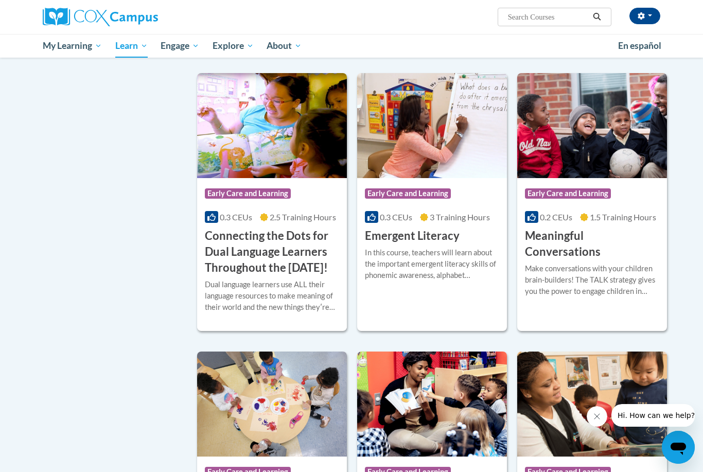
click at [474, 178] on img at bounding box center [432, 125] width 150 height 105
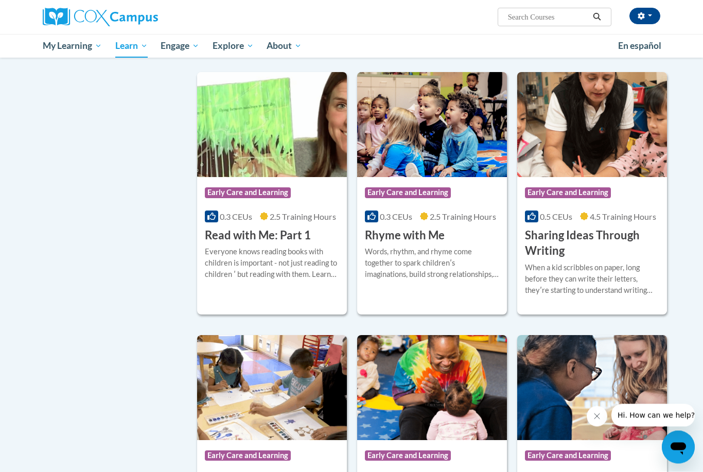
scroll to position [1106, 0]
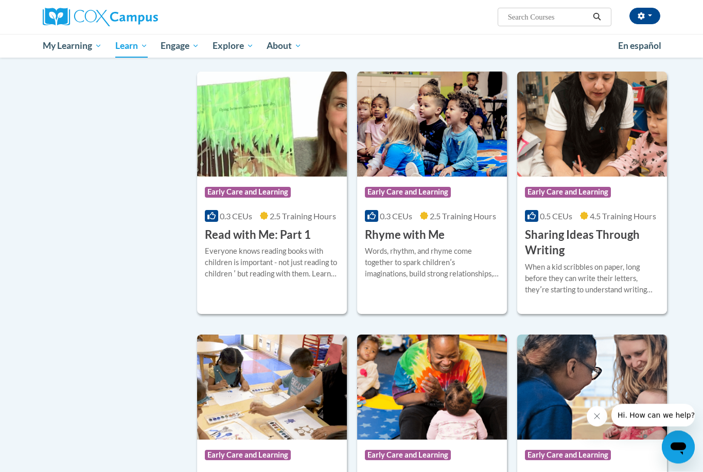
click at [639, 259] on div "Course Category: Early Care and Learning 0.5 CEUs 4.5 Training Hours COURSE Sha…" at bounding box center [593, 218] width 150 height 82
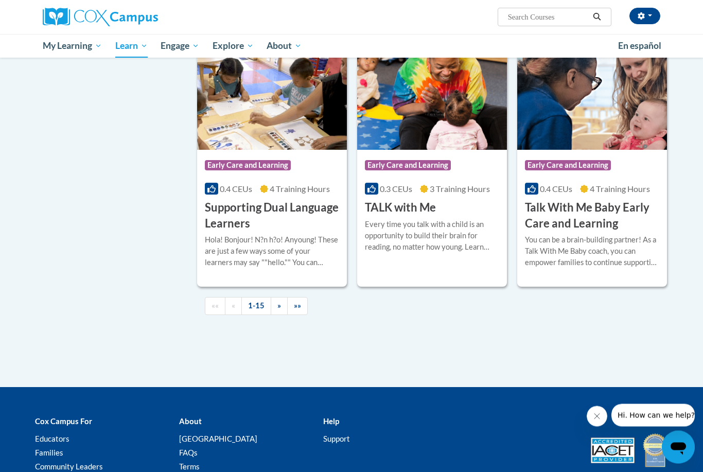
scroll to position [1399, 0]
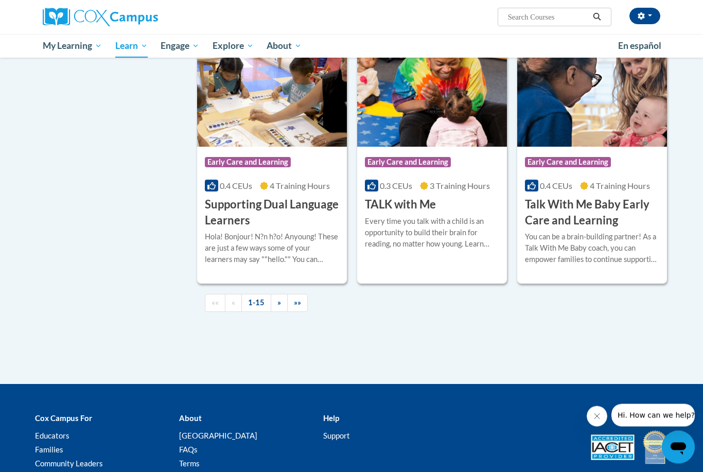
click at [610, 229] on h3 "Talk With Me Baby Early Care and Learning" at bounding box center [592, 213] width 134 height 32
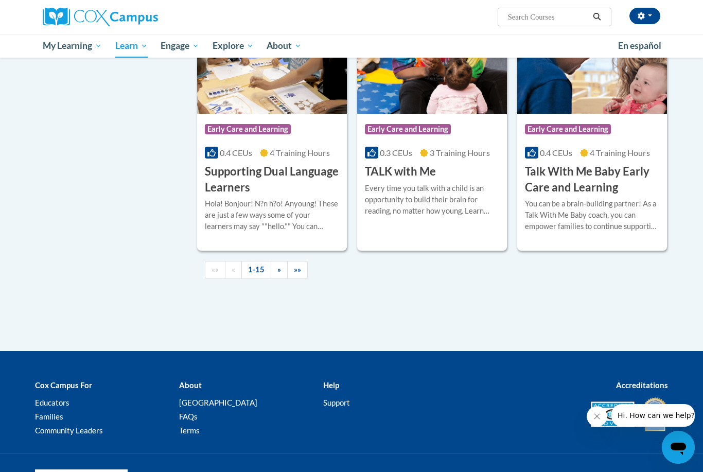
click at [484, 114] on img at bounding box center [432, 61] width 150 height 105
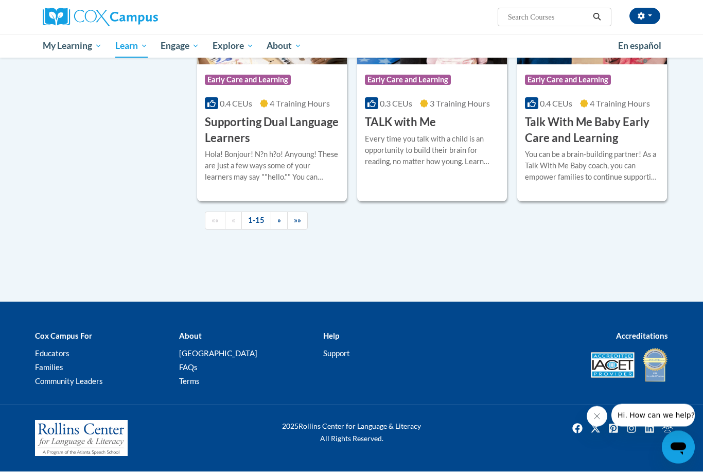
scroll to position [1549, 0]
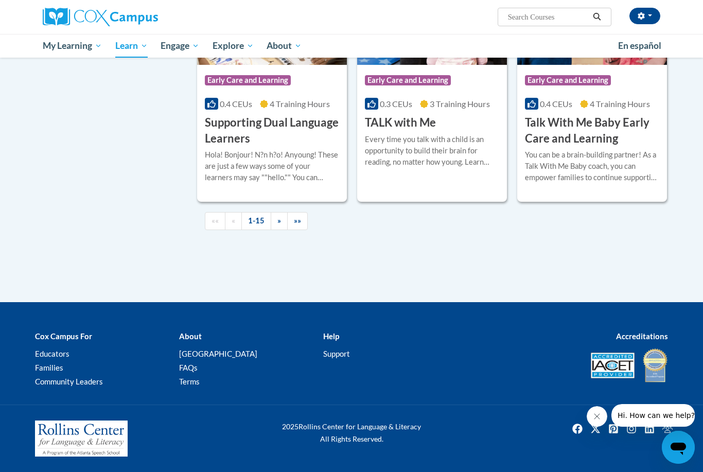
click at [279, 230] on link "»" at bounding box center [279, 221] width 17 height 18
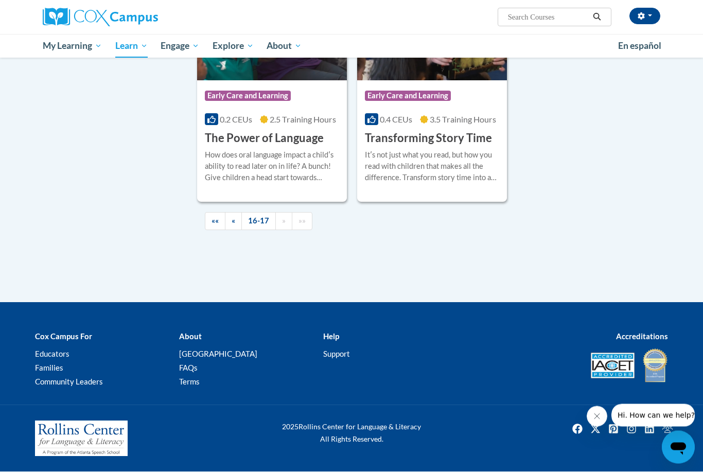
scroll to position [414, 0]
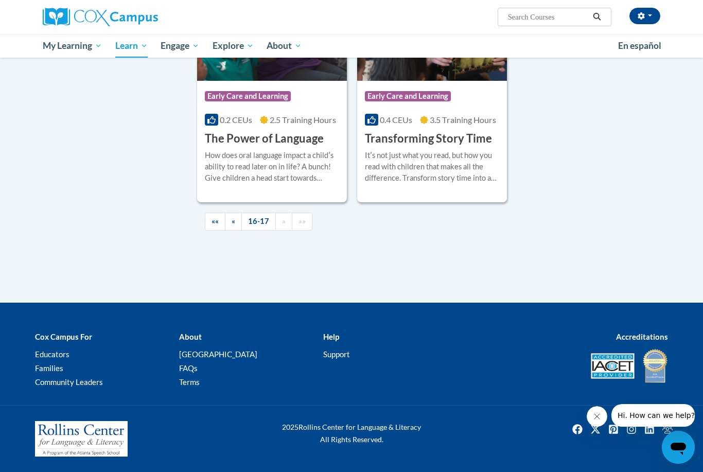
click at [478, 184] on div "Itʹs not just what you read, but how you read with children that makes all the …" at bounding box center [432, 167] width 134 height 34
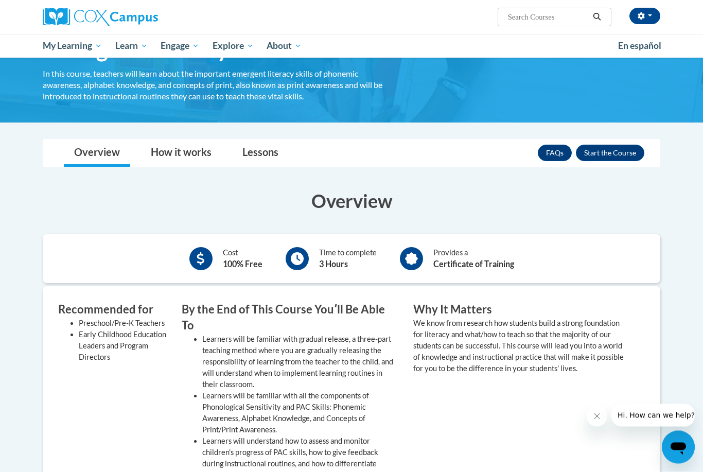
scroll to position [71, 0]
click at [624, 159] on button "Enroll" at bounding box center [610, 153] width 68 height 16
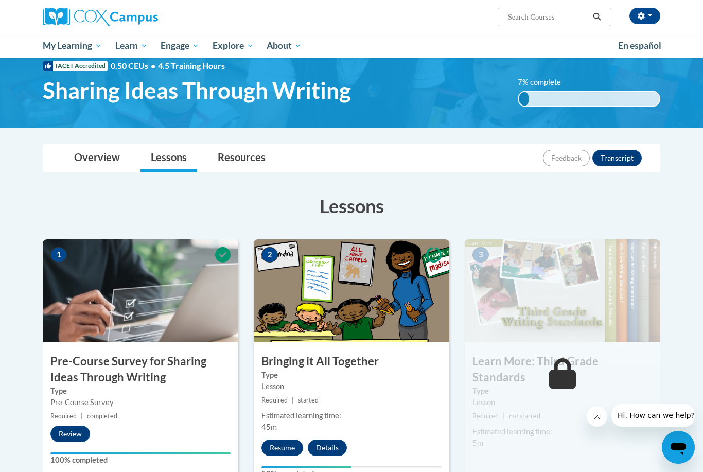
scroll to position [25, 0]
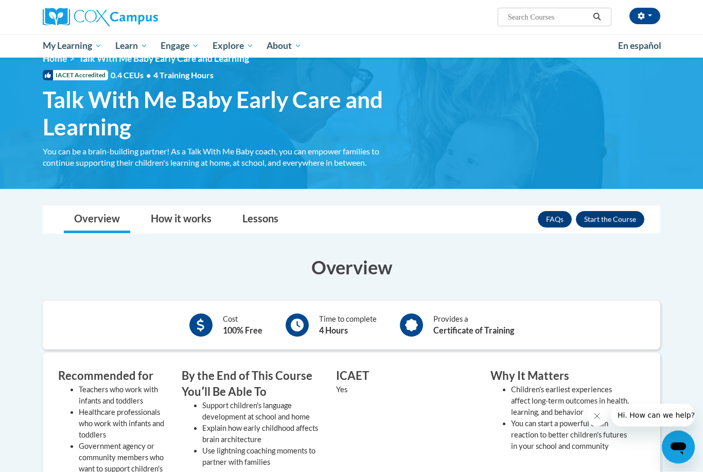
scroll to position [20, 0]
click at [631, 222] on button "Enroll" at bounding box center [610, 219] width 68 height 16
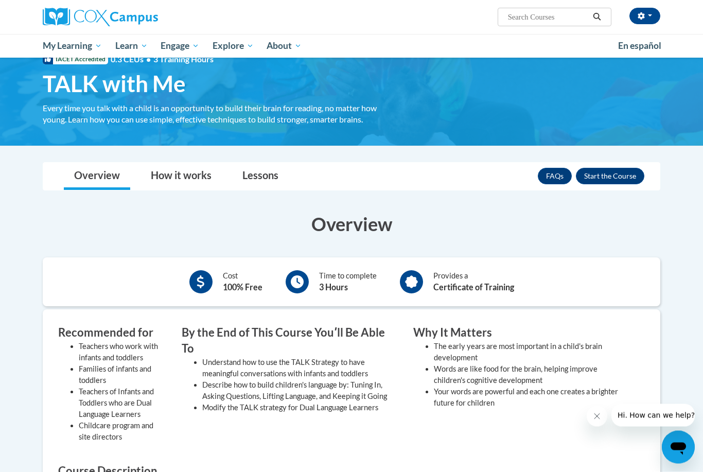
scroll to position [25, 0]
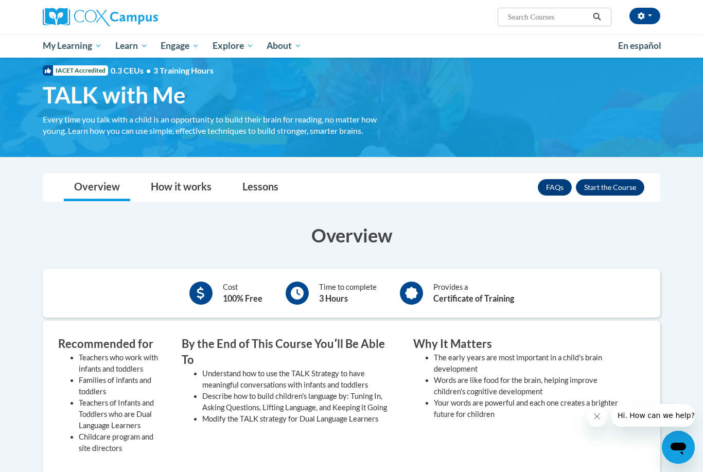
click at [614, 183] on button "Enroll" at bounding box center [610, 187] width 68 height 16
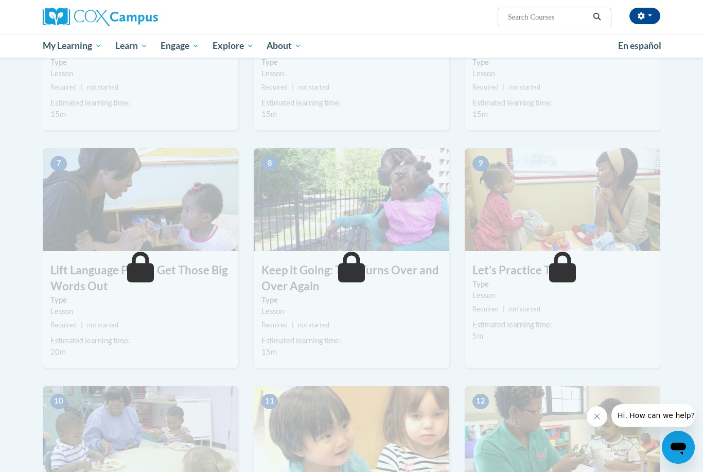
scroll to position [608, 0]
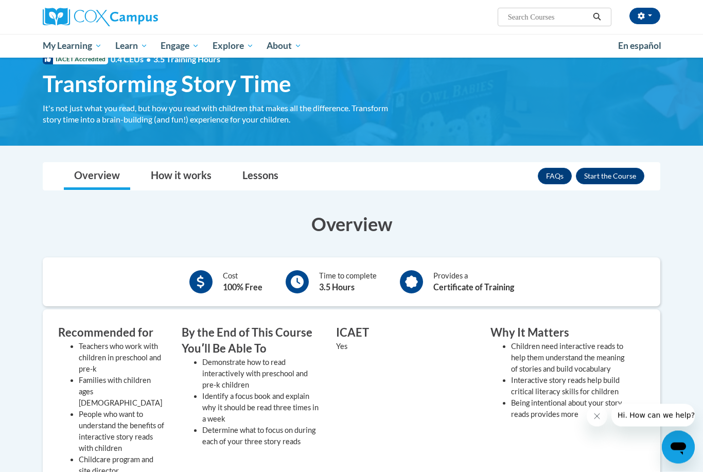
scroll to position [42, 0]
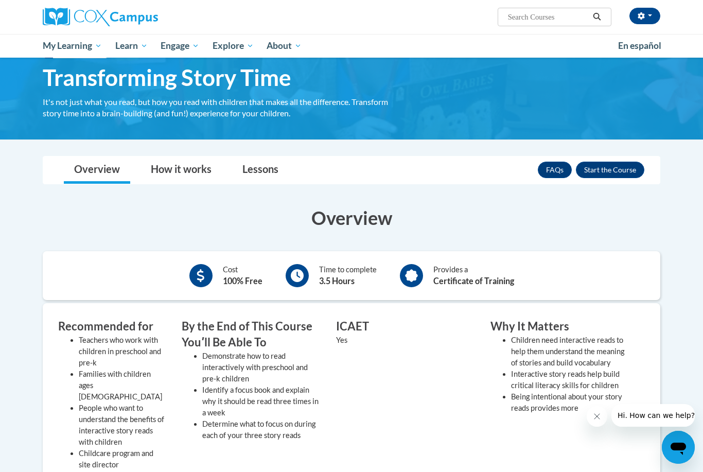
click at [624, 175] on button "Enroll" at bounding box center [610, 170] width 68 height 16
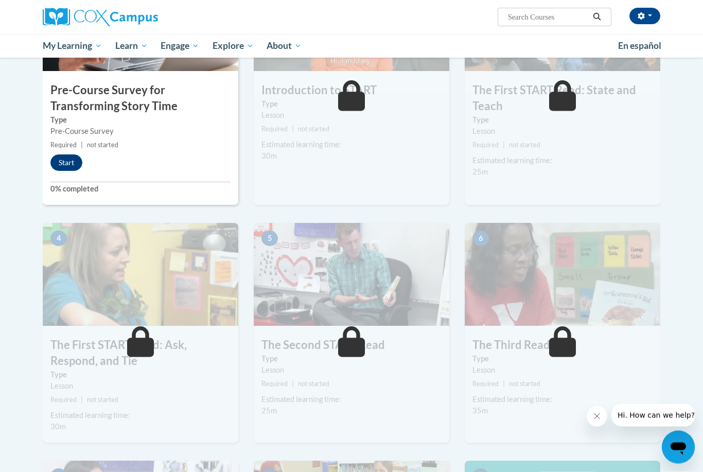
scroll to position [300, 0]
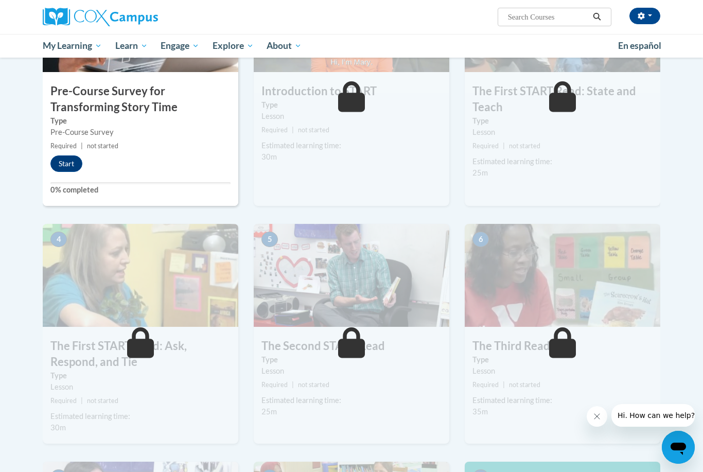
click at [68, 160] on button "Start" at bounding box center [66, 164] width 32 height 16
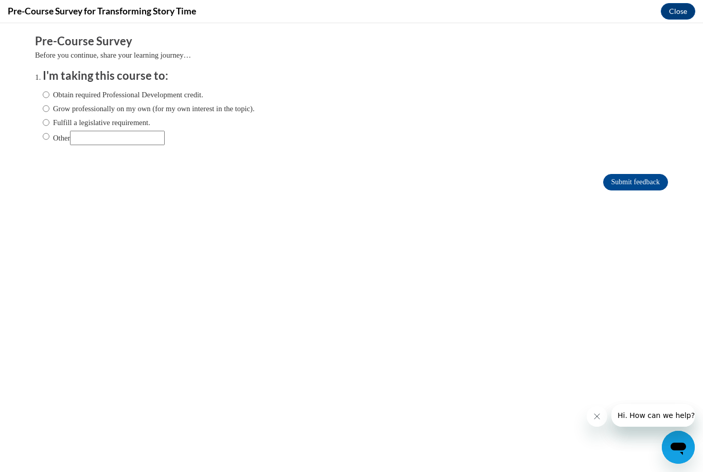
scroll to position [0, 0]
click at [48, 95] on input "Obtain required Professional Development credit." at bounding box center [46, 94] width 7 height 11
radio input "true"
click at [637, 186] on input "Submit feedback" at bounding box center [636, 182] width 65 height 16
click at [646, 186] on input "Submit feedback" at bounding box center [636, 182] width 65 height 16
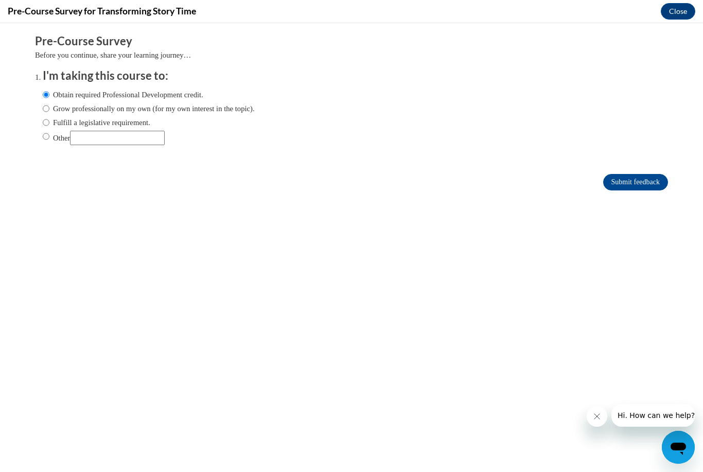
click at [634, 179] on input "Submit feedback" at bounding box center [636, 182] width 65 height 16
click at [633, 188] on input "Submit feedback" at bounding box center [636, 182] width 65 height 16
click at [616, 190] on input "Submit feedback" at bounding box center [636, 182] width 65 height 16
click at [630, 186] on input "Submit feedback" at bounding box center [636, 182] width 65 height 16
click at [635, 184] on input "Submit feedback" at bounding box center [636, 182] width 65 height 16
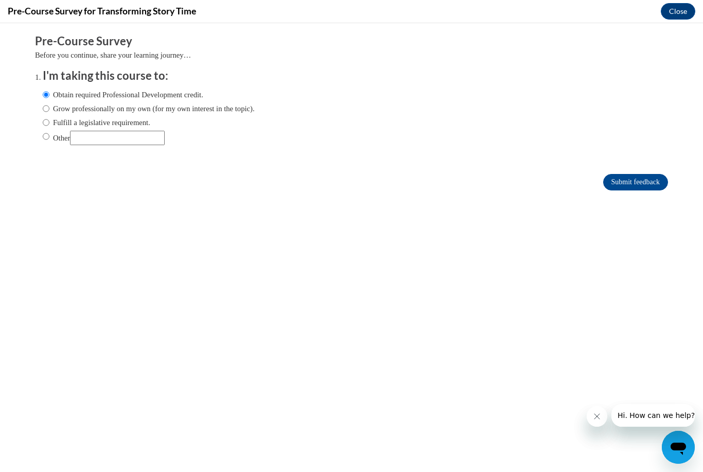
click at [638, 190] on input "Submit feedback" at bounding box center [636, 182] width 65 height 16
click at [647, 181] on input "Submit feedback" at bounding box center [636, 182] width 65 height 16
click at [654, 180] on input "Submit feedback" at bounding box center [636, 182] width 65 height 16
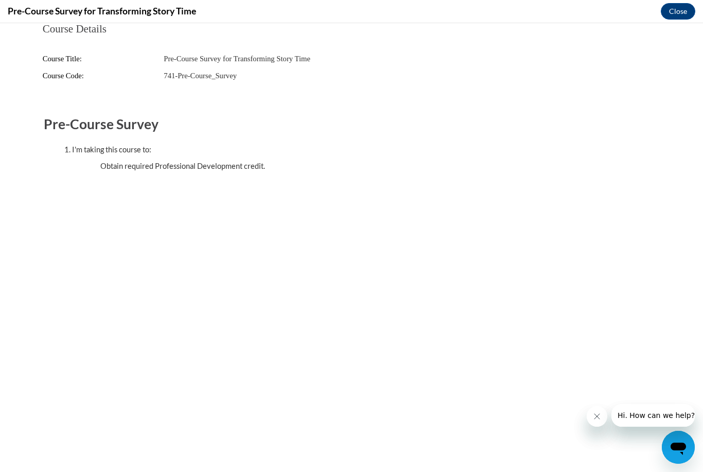
click at [682, 11] on button "Close" at bounding box center [678, 11] width 35 height 16
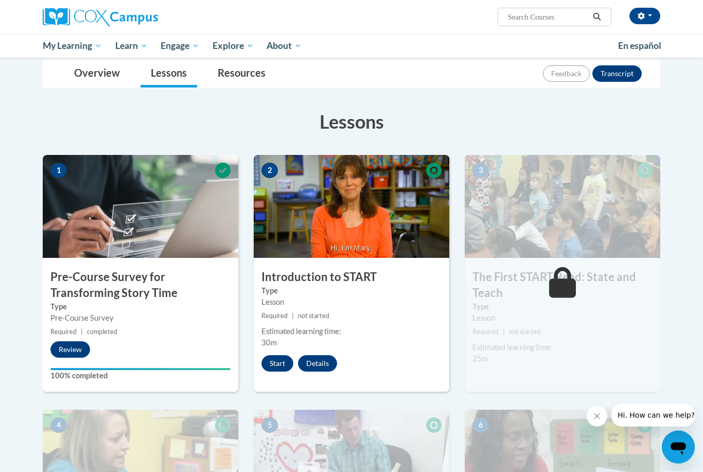
scroll to position [115, 0]
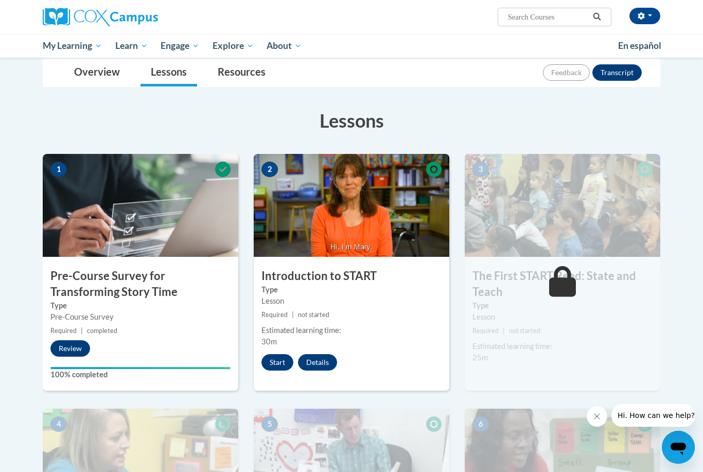
click at [280, 360] on button "Start" at bounding box center [278, 362] width 32 height 16
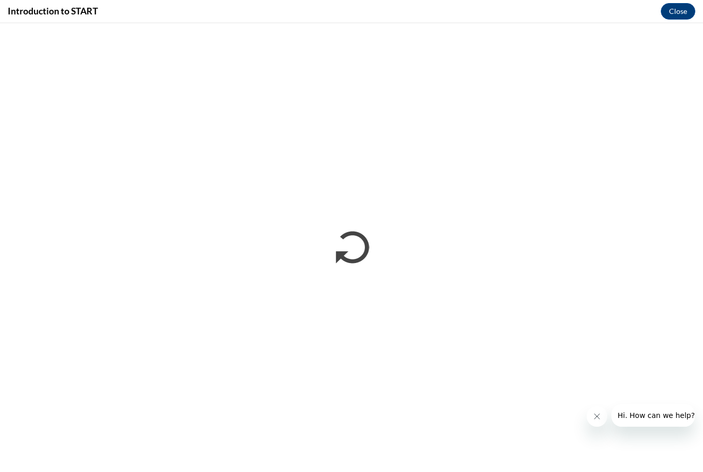
scroll to position [114, 0]
